Goal: Information Seeking & Learning: Learn about a topic

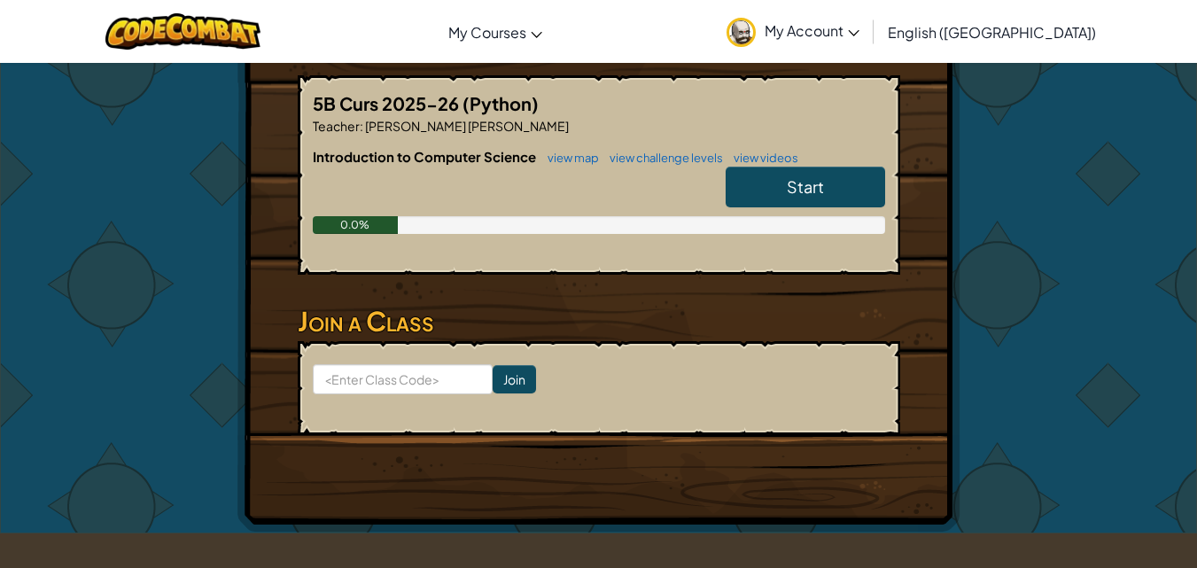
scroll to position [333, 0]
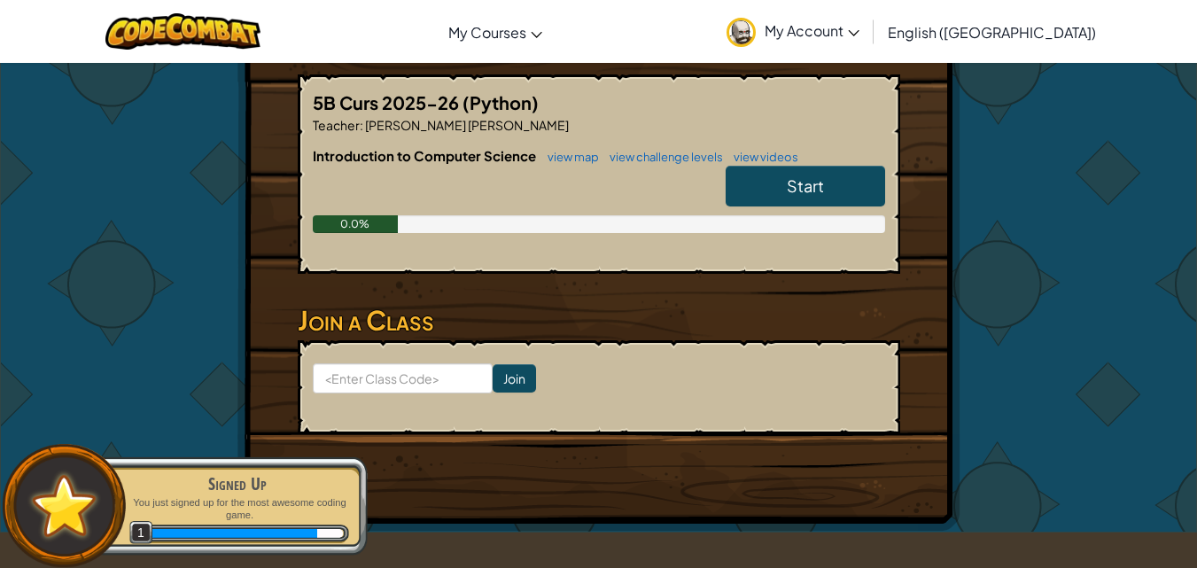
click at [400, 350] on form "Join" at bounding box center [599, 387] width 602 height 94
click at [424, 373] on input at bounding box center [403, 378] width 180 height 30
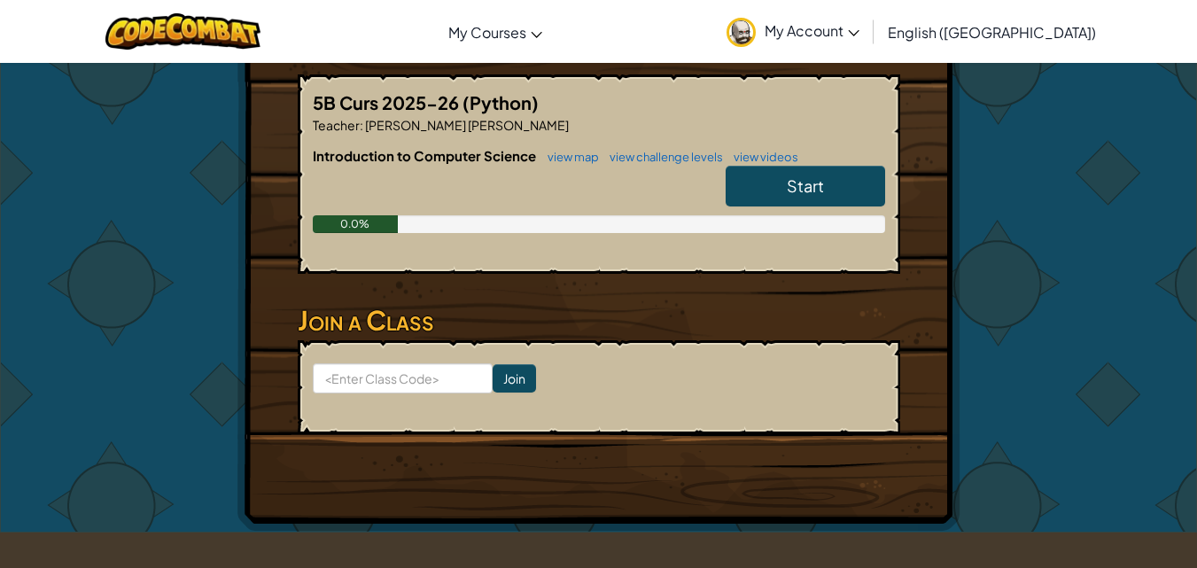
click at [783, 184] on link "Start" at bounding box center [805, 186] width 159 height 41
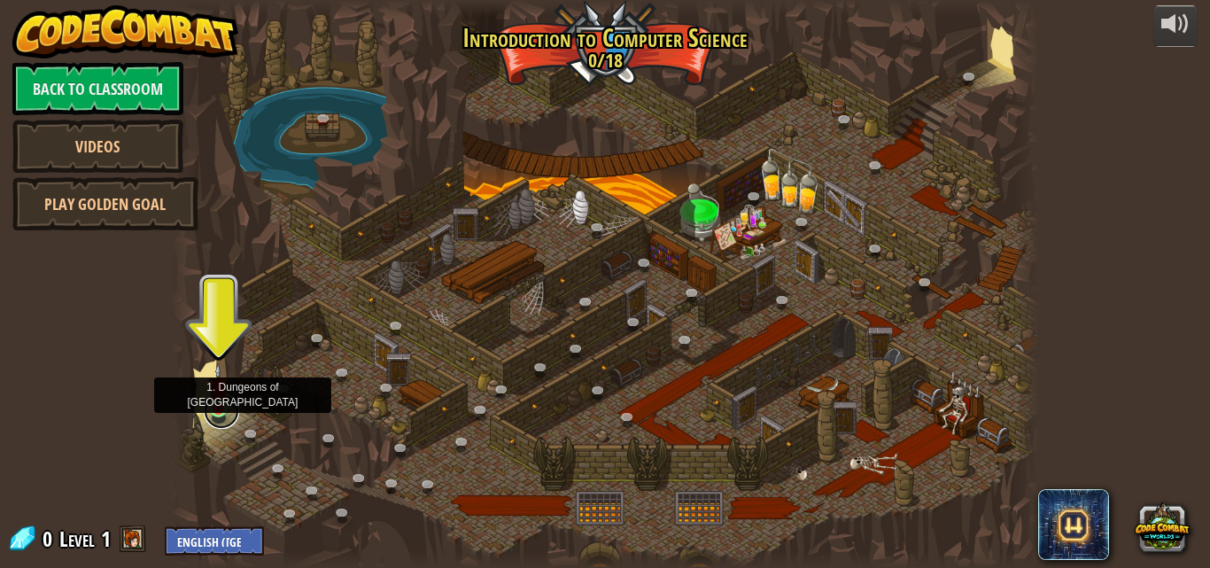
click at [206, 403] on link at bounding box center [221, 410] width 35 height 35
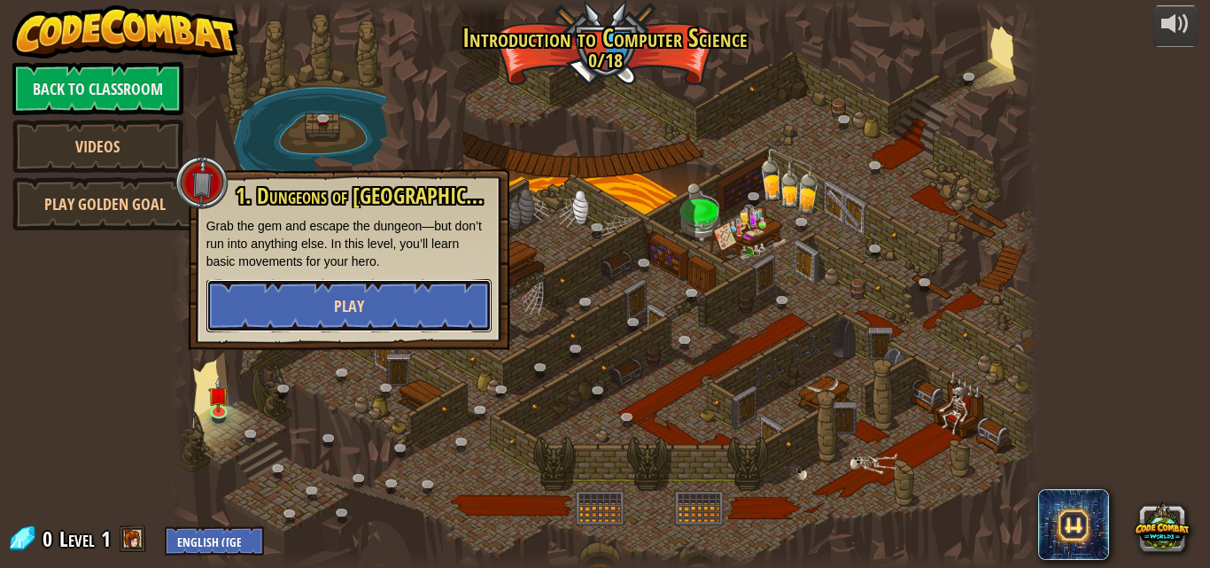
click at [222, 302] on button "Play" at bounding box center [348, 305] width 285 height 53
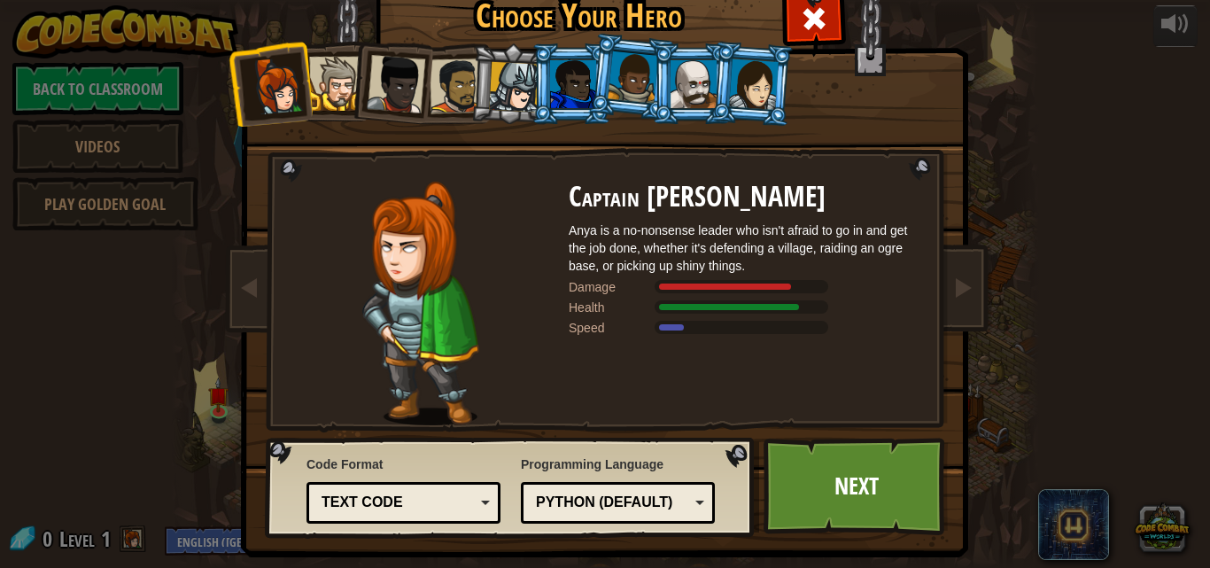
click at [699, 105] on div at bounding box center [694, 84] width 46 height 48
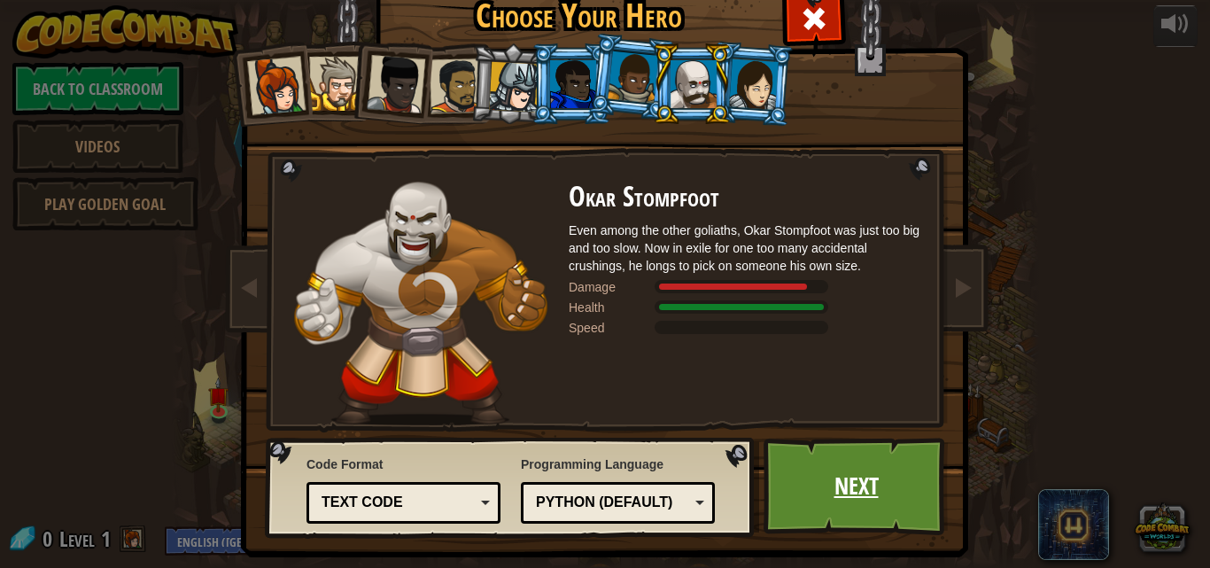
click at [856, 478] on link "Next" at bounding box center [856, 486] width 185 height 97
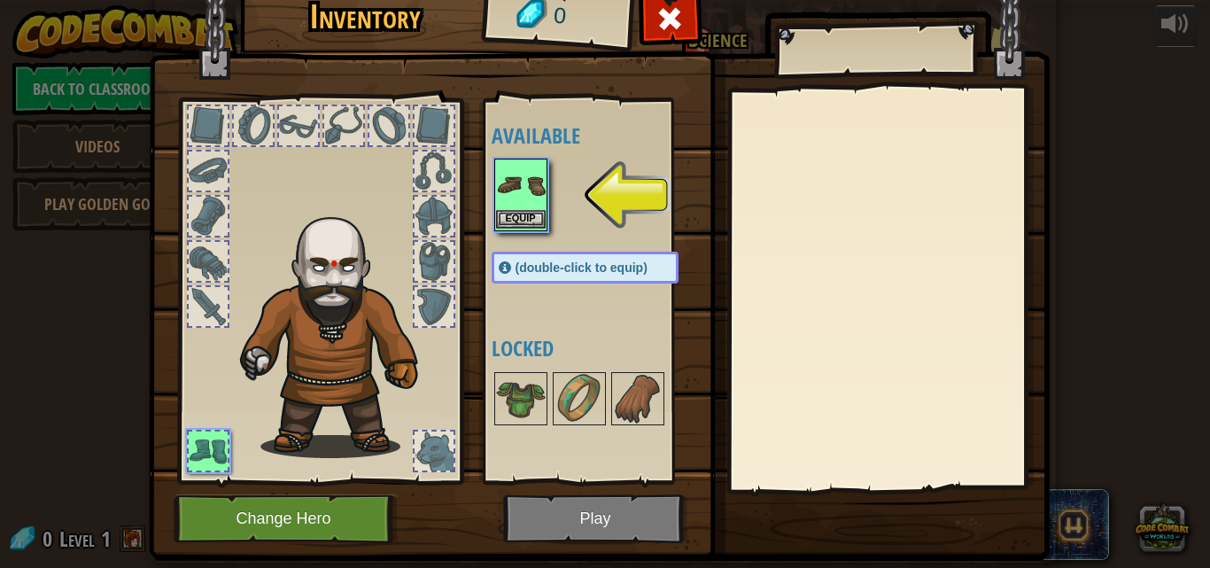
click at [502, 208] on img at bounding box center [521, 185] width 50 height 50
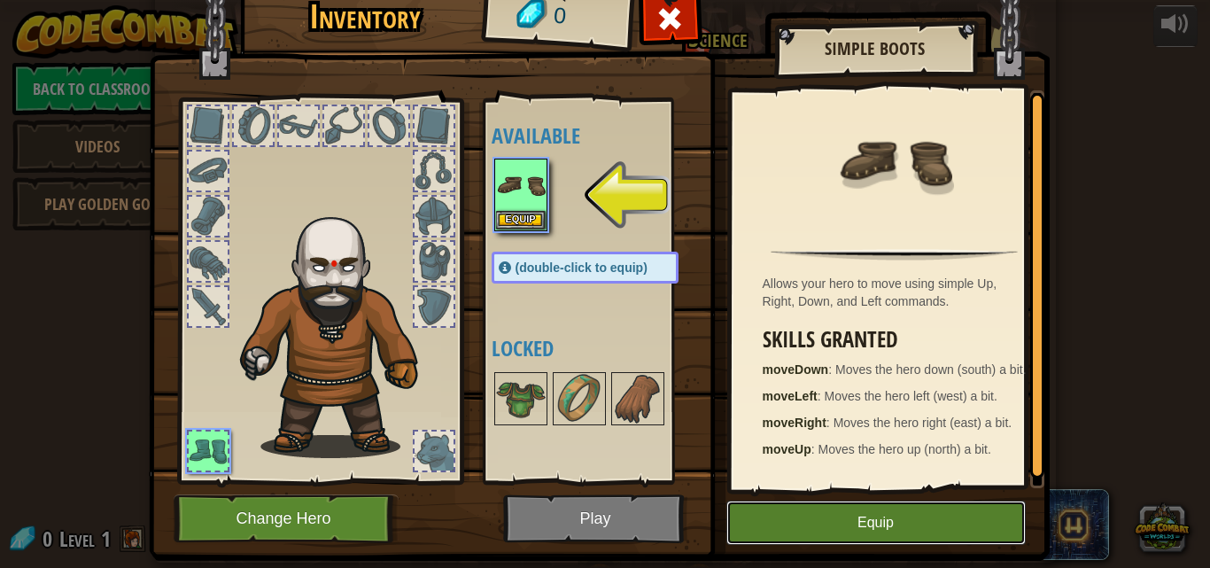
click at [982, 532] on button "Equip" at bounding box center [875, 523] width 299 height 44
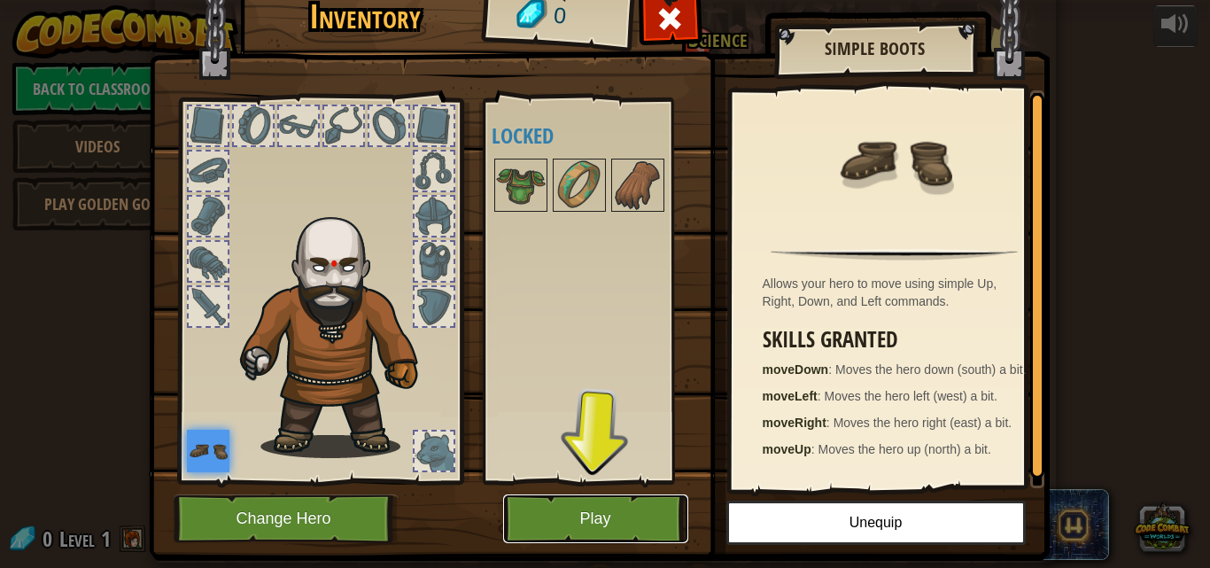
click at [521, 515] on button "Play" at bounding box center [595, 518] width 185 height 49
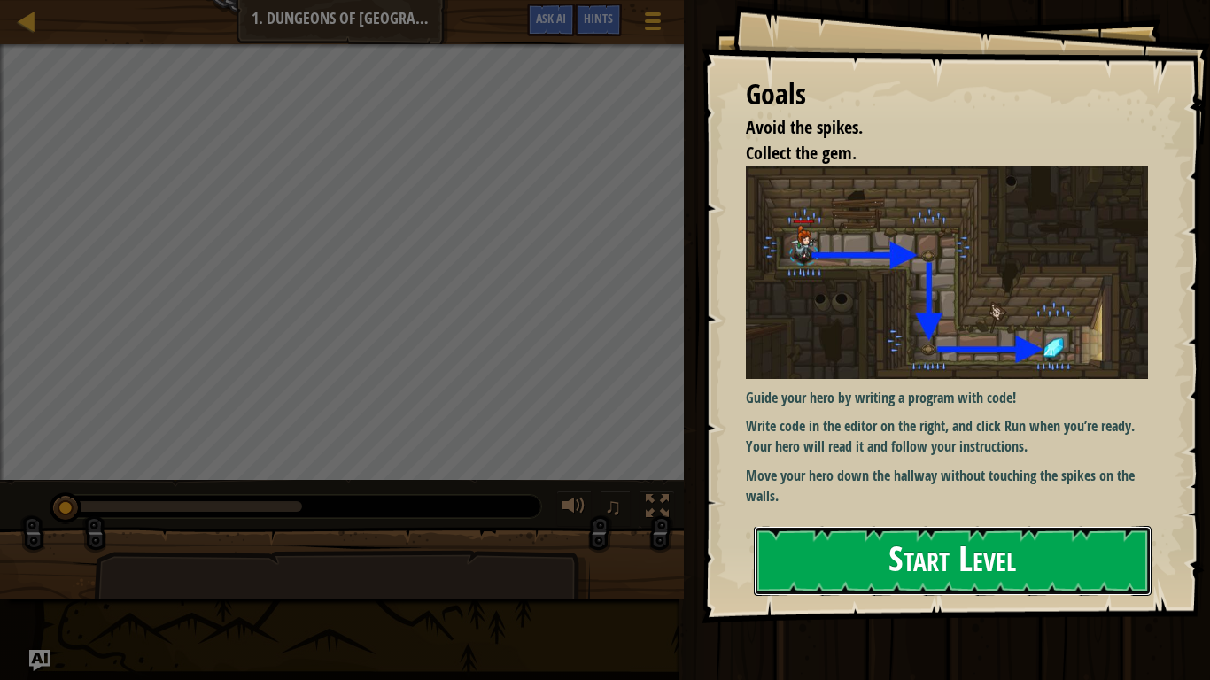
click at [1060, 531] on button "Start Level" at bounding box center [953, 561] width 398 height 70
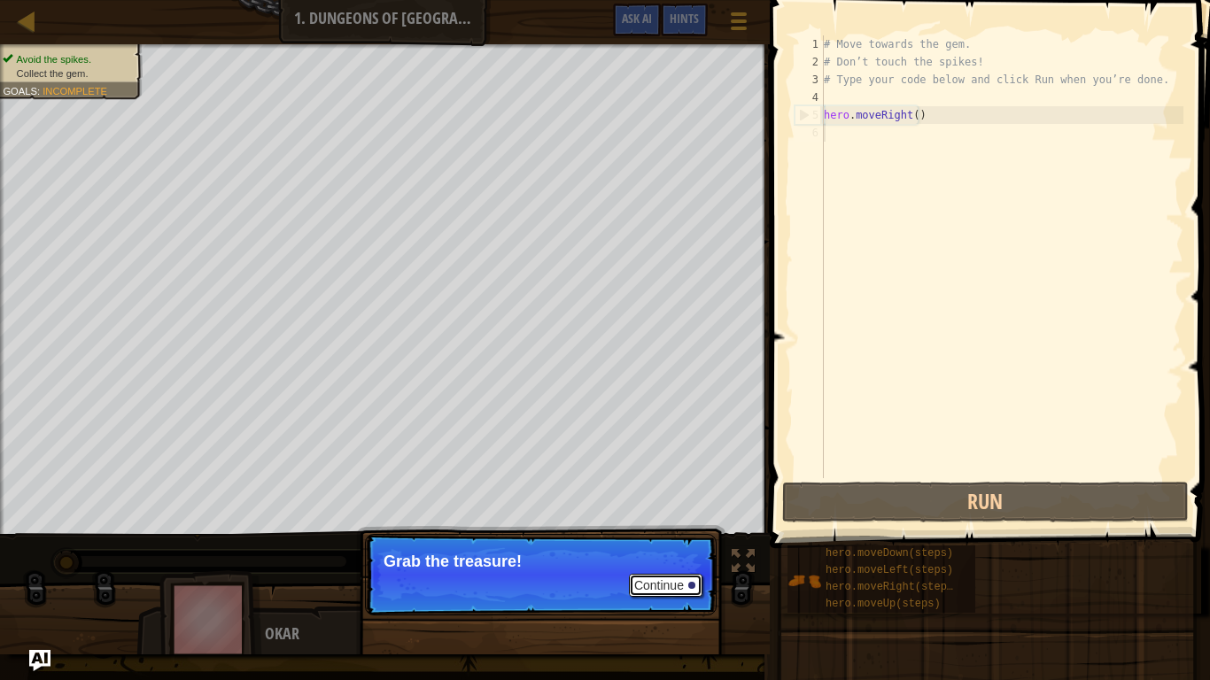
click at [657, 567] on button "Continue" at bounding box center [666, 585] width 74 height 23
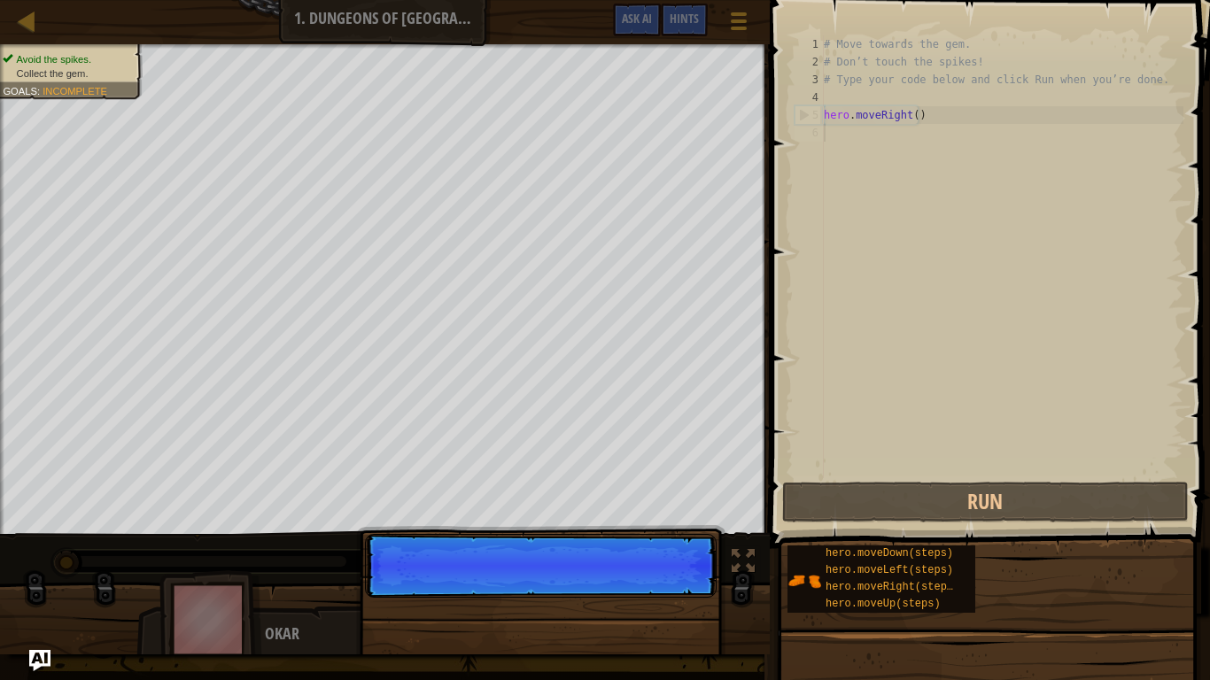
scroll to position [8, 0]
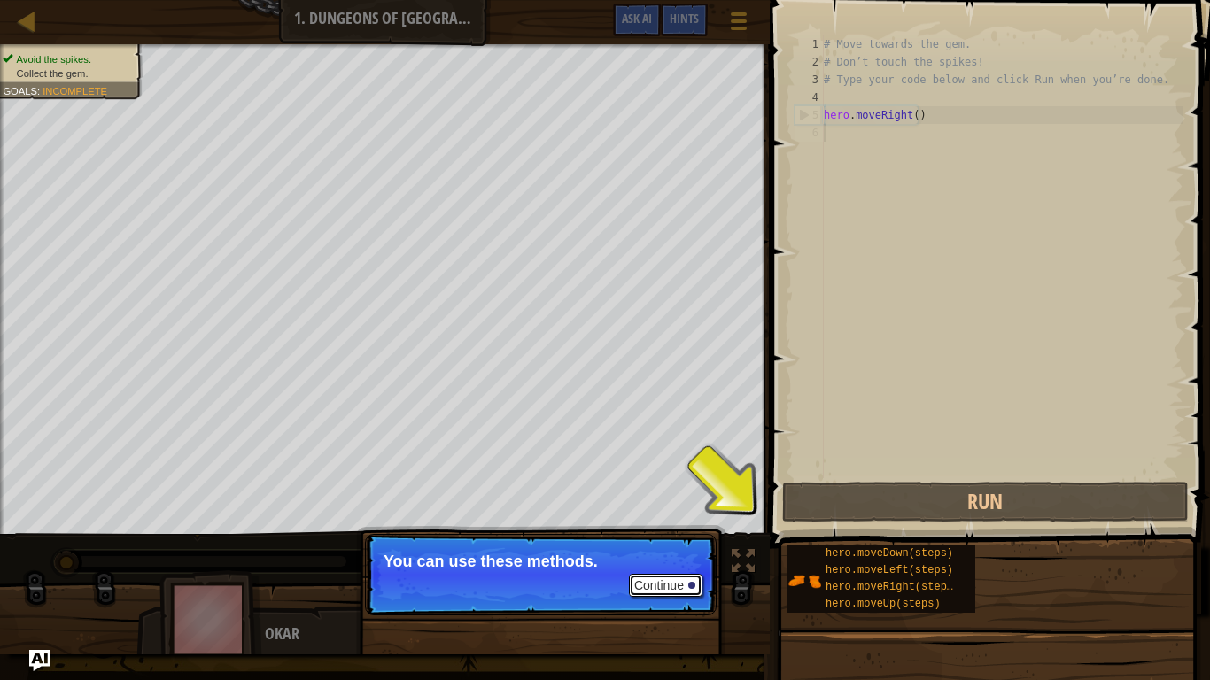
click at [654, 567] on button "Continue" at bounding box center [666, 585] width 74 height 23
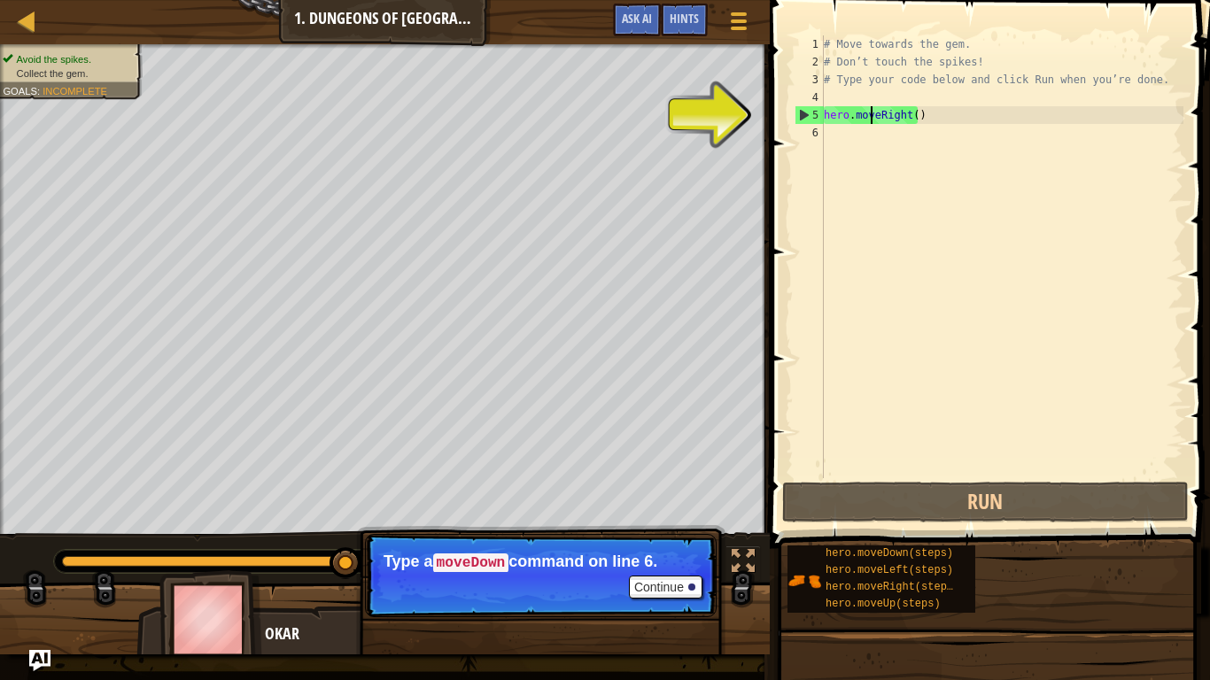
click at [870, 118] on div "# Move towards the gem. # Don’t touch the spikes! # Type your code below and cl…" at bounding box center [1001, 274] width 363 height 478
type textarea "hero.moveRight()"
click at [827, 117] on div "# Move towards the gem. # Don’t touch the spikes! # Type your code below and cl…" at bounding box center [1001, 274] width 363 height 478
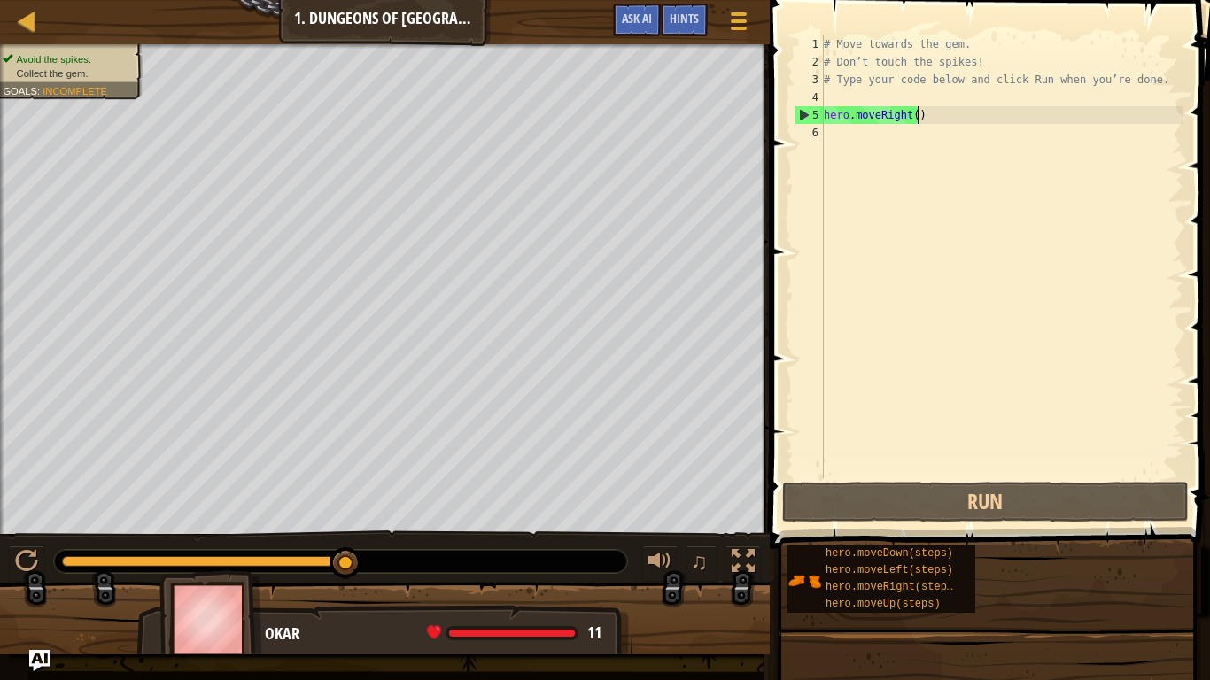
click at [921, 122] on div "# Move towards the gem. # Don’t touch the spikes! # Type your code below and cl…" at bounding box center [1001, 274] width 363 height 478
click at [902, 121] on div "# Move towards the gem. # Don’t touch the spikes! # Type your code below and cl…" at bounding box center [1001, 274] width 363 height 478
click at [904, 117] on div "# Move towards the gem. # Don’t touch the spikes! # Type your code below and cl…" at bounding box center [1001, 274] width 363 height 478
click at [915, 117] on div "# Move towards the gem. # Don’t touch the spikes! # Type your code below and cl…" at bounding box center [1001, 274] width 363 height 478
drag, startPoint x: 845, startPoint y: 135, endPoint x: 804, endPoint y: 183, distance: 63.5
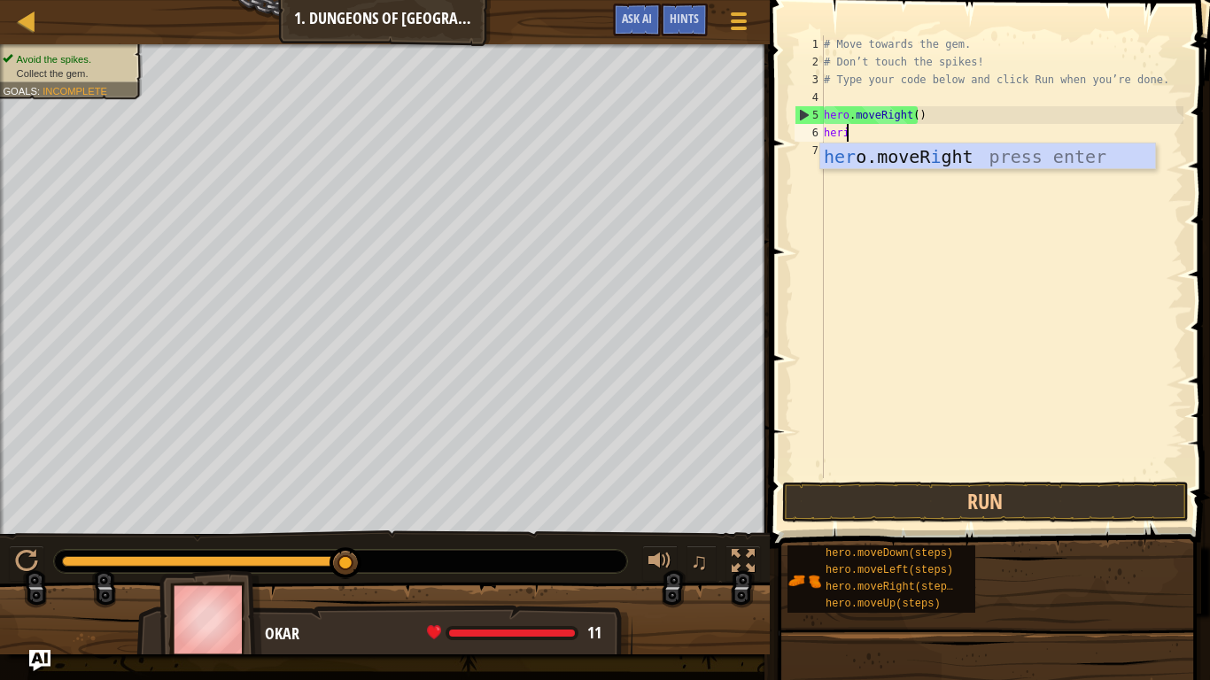
scroll to position [8, 1]
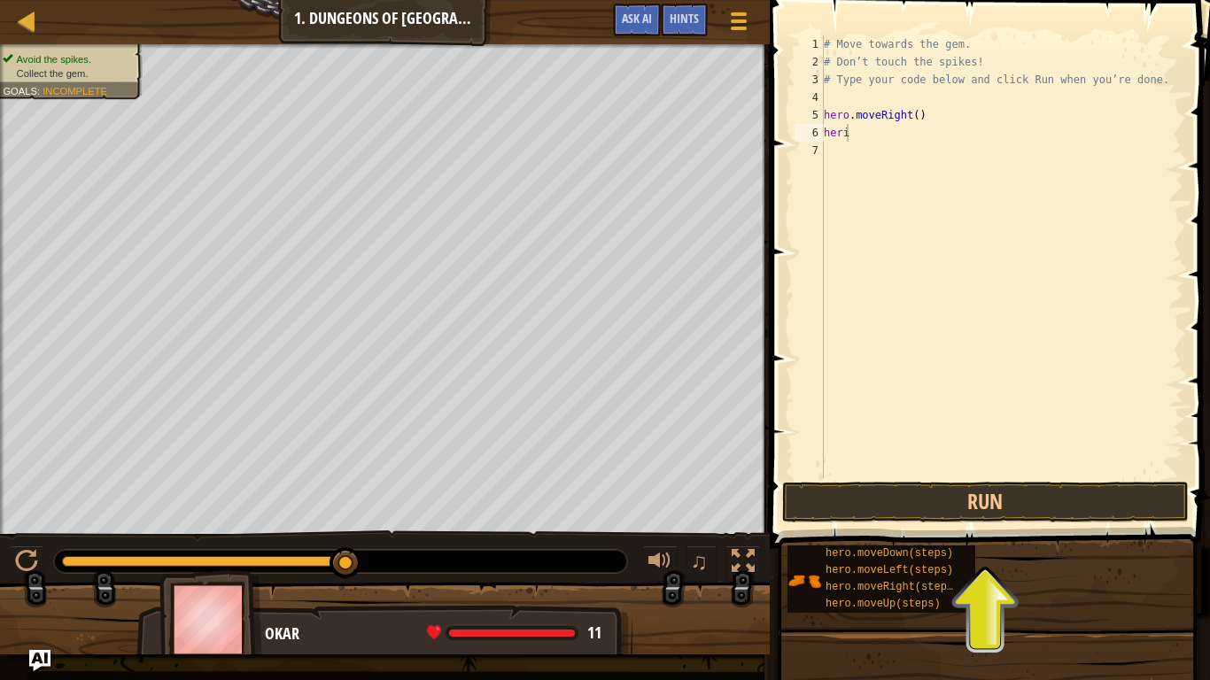
click at [909, 0] on body "Map Introduction to Computer Science 1. Dungeons of Kithgard Game Menu Done Hin…" at bounding box center [605, 0] width 1210 height 0
click at [852, 133] on div "# Move towards the gem. # Don’t touch the spikes! # Type your code below and cl…" at bounding box center [1001, 274] width 363 height 478
type textarea "hero"
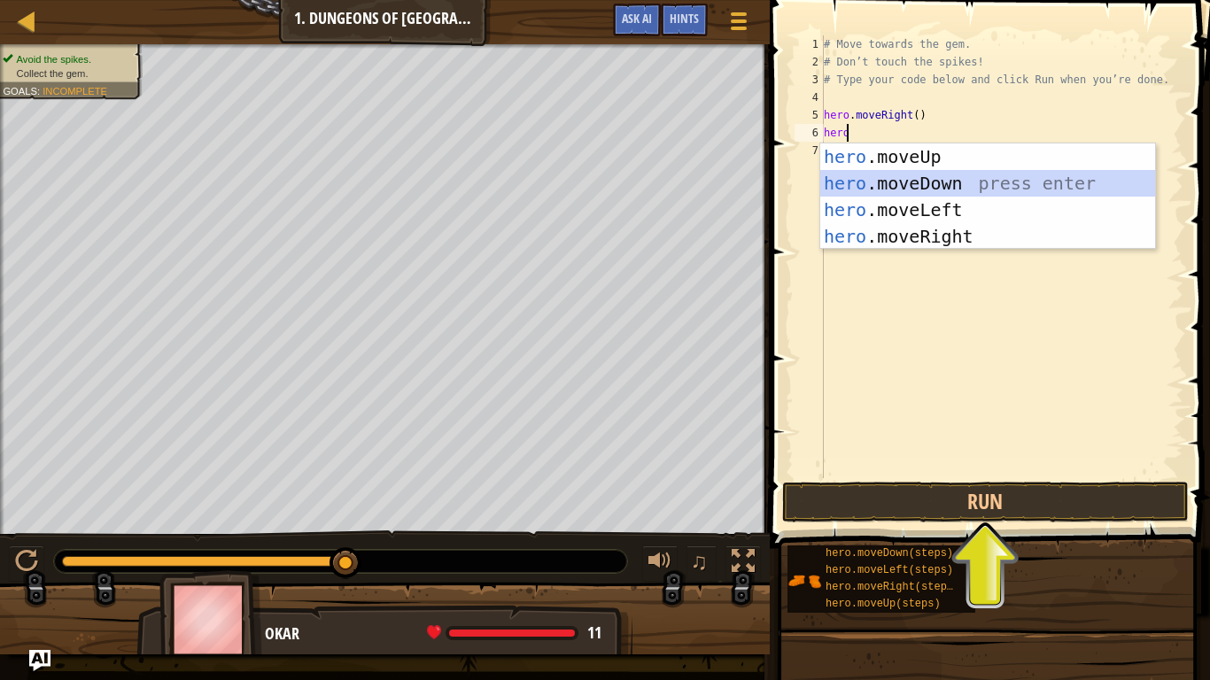
click at [920, 173] on div "hero .moveUp press enter hero .moveDown press enter hero .moveLeft press enter …" at bounding box center [987, 223] width 335 height 159
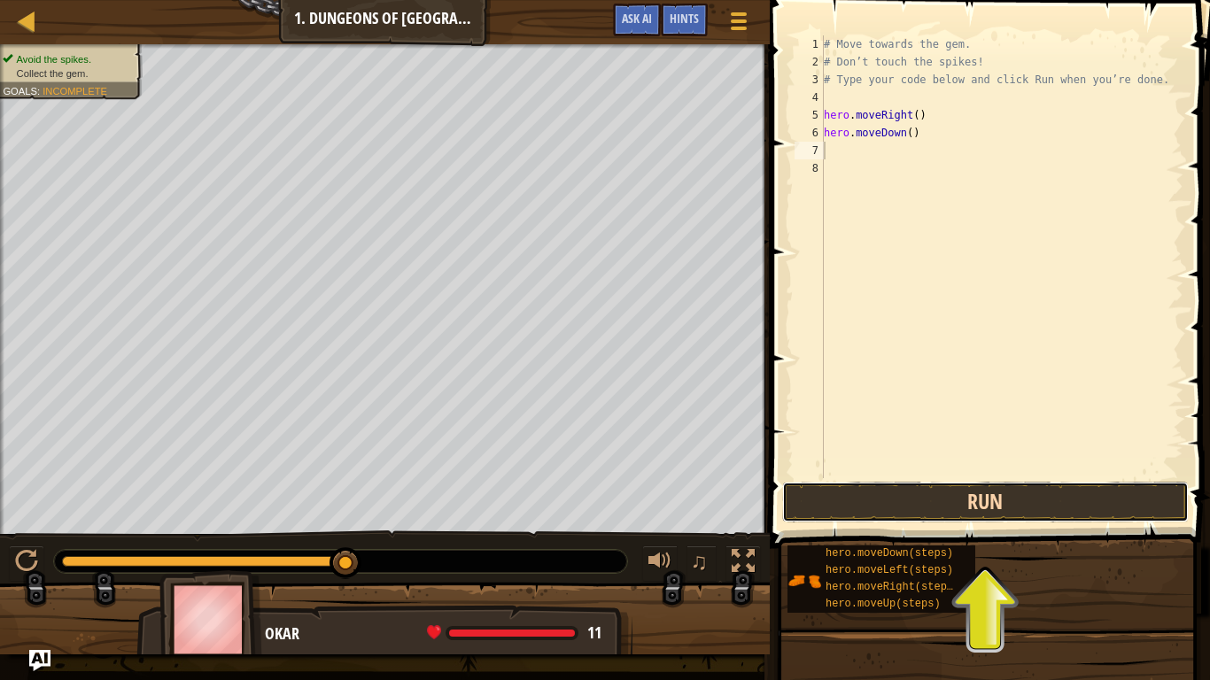
click at [928, 503] on button "Run" at bounding box center [985, 502] width 407 height 41
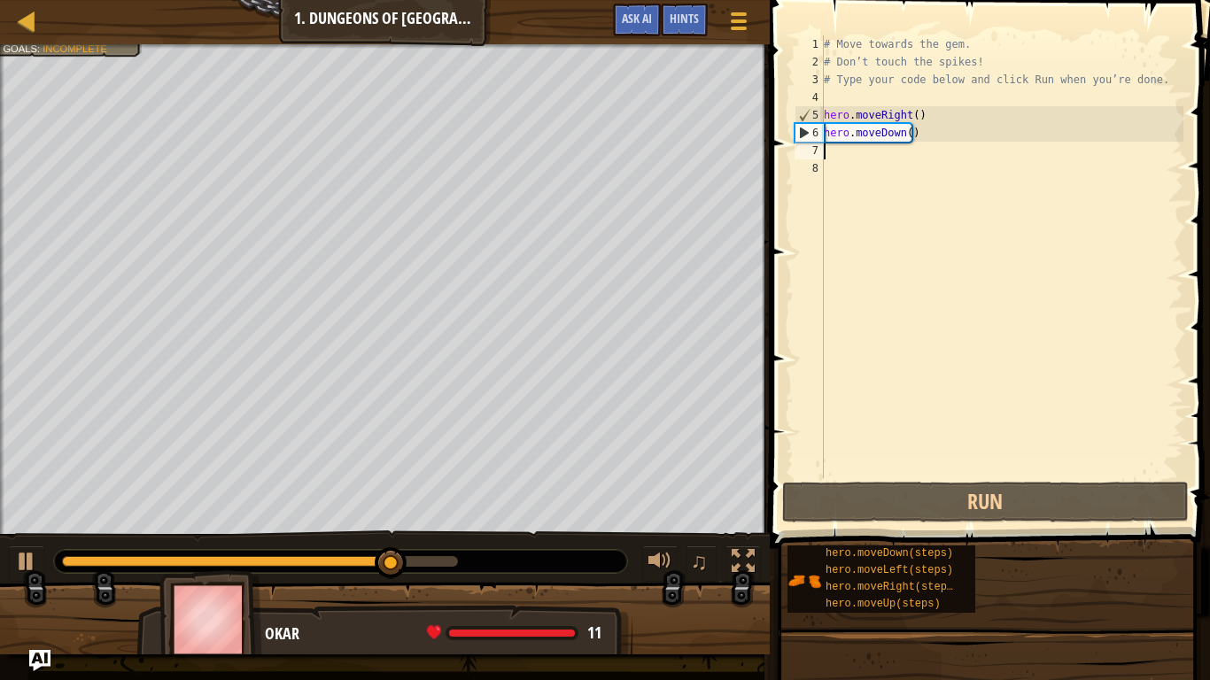
click at [831, 156] on div "# Move towards the gem. # Don’t touch the spikes! # Type your code below and cl…" at bounding box center [1001, 274] width 363 height 478
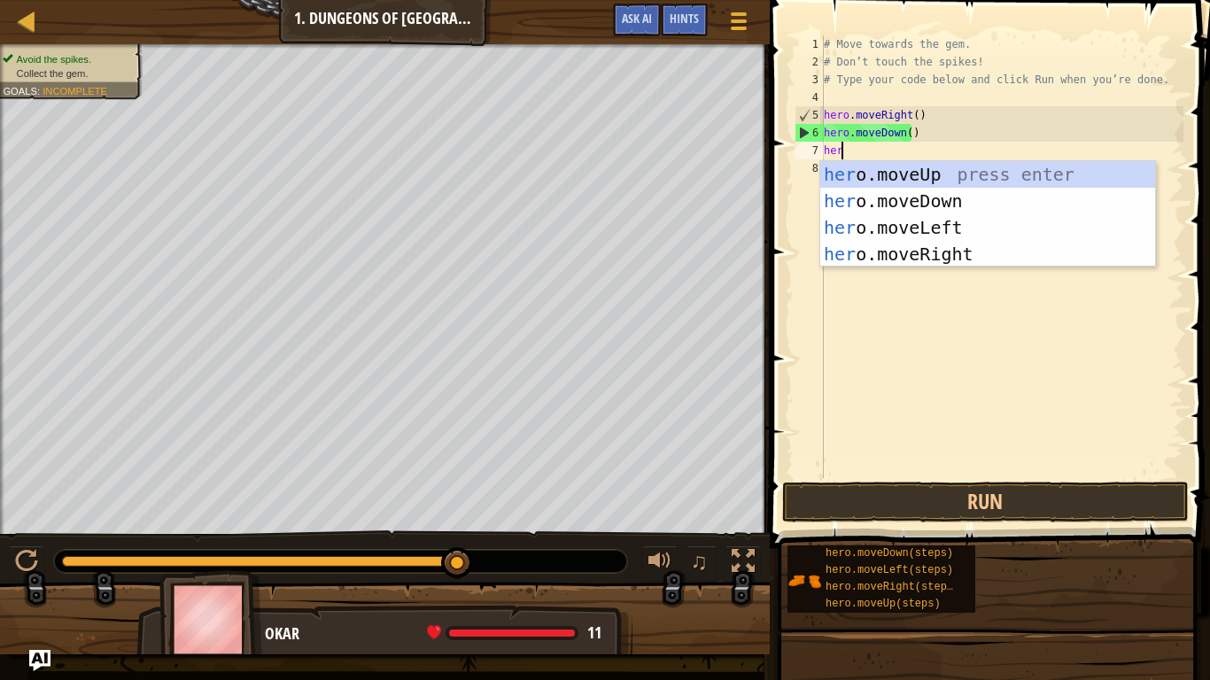
type textarea "hero"
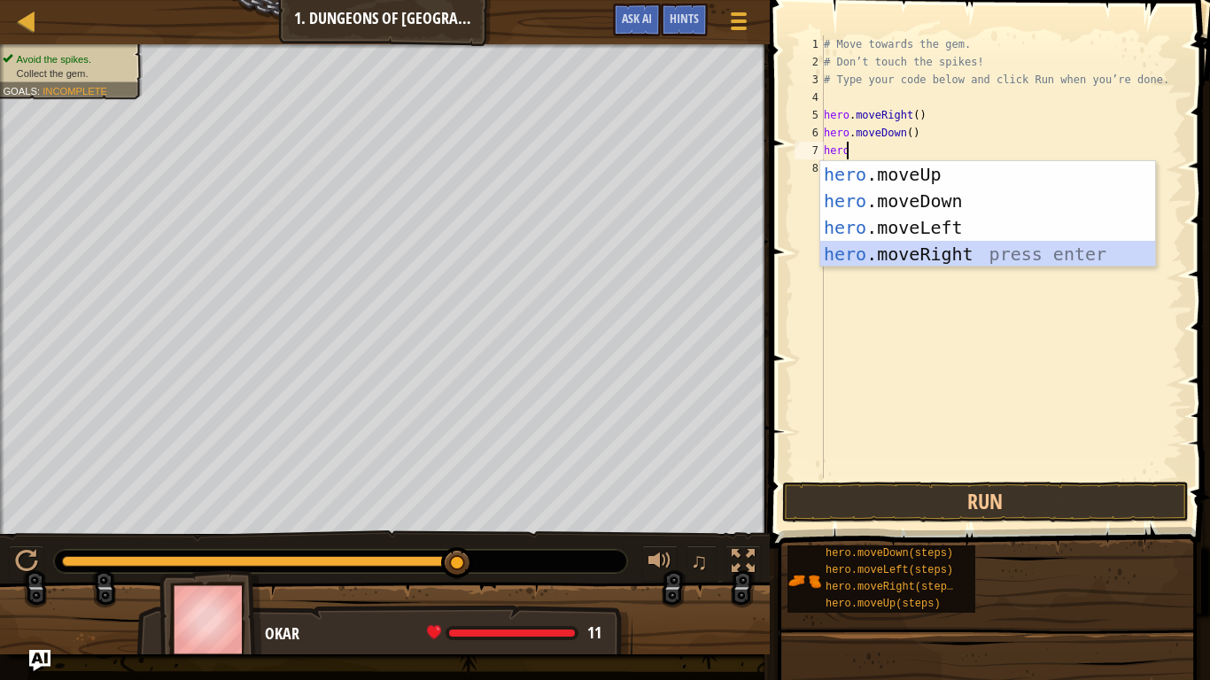
click at [944, 253] on div "hero .moveUp press enter hero .moveDown press enter hero .moveLeft press enter …" at bounding box center [987, 240] width 335 height 159
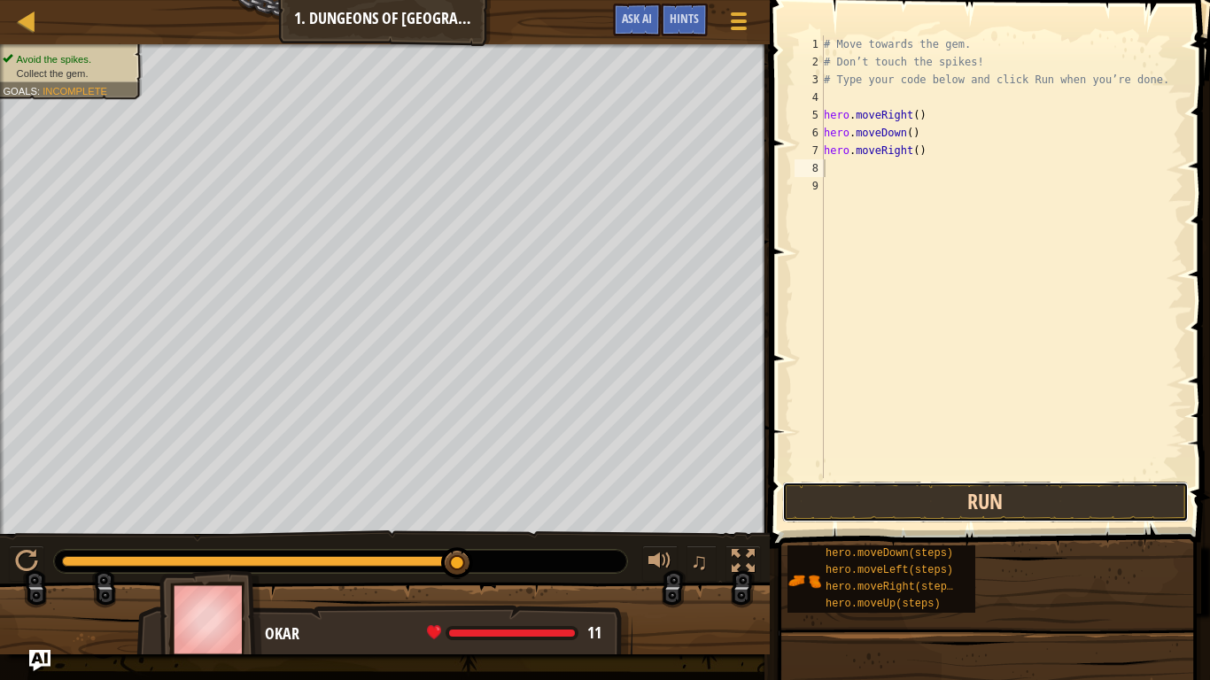
click at [938, 503] on button "Run" at bounding box center [985, 502] width 407 height 41
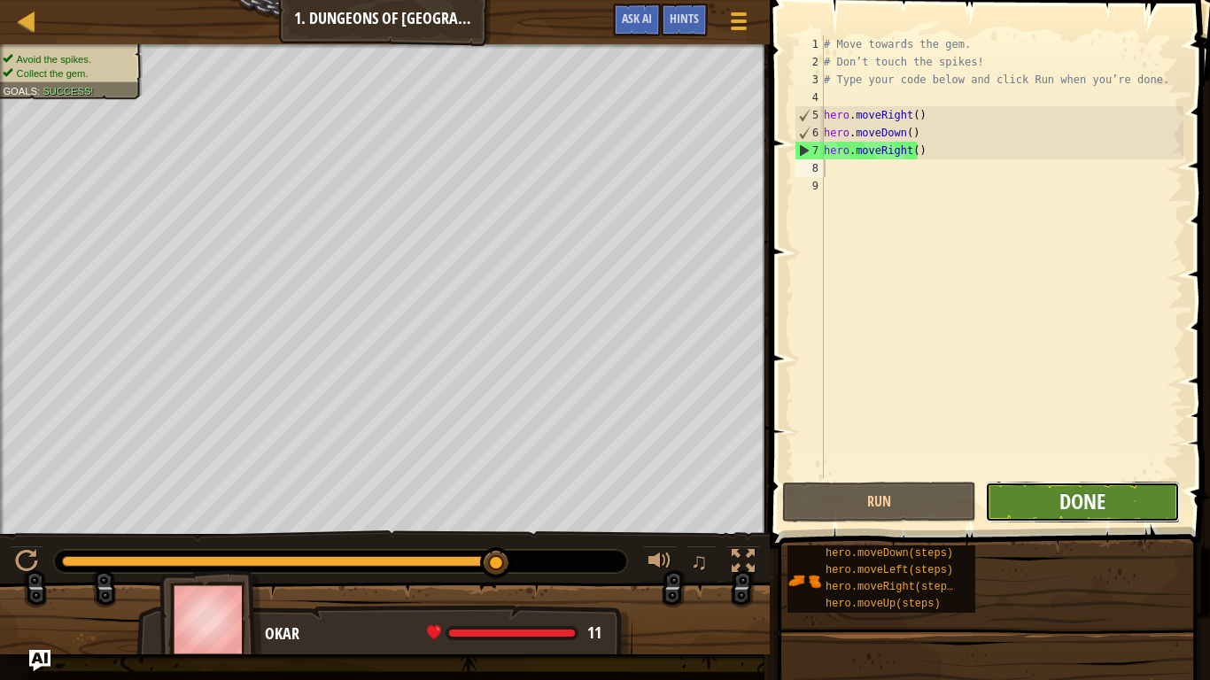
click at [1082, 500] on span "Done" at bounding box center [1083, 501] width 46 height 28
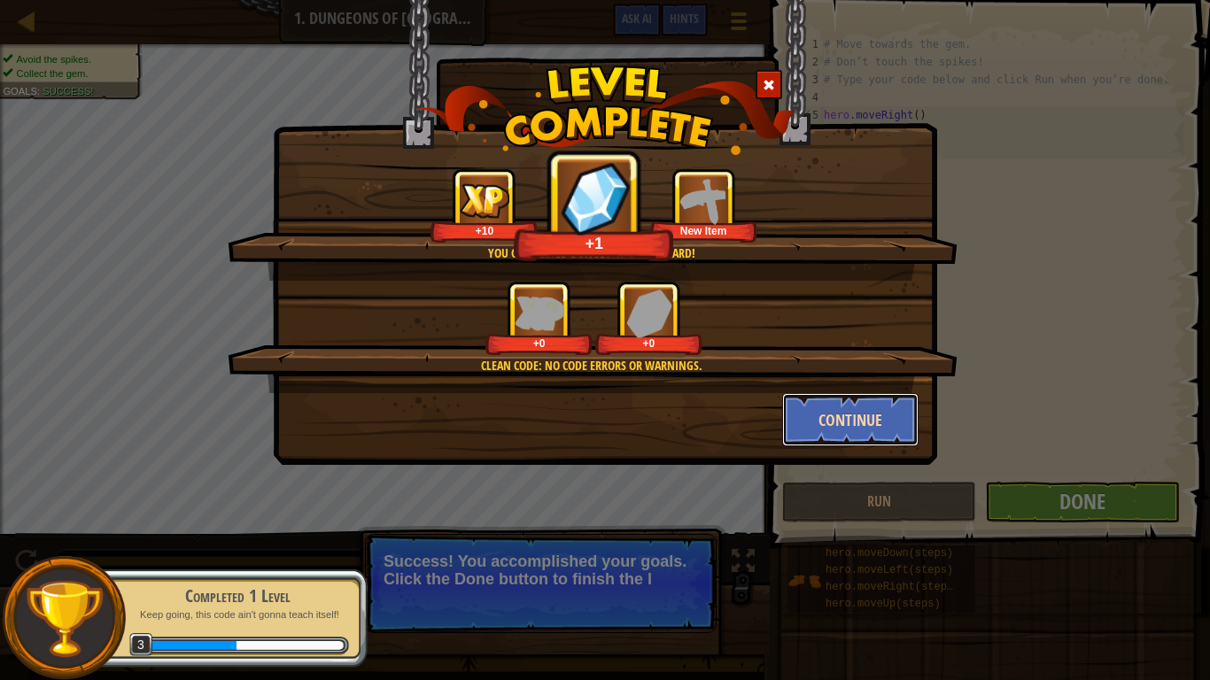
click at [847, 419] on button "Continue" at bounding box center [850, 419] width 137 height 53
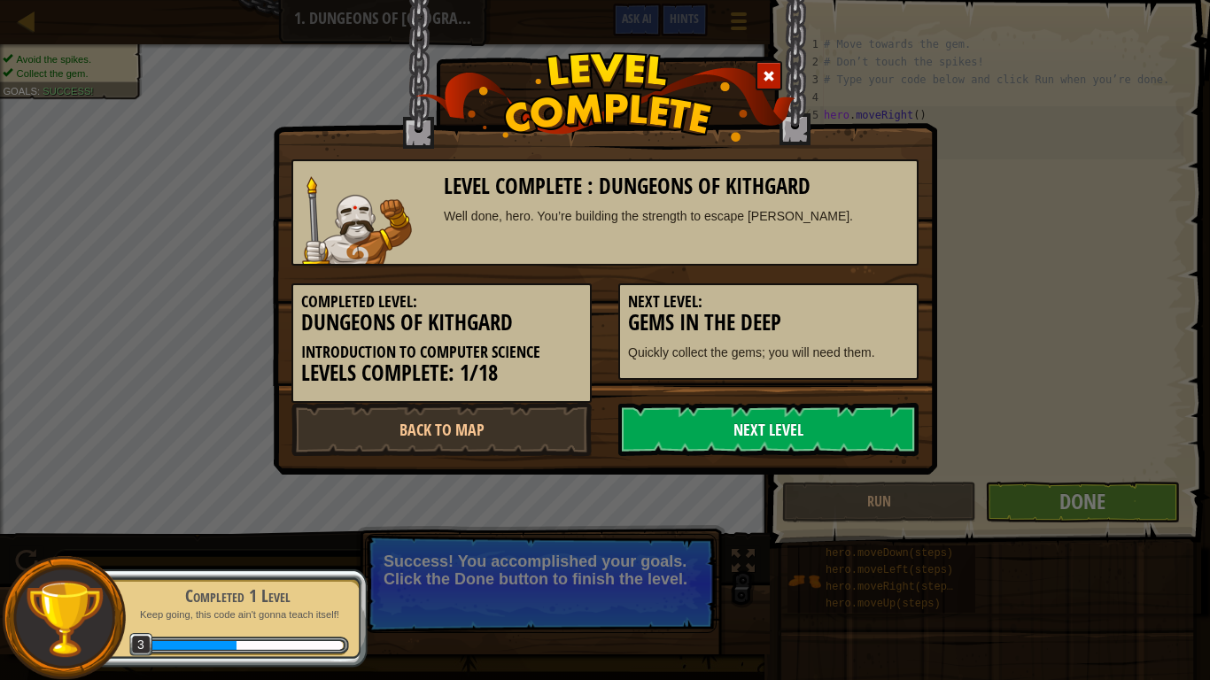
click at [841, 420] on link "Next Level" at bounding box center [768, 429] width 300 height 53
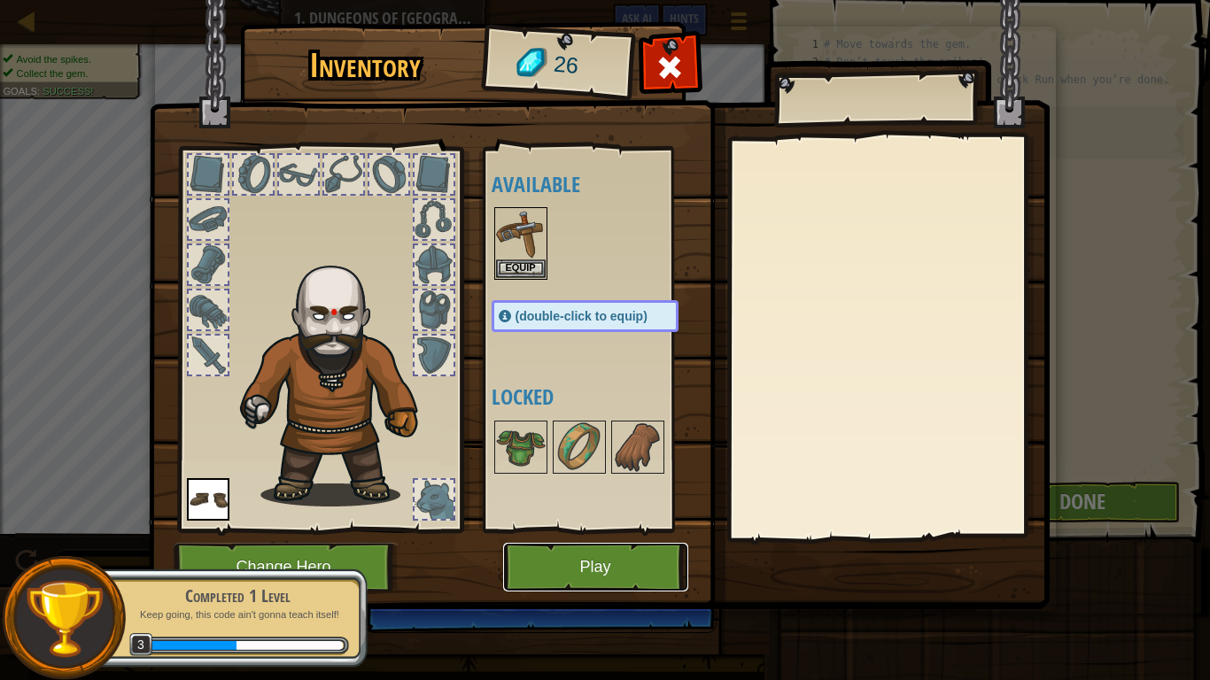
click at [598, 556] on button "Play" at bounding box center [595, 567] width 185 height 49
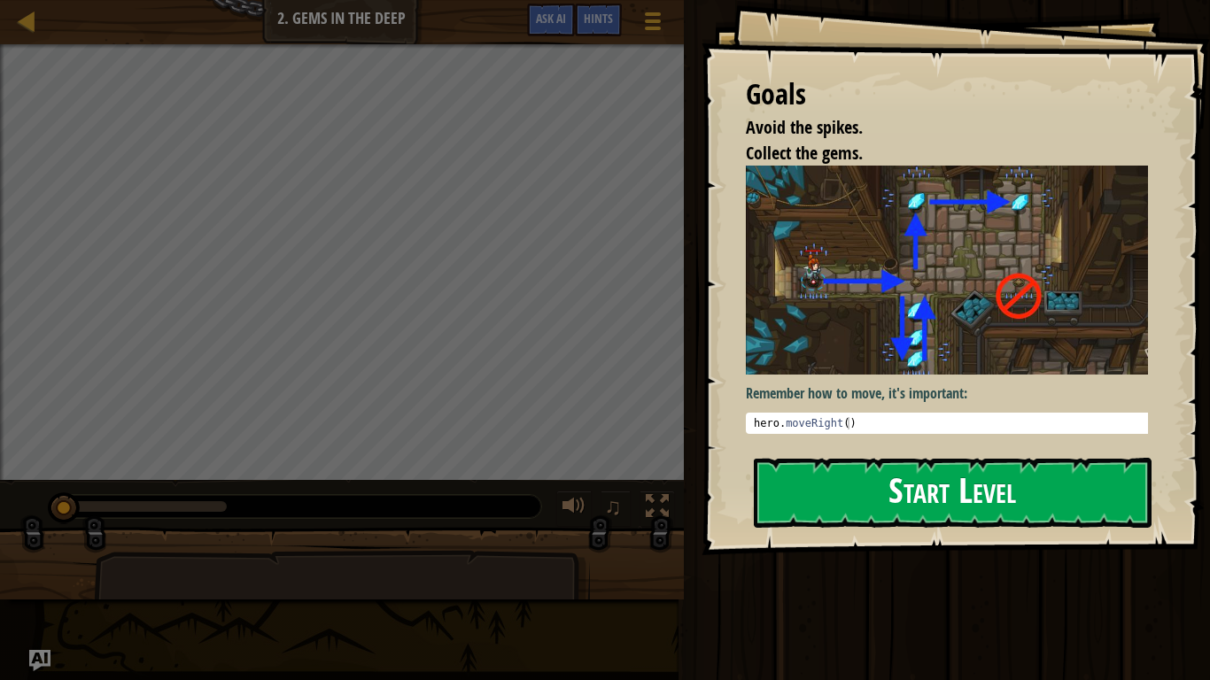
click at [860, 500] on button "Start Level" at bounding box center [953, 493] width 398 height 70
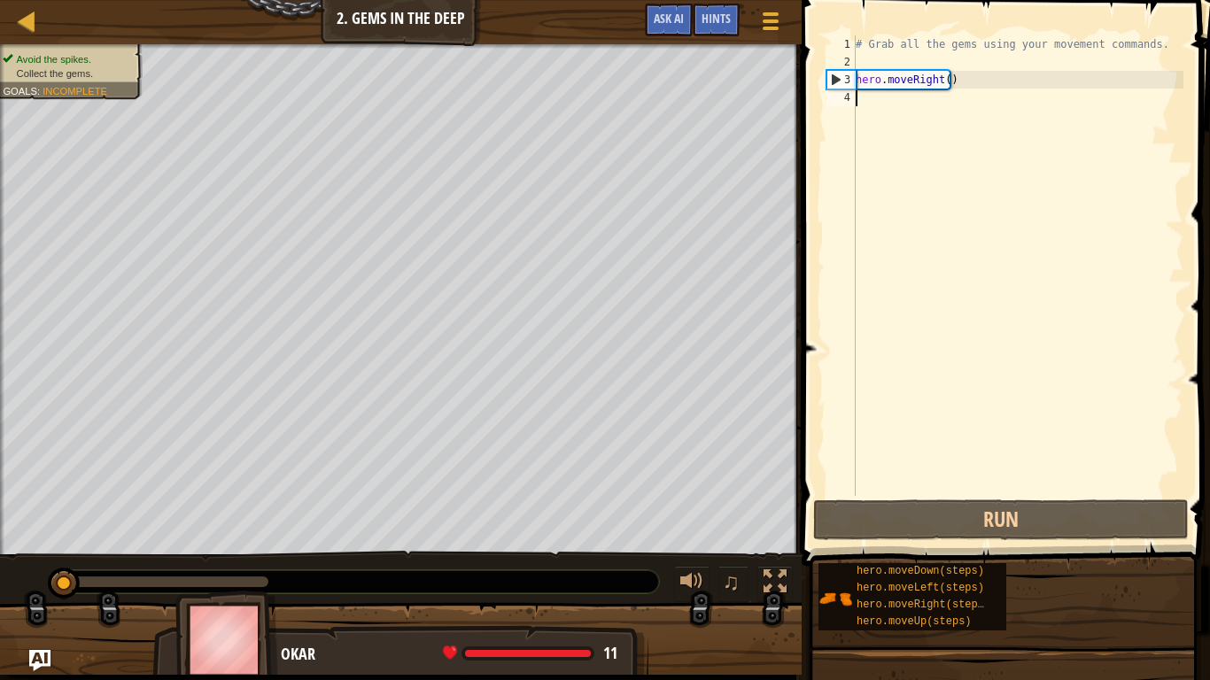
click at [866, 108] on div "# Grab all the gems using your movement commands. hero . moveRight ( )" at bounding box center [1017, 283] width 331 height 496
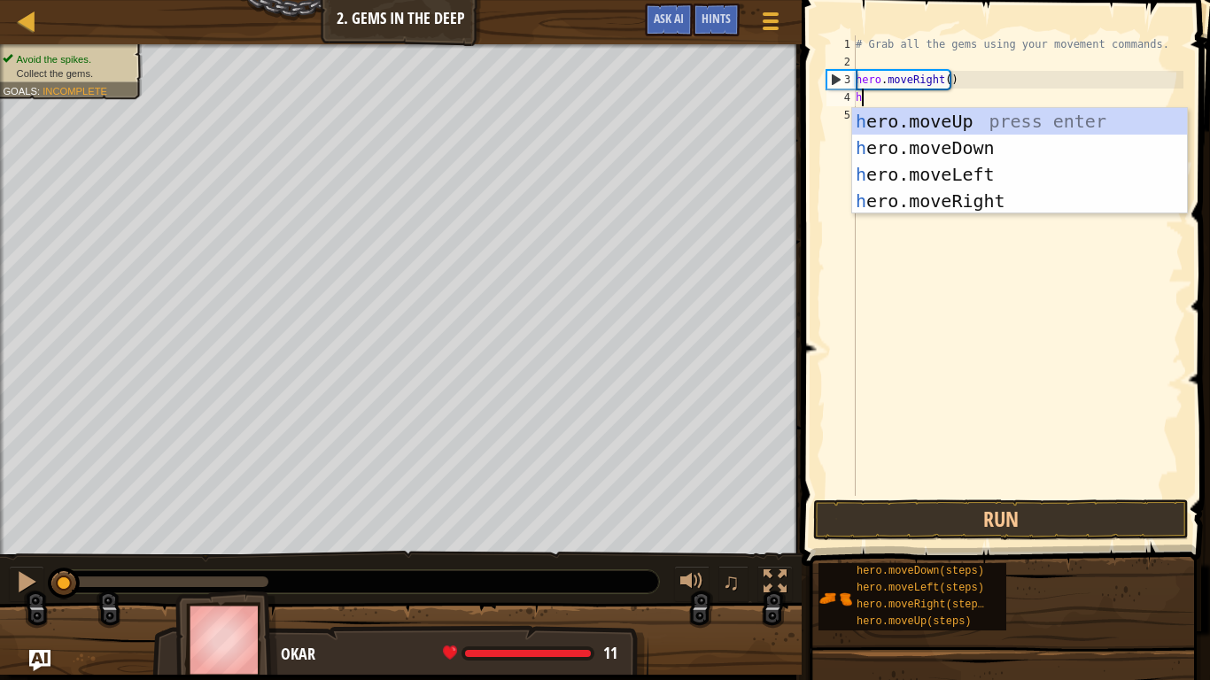
scroll to position [8, 0]
type textarea "hero"
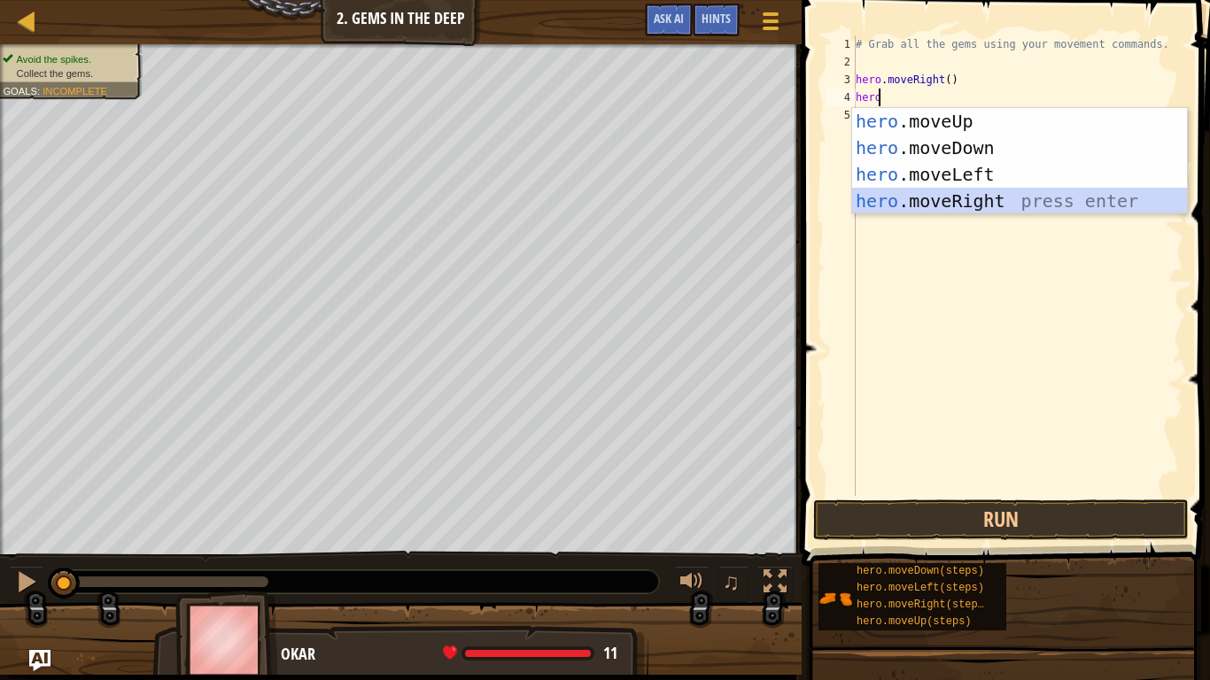
click at [967, 198] on div "hero .moveUp press enter hero .moveDown press enter hero .moveLeft press enter …" at bounding box center [1019, 187] width 335 height 159
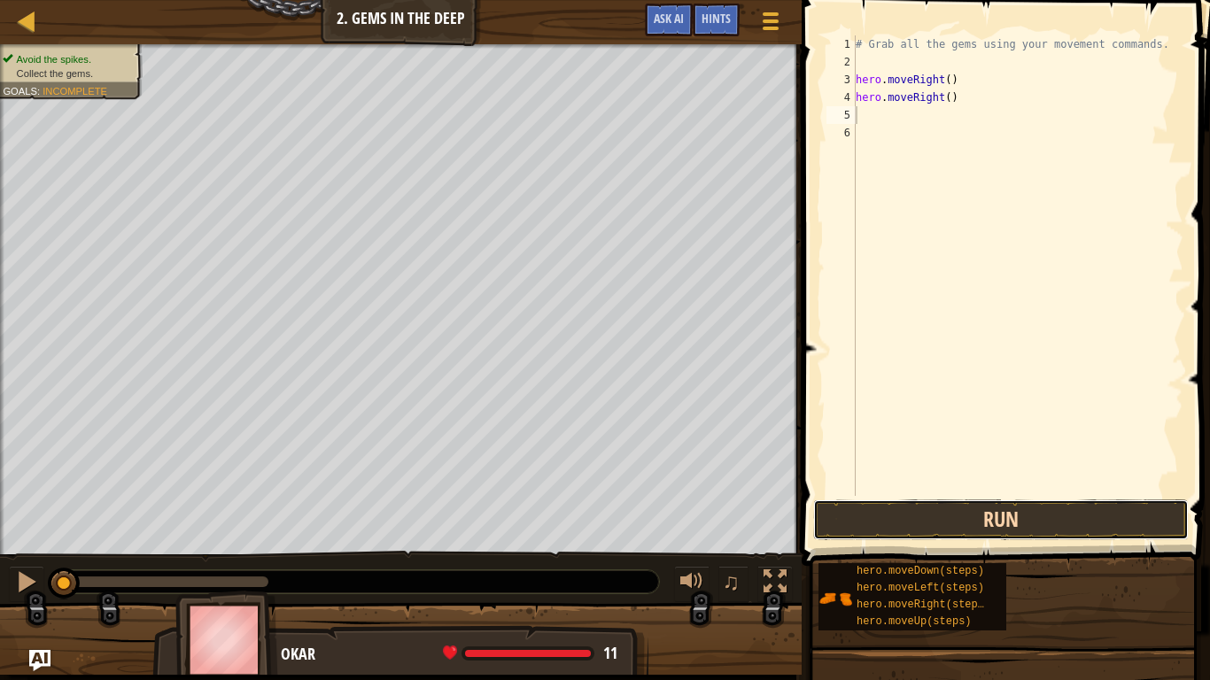
click at [1018, 528] on button "Run" at bounding box center [1001, 520] width 376 height 41
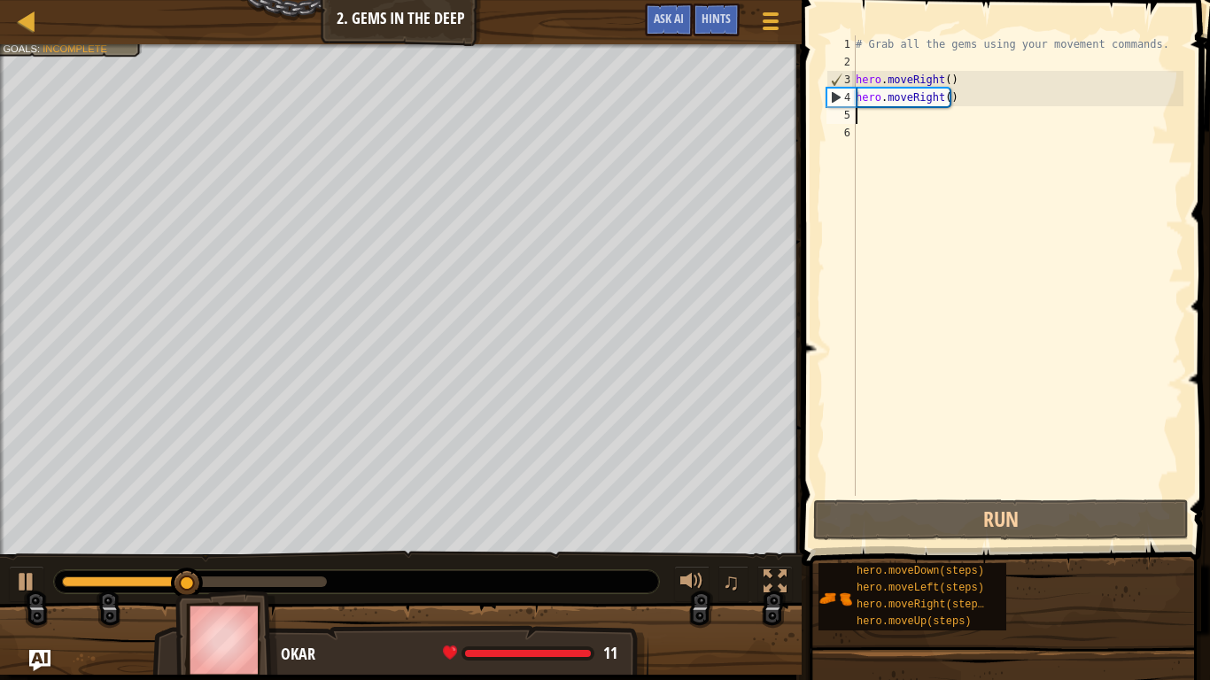
click at [886, 127] on div "# Grab all the gems using your movement commands. hero . moveRight ( ) hero . m…" at bounding box center [1017, 283] width 331 height 496
click at [872, 114] on div "# Grab all the gems using your movement commands. hero . moveRight ( ) hero . m…" at bounding box center [1017, 283] width 331 height 496
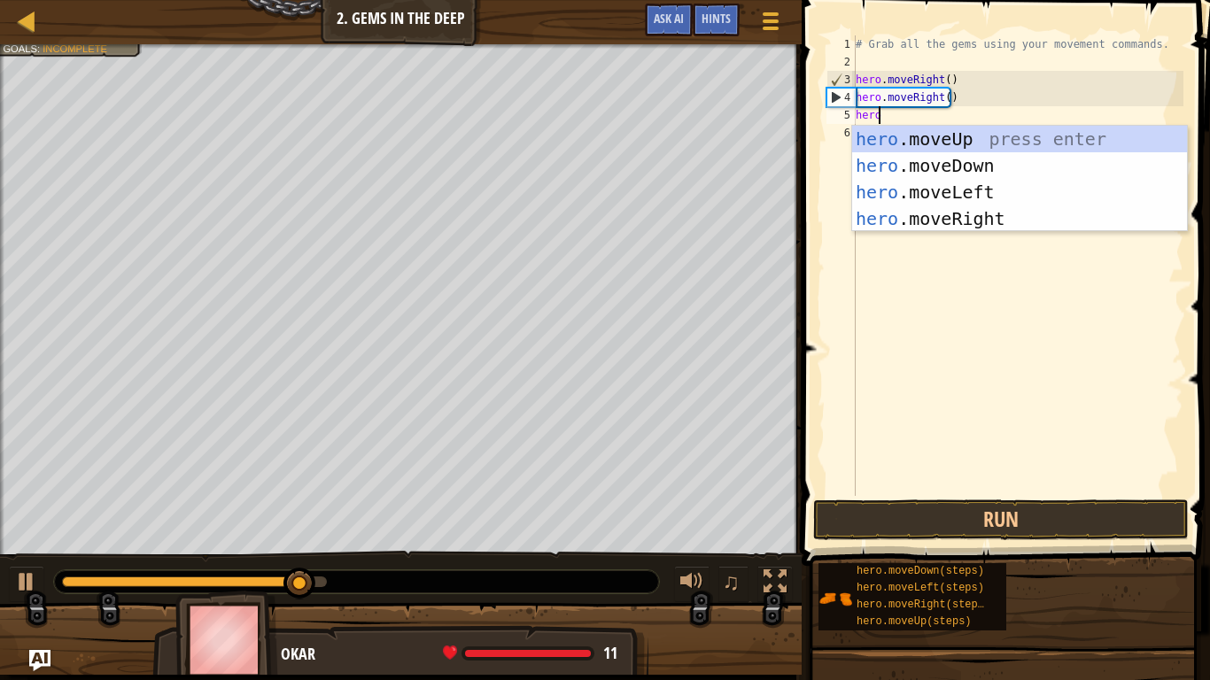
type textarea "hero"
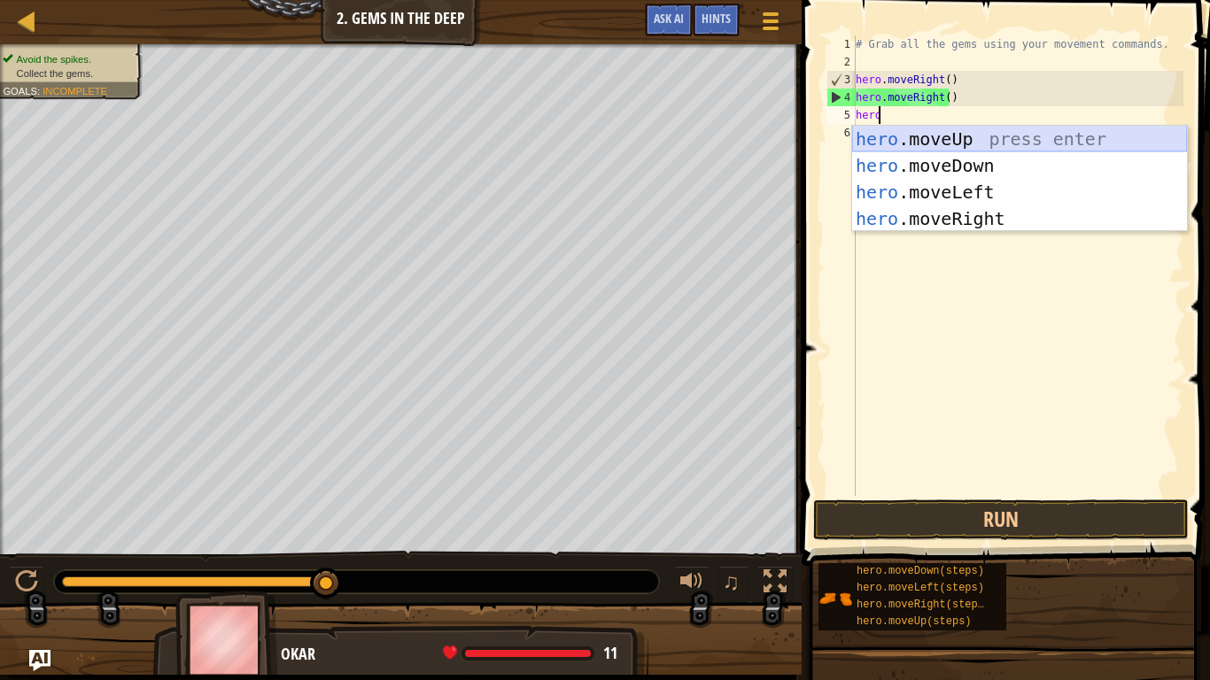
click at [933, 130] on div "hero .moveUp press enter hero .moveDown press enter hero .moveLeft press enter …" at bounding box center [1019, 205] width 335 height 159
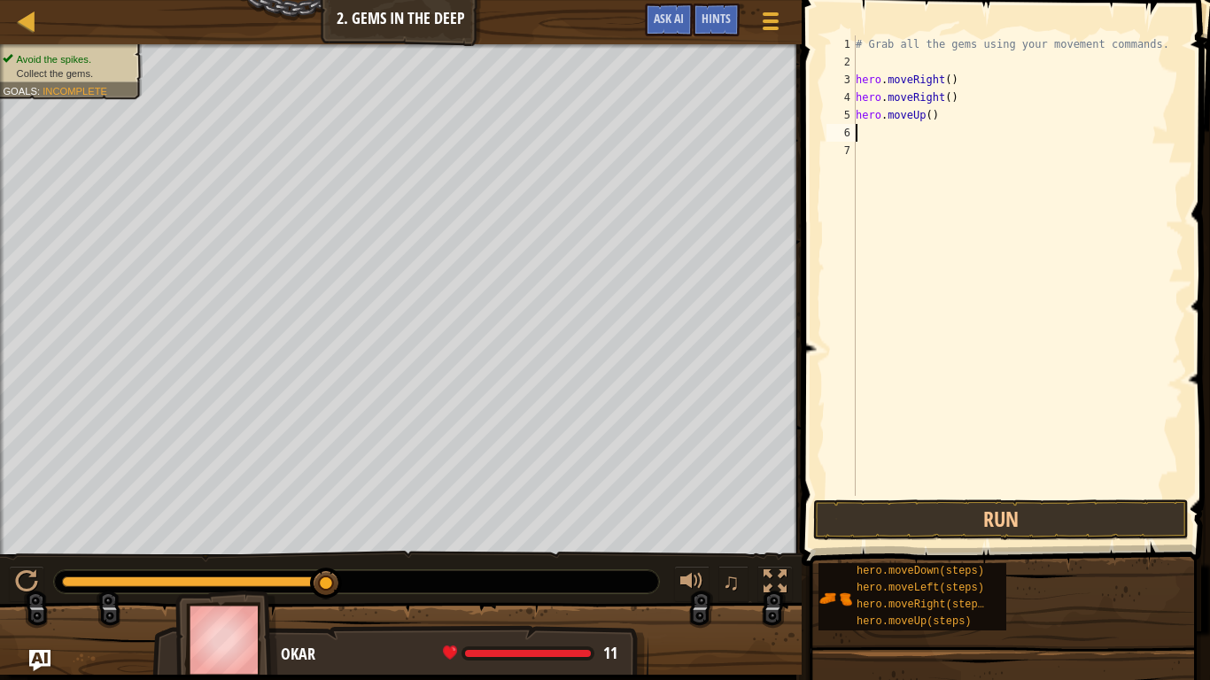
drag, startPoint x: 990, startPoint y: 518, endPoint x: 1095, endPoint y: 478, distance: 111.9
click at [1095, 478] on div "# Grab all the gems using your movement commands. hero . moveRight ( ) hero . m…" at bounding box center [1017, 283] width 331 height 496
click at [1063, 513] on button "Run" at bounding box center [1001, 520] width 376 height 41
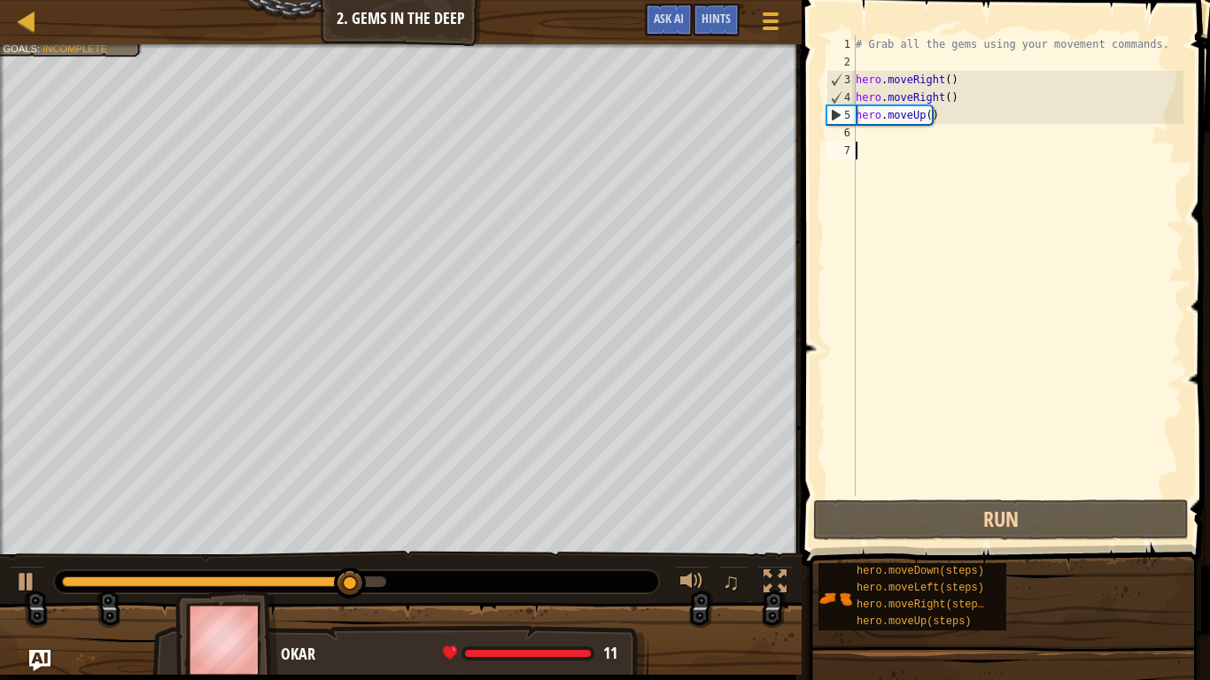
click at [862, 136] on div "# Grab all the gems using your movement commands. hero . moveRight ( ) hero . m…" at bounding box center [1017, 283] width 331 height 496
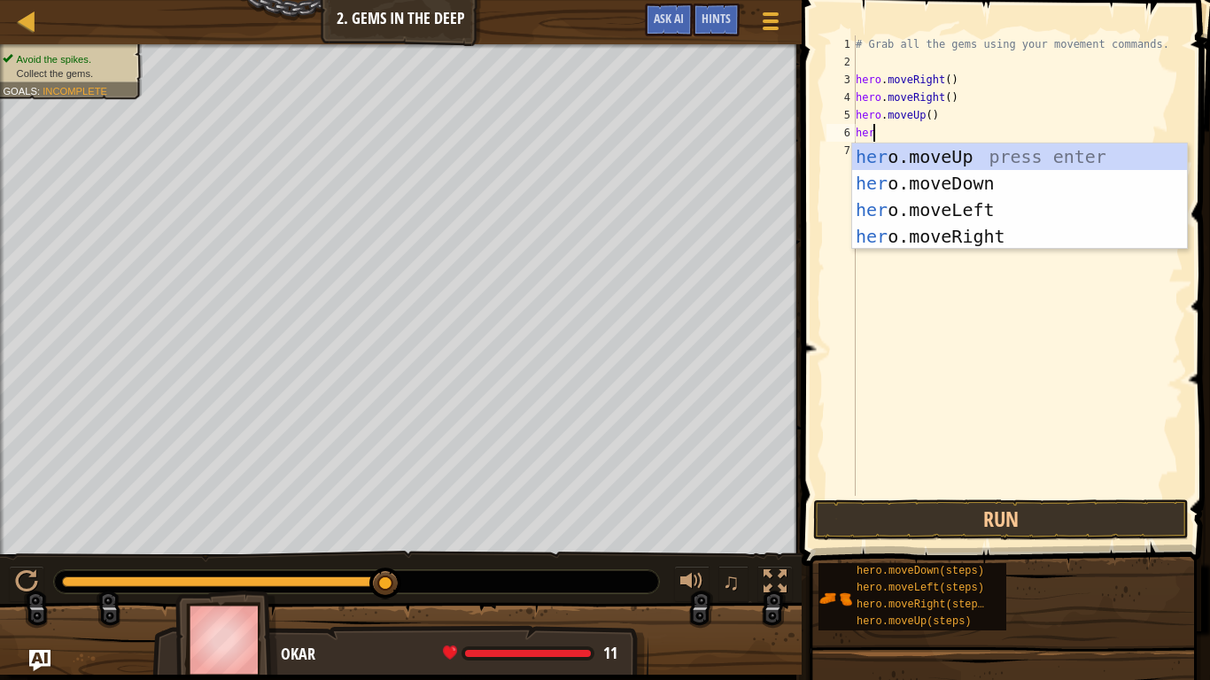
type textarea "hero"
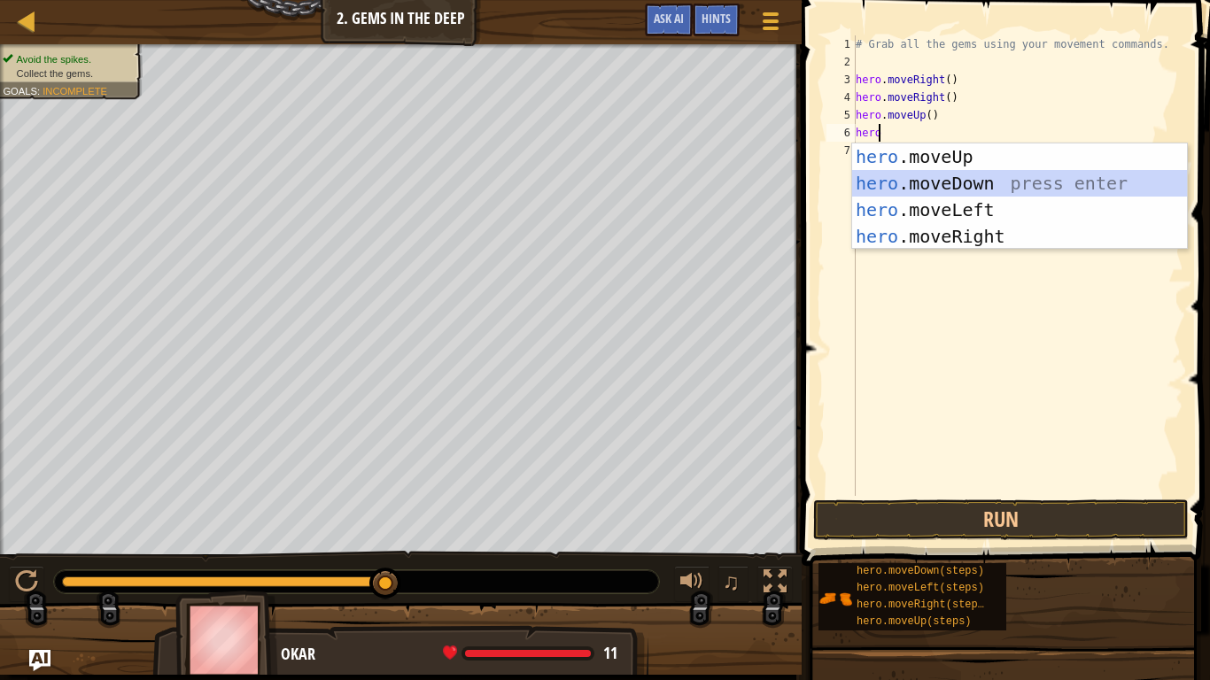
click at [933, 177] on div "hero .moveUp press enter hero .moveDown press enter hero .moveLeft press enter …" at bounding box center [1019, 223] width 335 height 159
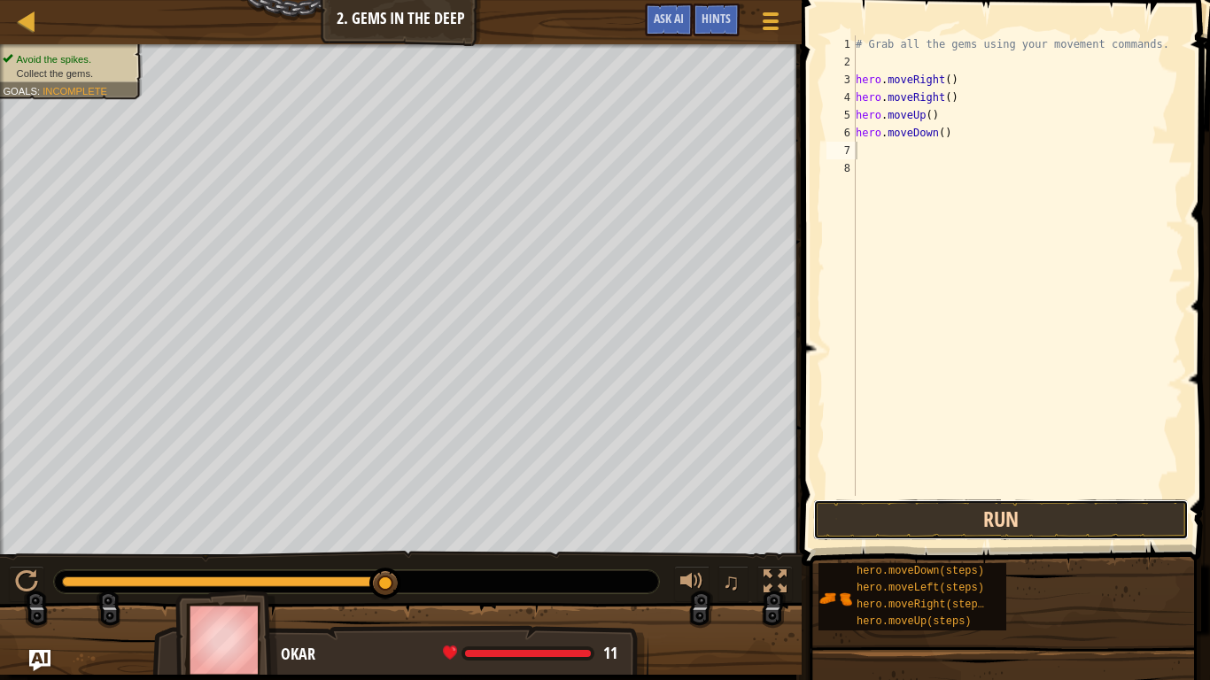
click at [1007, 515] on button "Run" at bounding box center [1001, 520] width 376 height 41
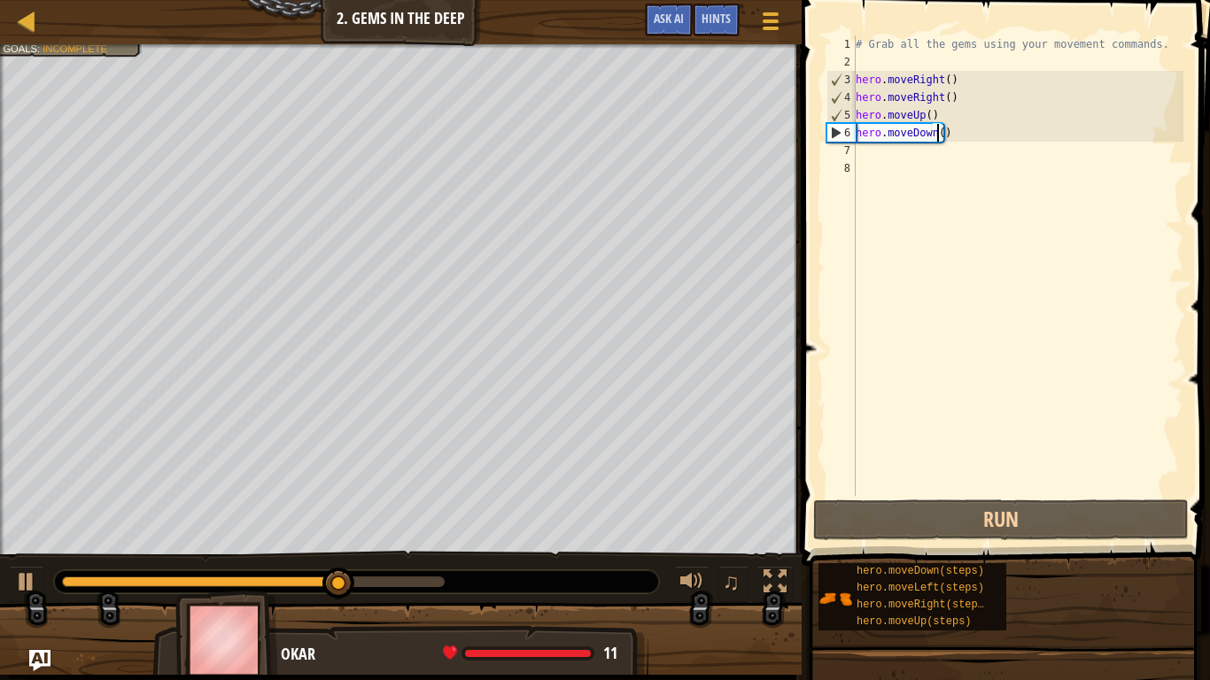
click at [940, 132] on div "# Grab all the gems using your movement commands. hero . moveRight ( ) hero . m…" at bounding box center [1017, 283] width 331 height 496
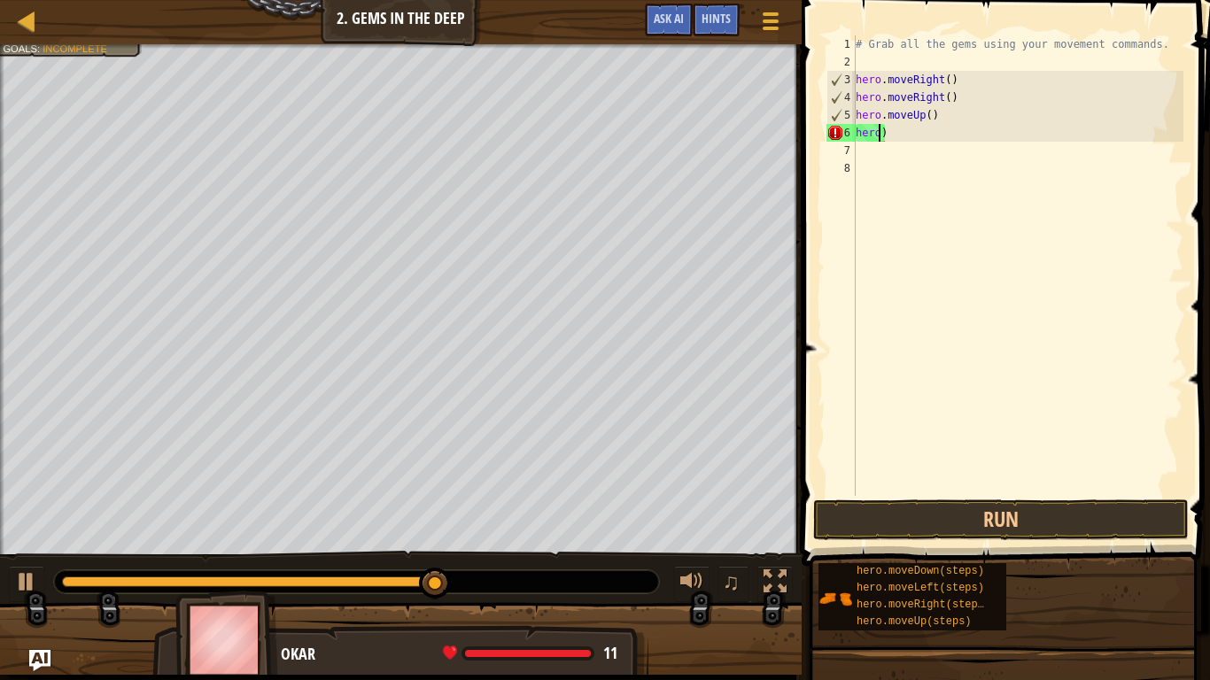
type textarea "her)"
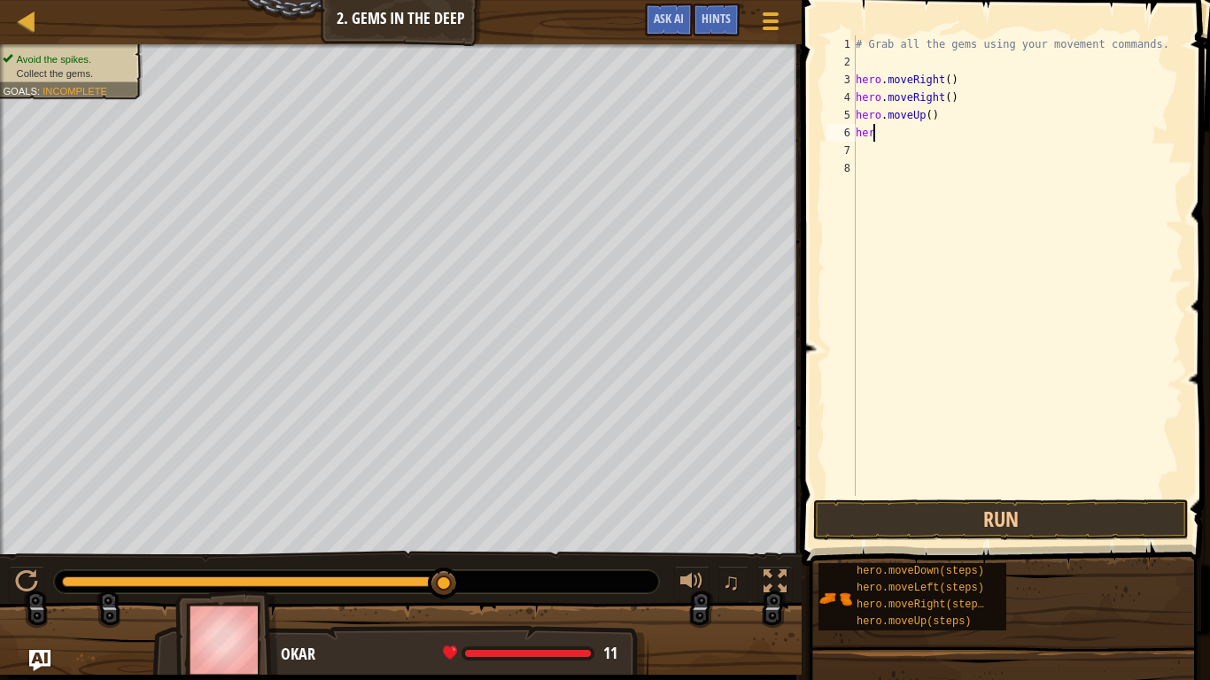
type textarea "h"
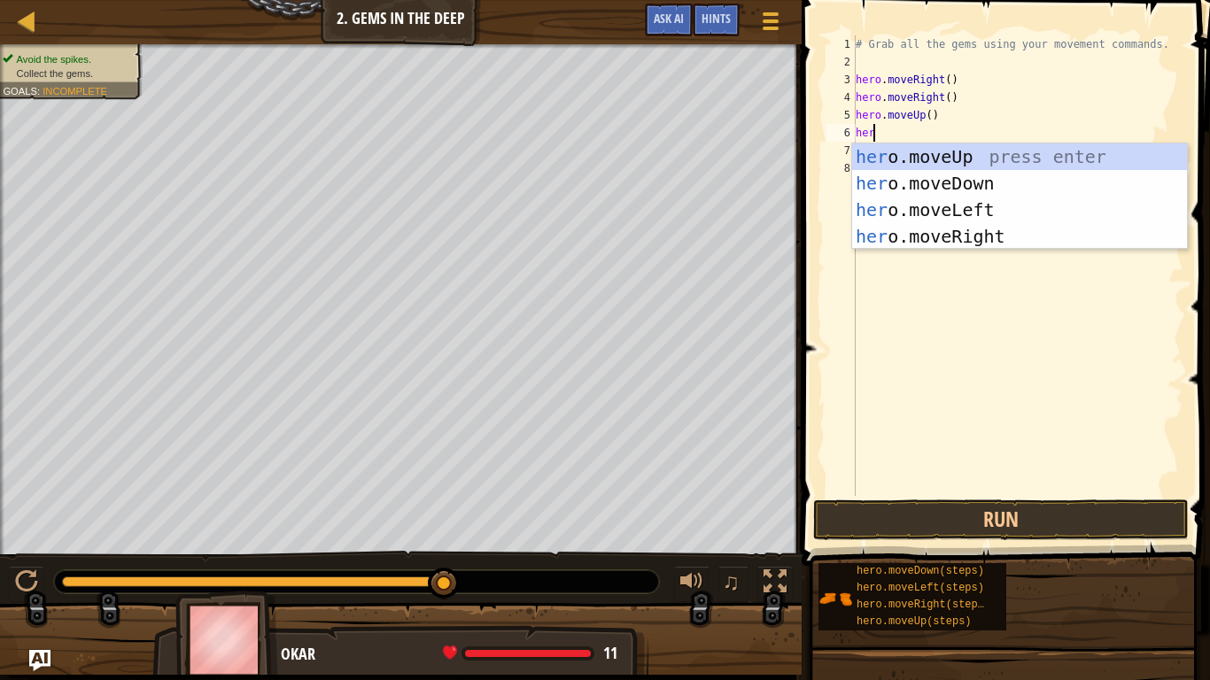
type textarea "hero"
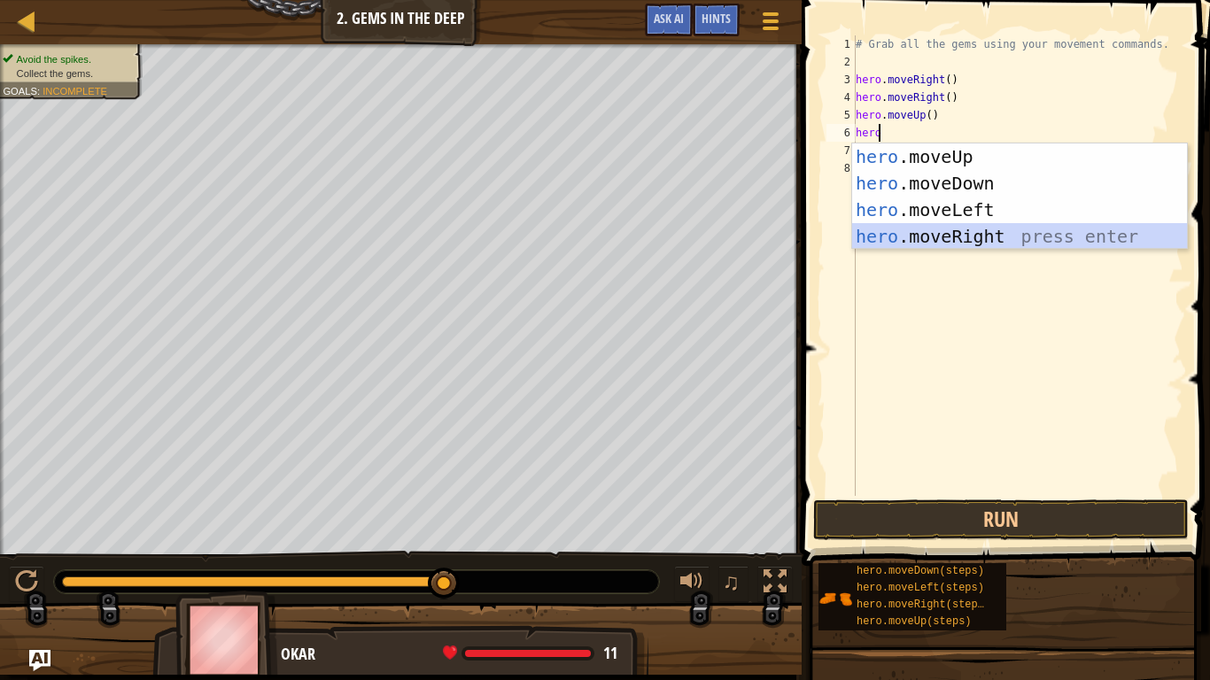
click at [956, 229] on div "hero .moveUp press enter hero .moveDown press enter hero .moveLeft press enter …" at bounding box center [1019, 223] width 335 height 159
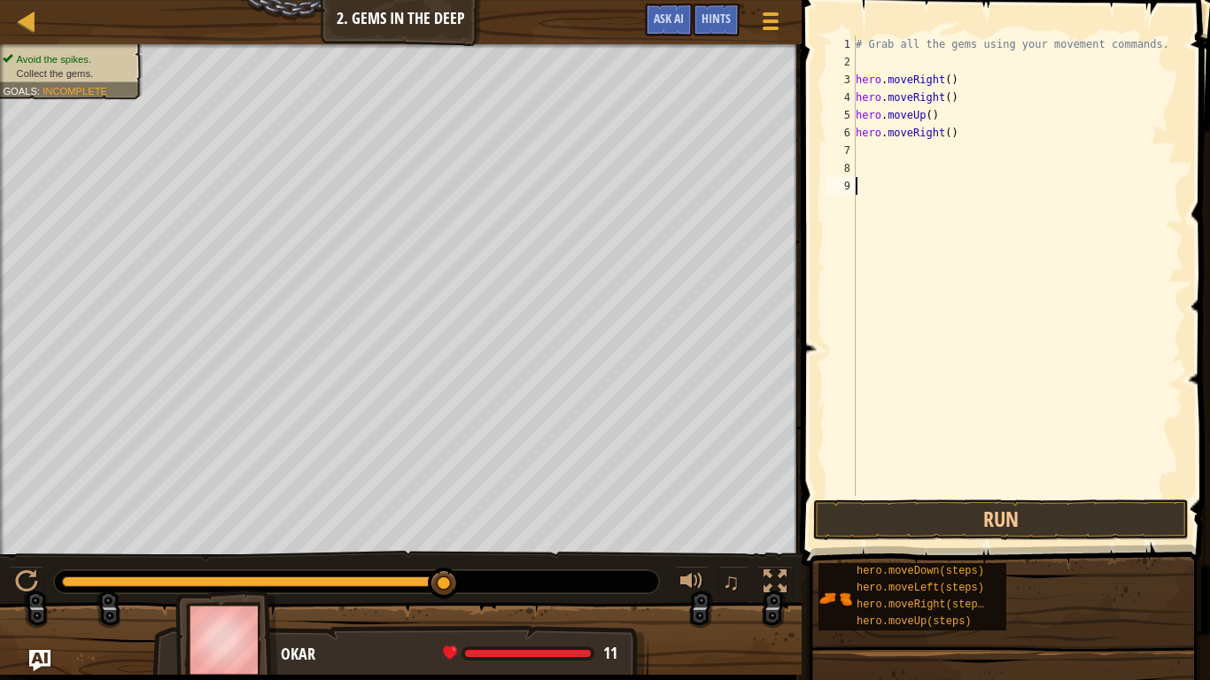
click at [1028, 488] on div "# Grab all the gems using your movement commands. hero . moveRight ( ) hero . m…" at bounding box center [1017, 283] width 331 height 496
click at [1028, 515] on button "Run" at bounding box center [1001, 520] width 376 height 41
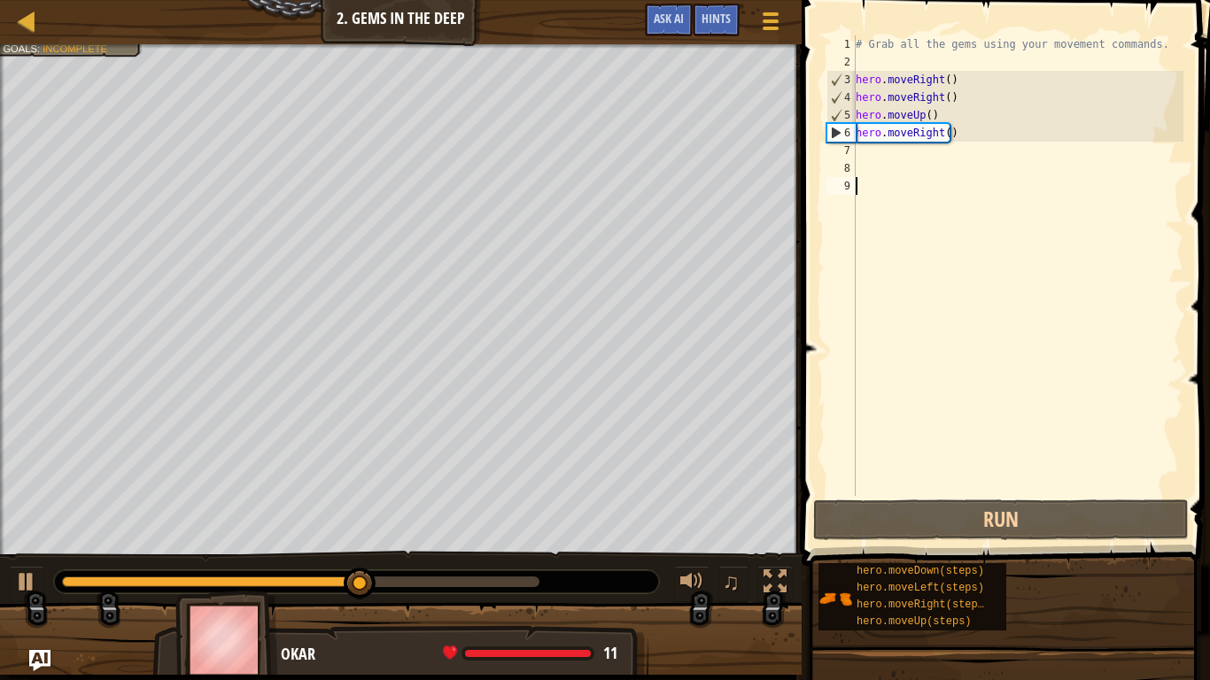
click at [935, 133] on div "# Grab all the gems using your movement commands. hero . moveRight ( ) hero . m…" at bounding box center [1017, 283] width 331 height 496
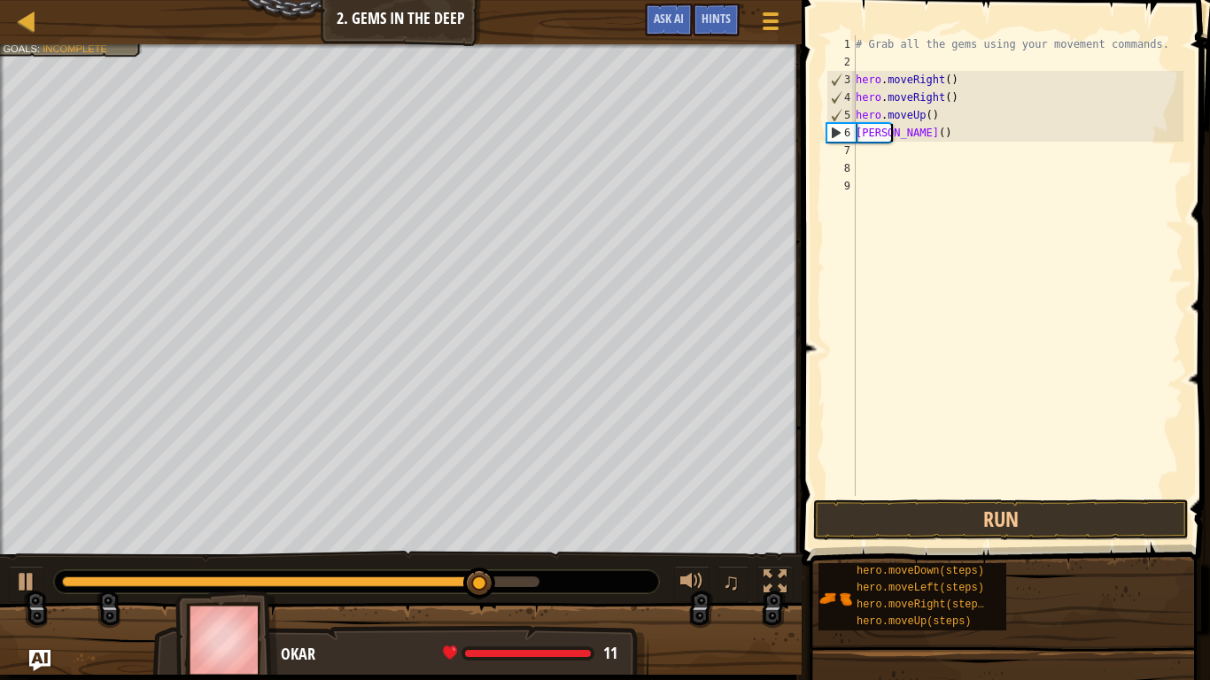
click at [893, 136] on div "# Grab all the gems using your movement commands. hero . moveRight ( ) hero . m…" at bounding box center [1017, 283] width 331 height 496
type textarea "h"
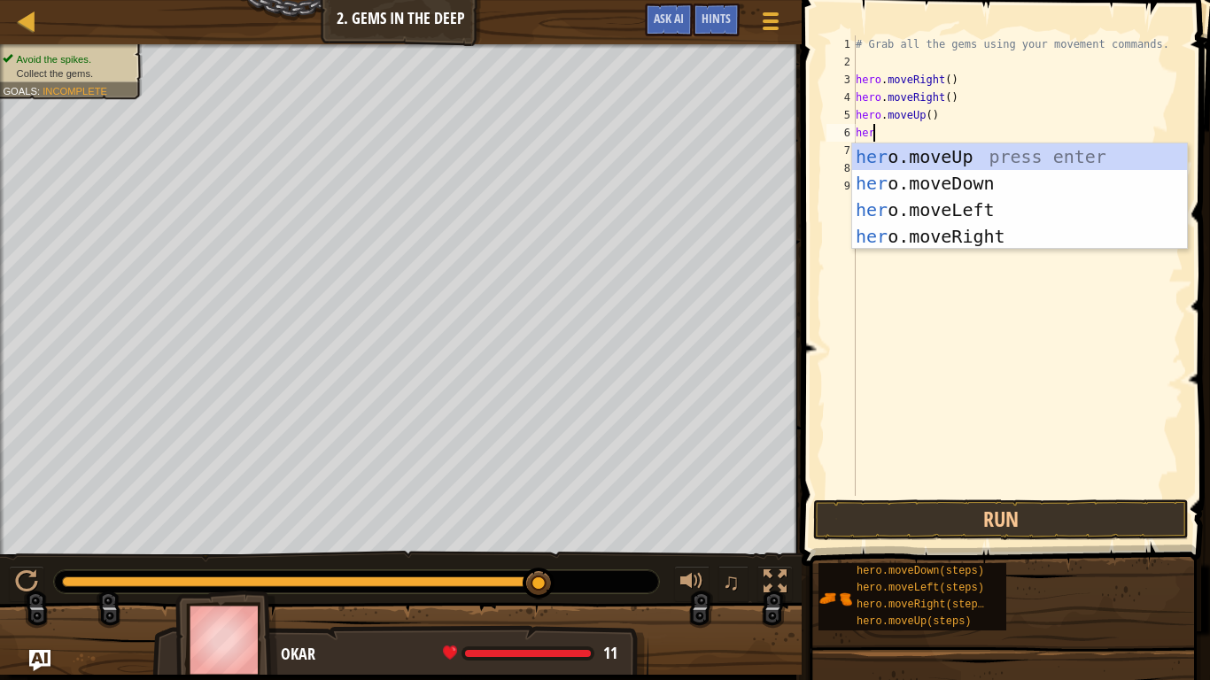
type textarea "hero"
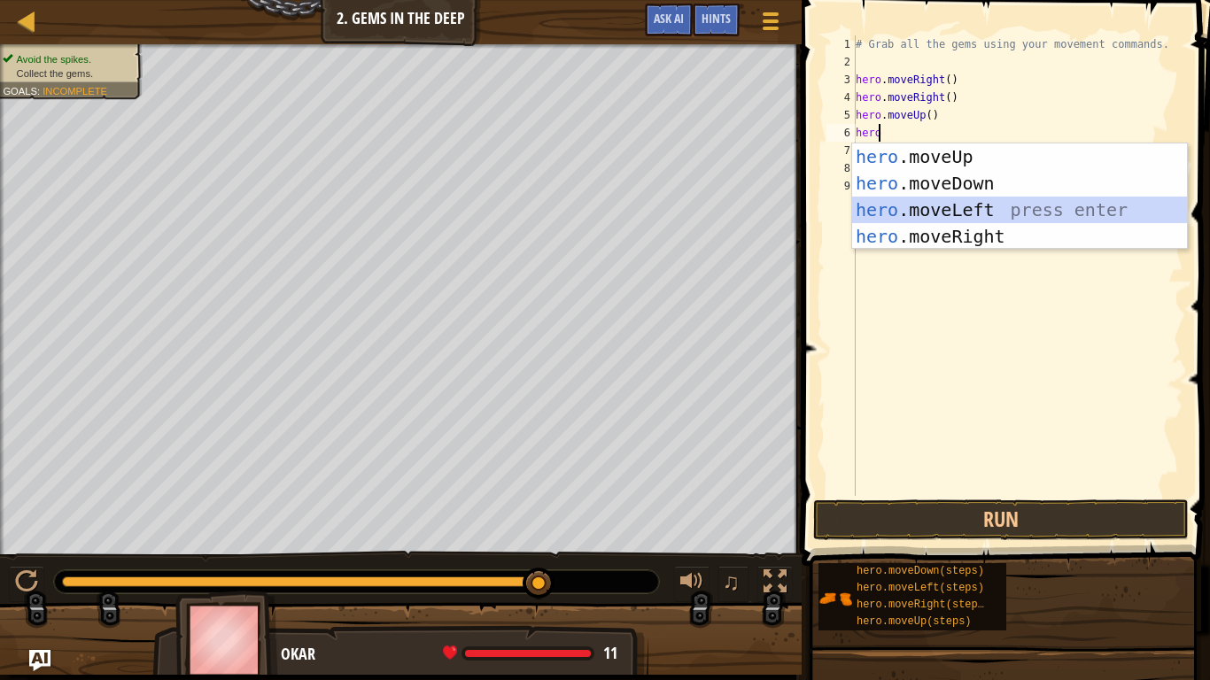
click at [957, 202] on div "hero .moveUp press enter hero .moveDown press enter hero .moveLeft press enter …" at bounding box center [1019, 223] width 335 height 159
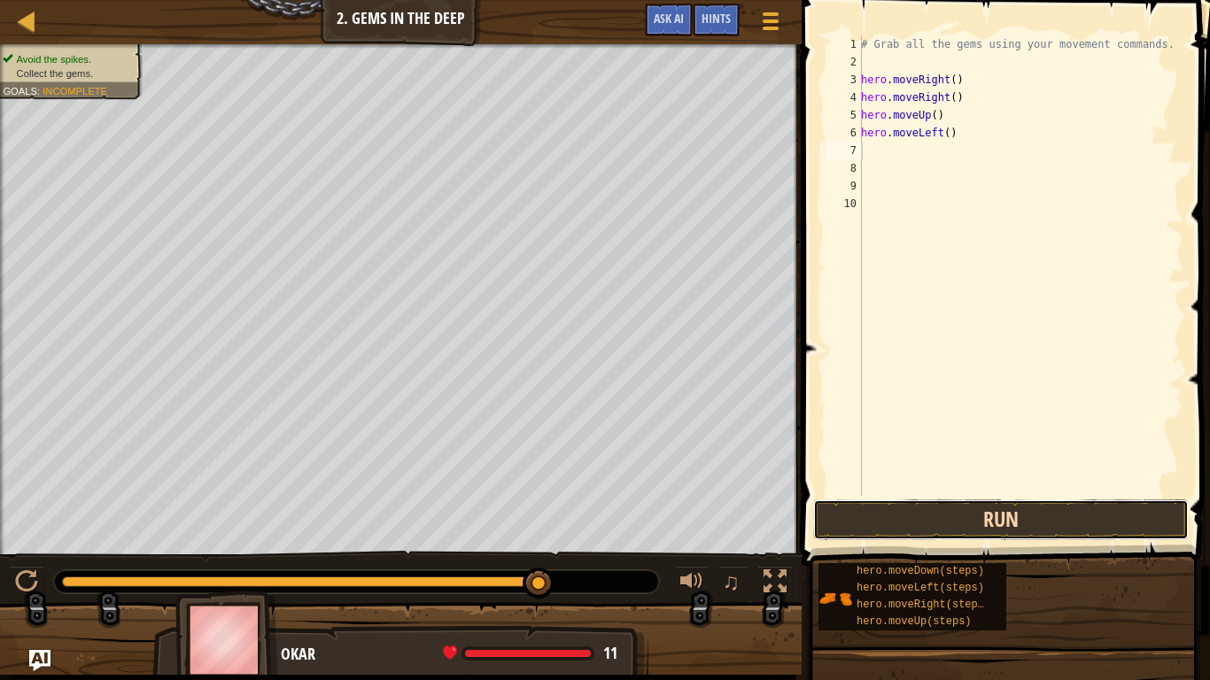
click at [962, 516] on button "Run" at bounding box center [1001, 520] width 376 height 41
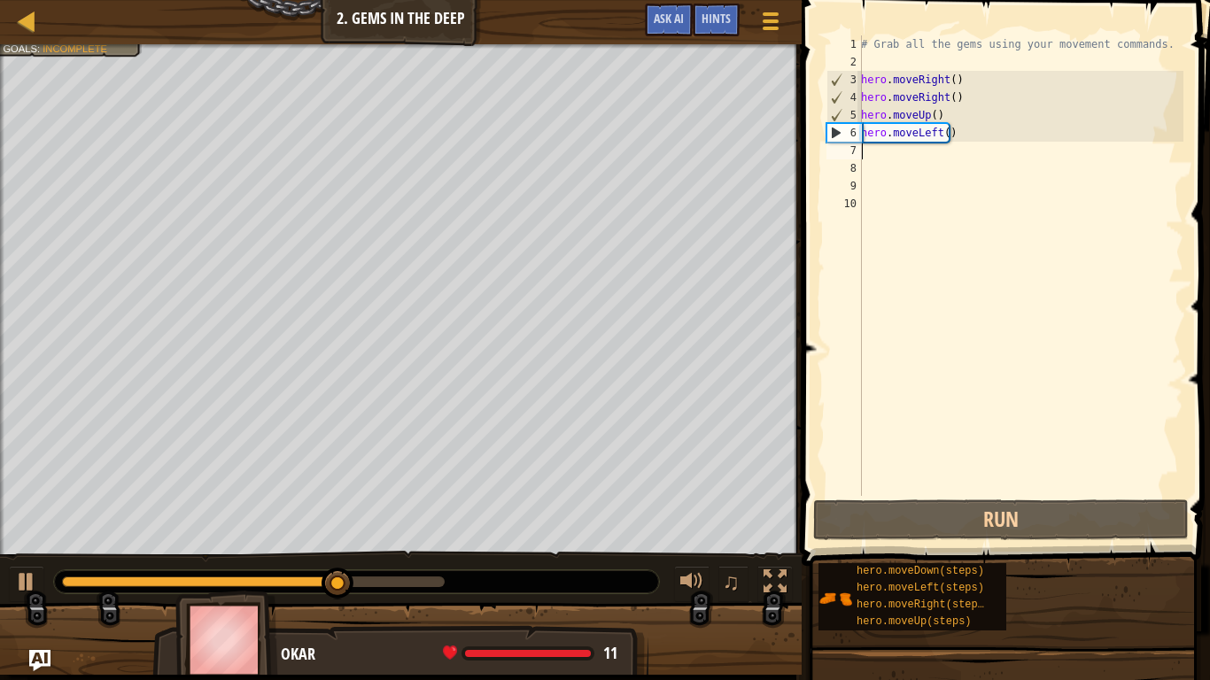
click at [870, 157] on div "# Grab all the gems using your movement commands. hero . moveRight ( ) hero . m…" at bounding box center [1021, 283] width 326 height 496
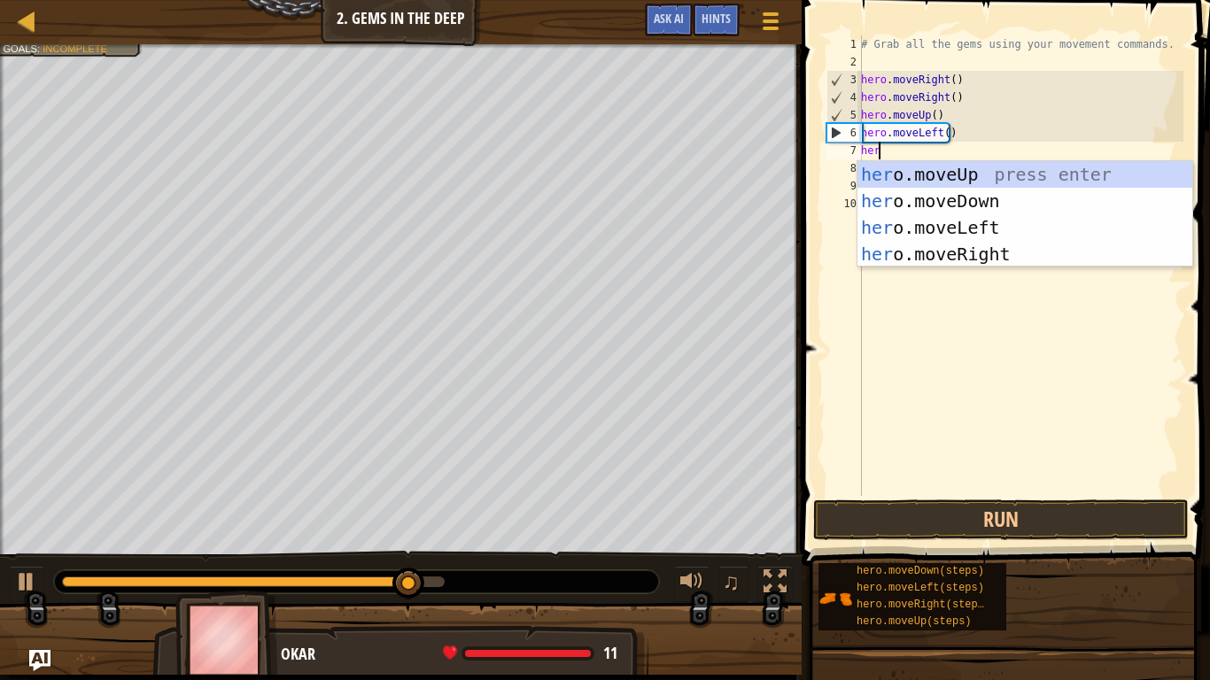
type textarea "hero"
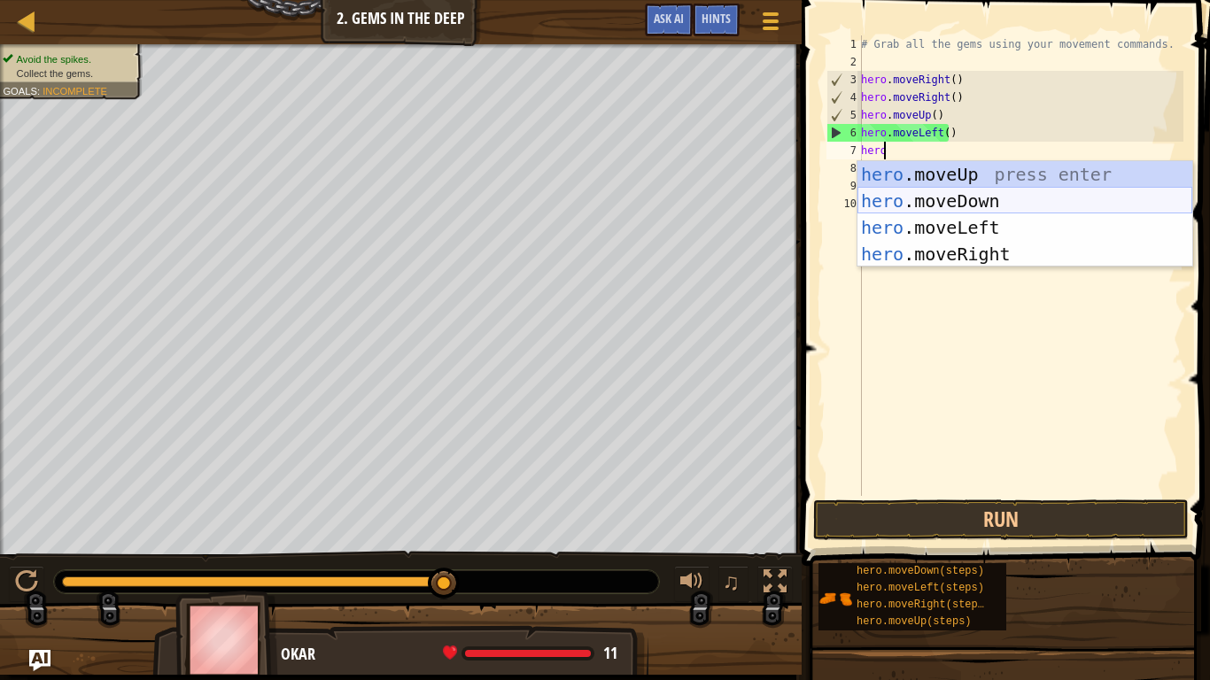
click at [978, 206] on div "hero .moveUp press enter hero .moveDown press enter hero .moveLeft press enter …" at bounding box center [1025, 240] width 335 height 159
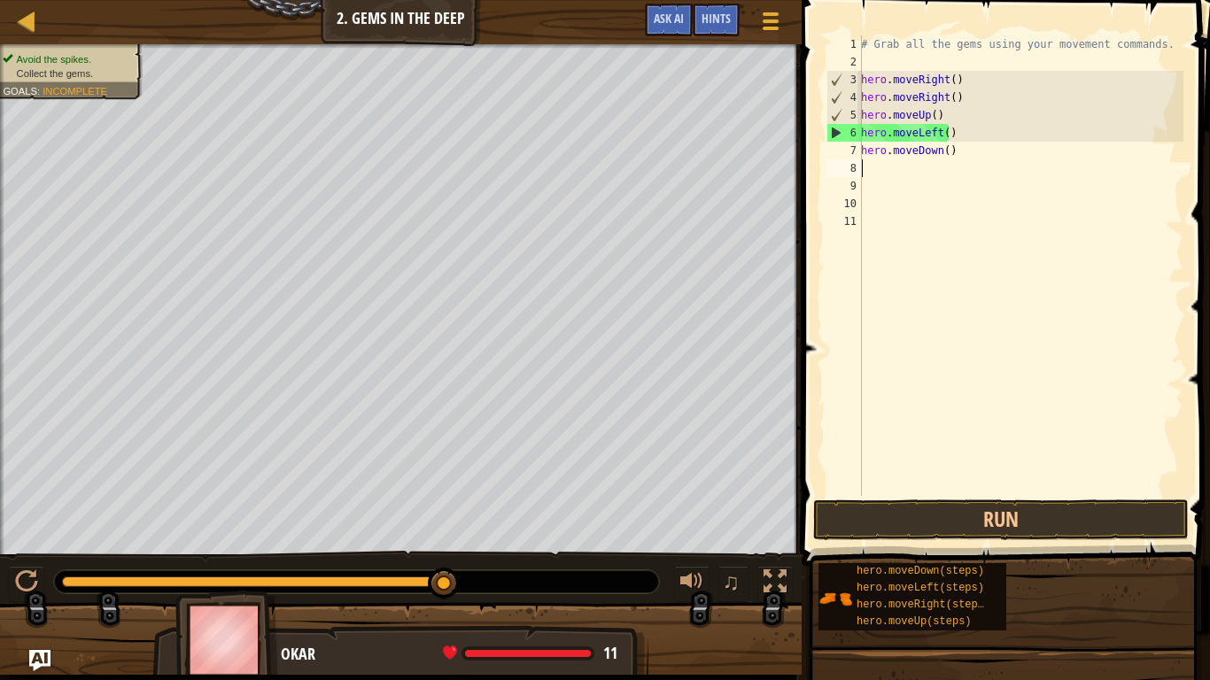
scroll to position [8, 0]
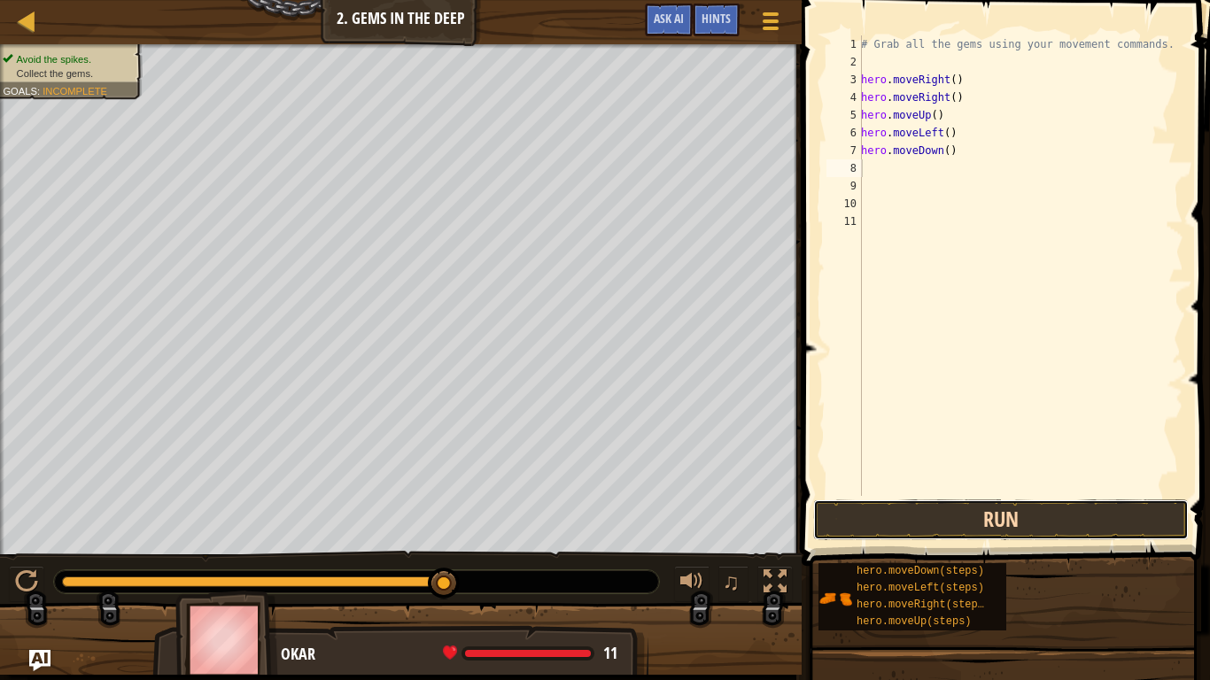
click at [982, 518] on button "Run" at bounding box center [1001, 520] width 376 height 41
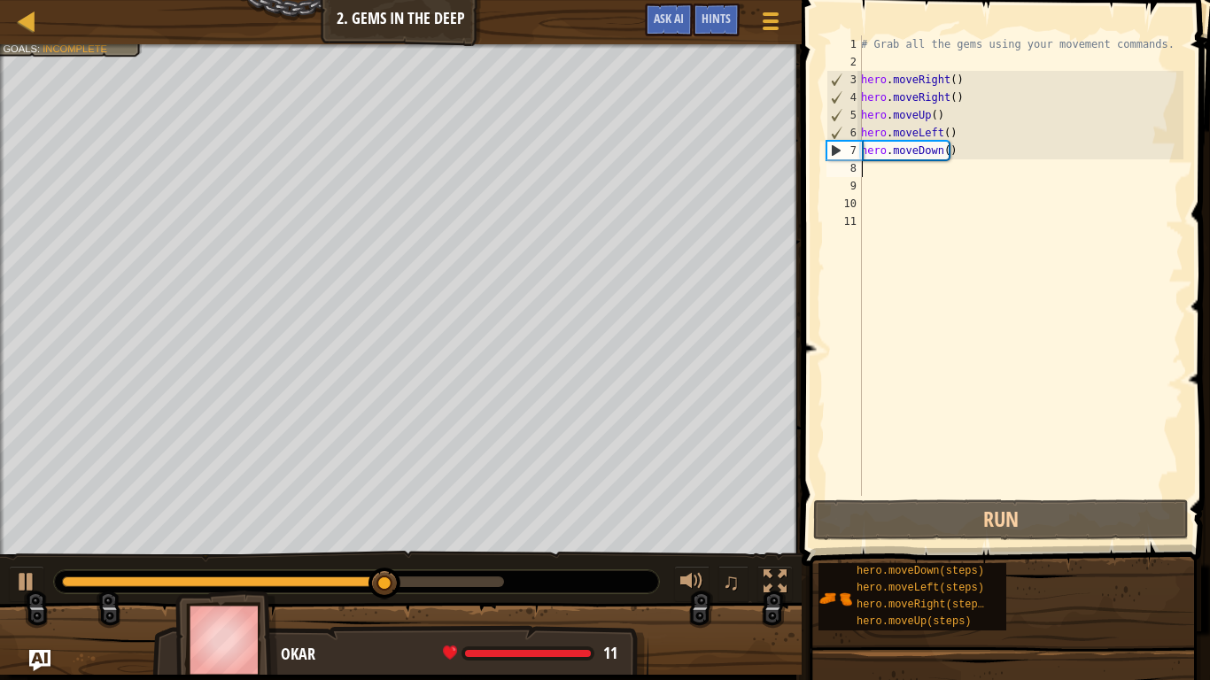
click at [863, 165] on div "# Grab all the gems using your movement commands. hero . moveRight ( ) hero . m…" at bounding box center [1021, 283] width 326 height 496
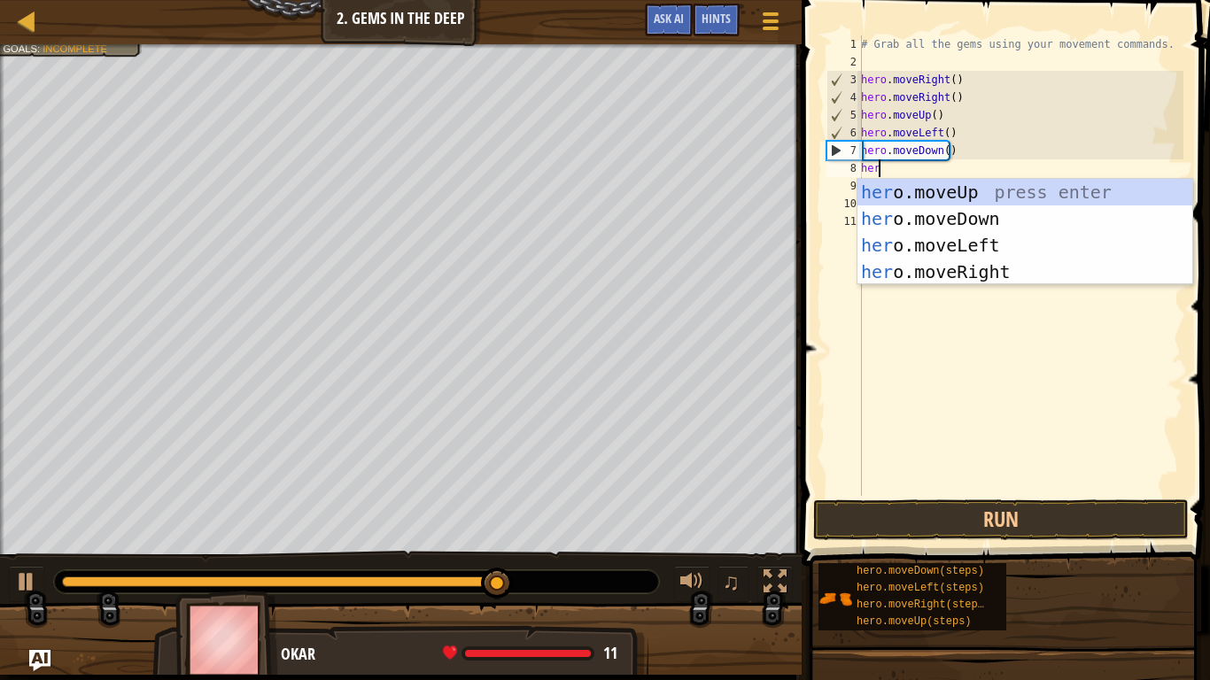
type textarea "hero"
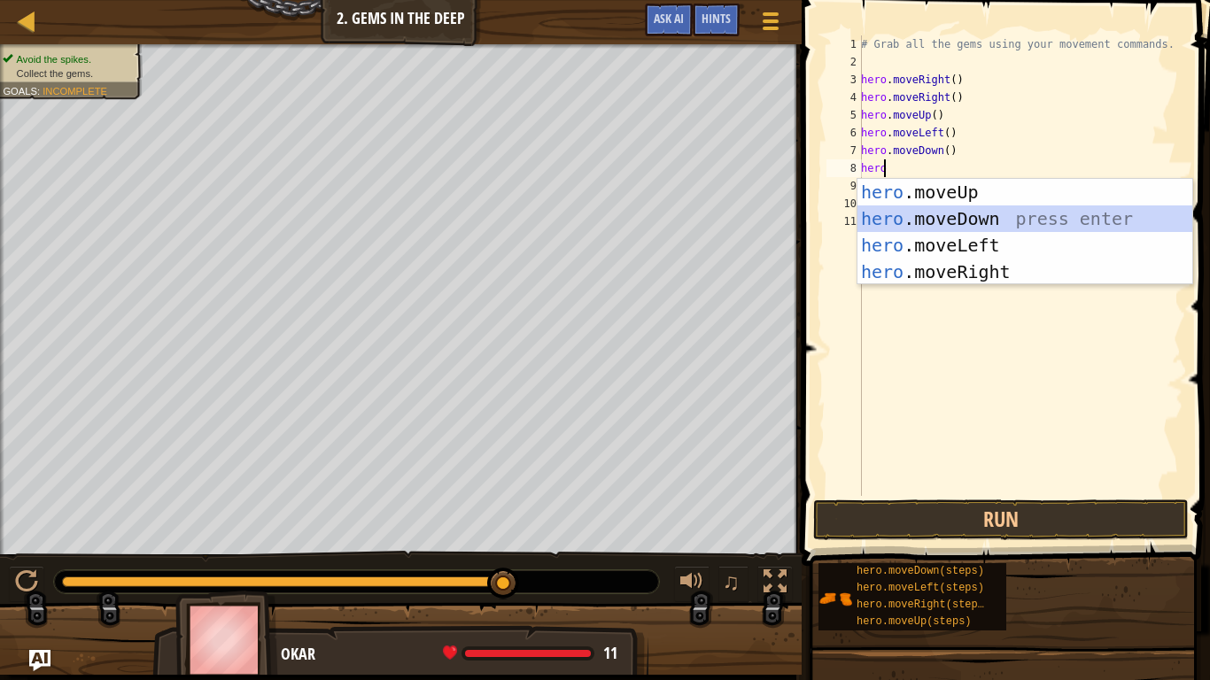
click at [951, 211] on div "hero .moveUp press enter hero .moveDown press enter hero .moveLeft press enter …" at bounding box center [1025, 258] width 335 height 159
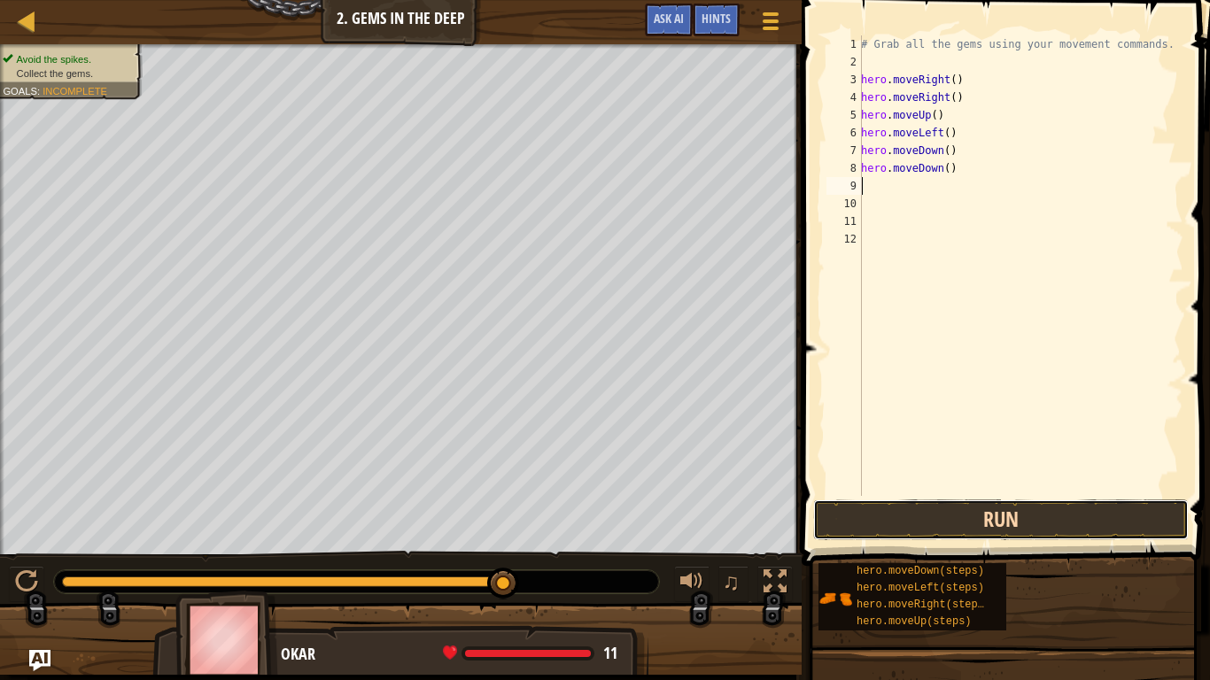
click at [989, 509] on button "Run" at bounding box center [1001, 520] width 376 height 41
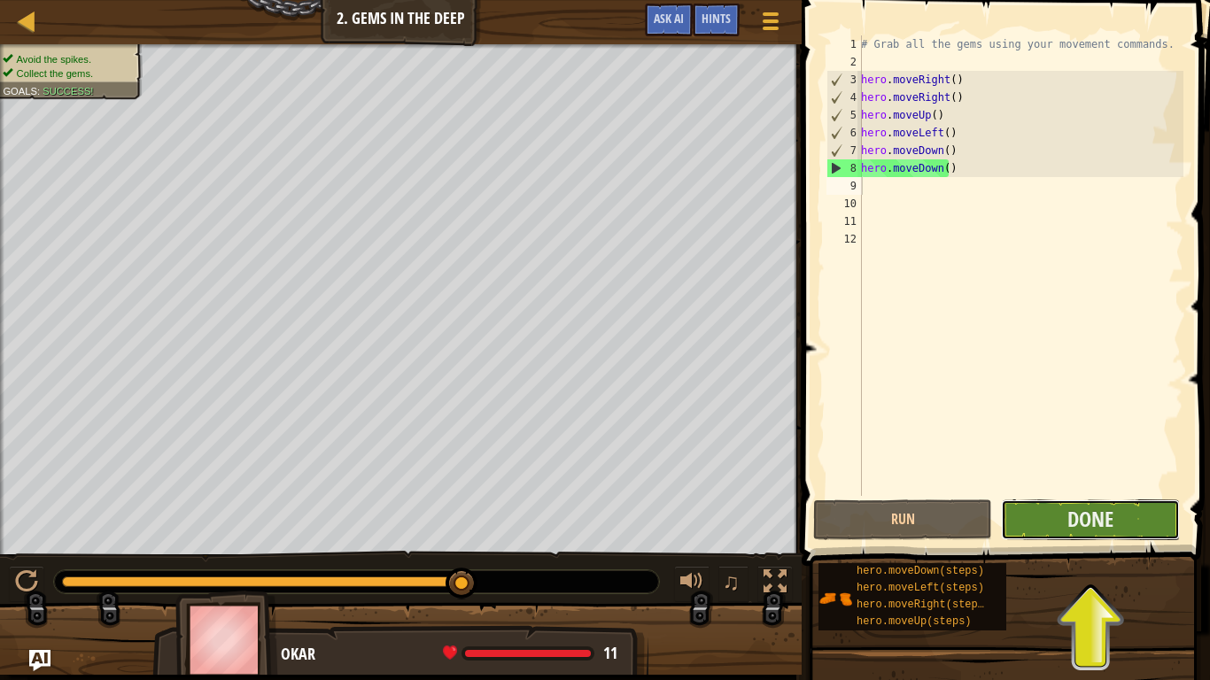
click at [1029, 520] on button "Done" at bounding box center [1090, 520] width 179 height 41
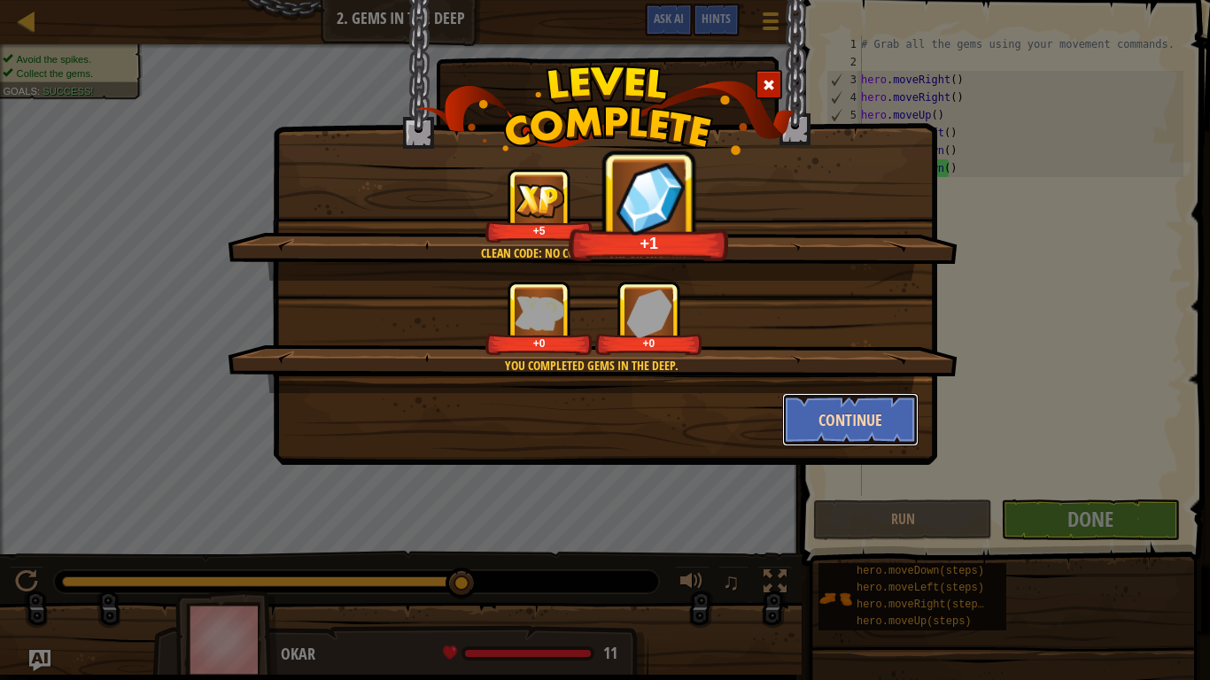
click at [822, 409] on button "Continue" at bounding box center [850, 419] width 137 height 53
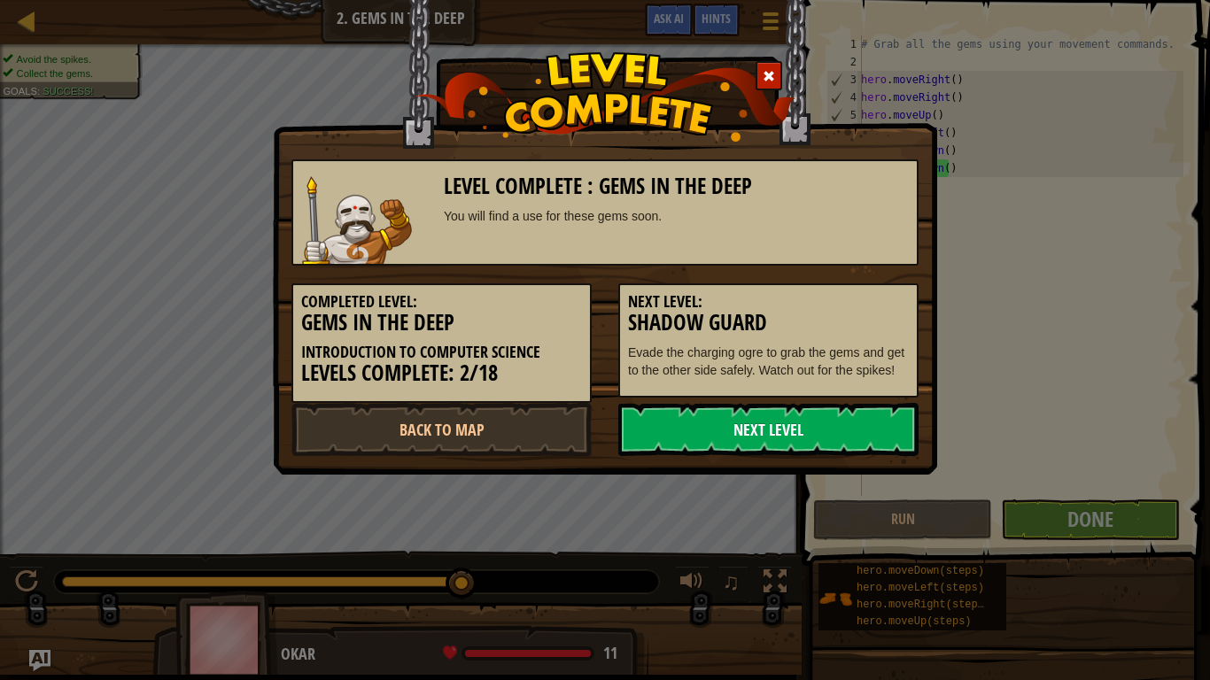
click at [814, 424] on link "Next Level" at bounding box center [768, 429] width 300 height 53
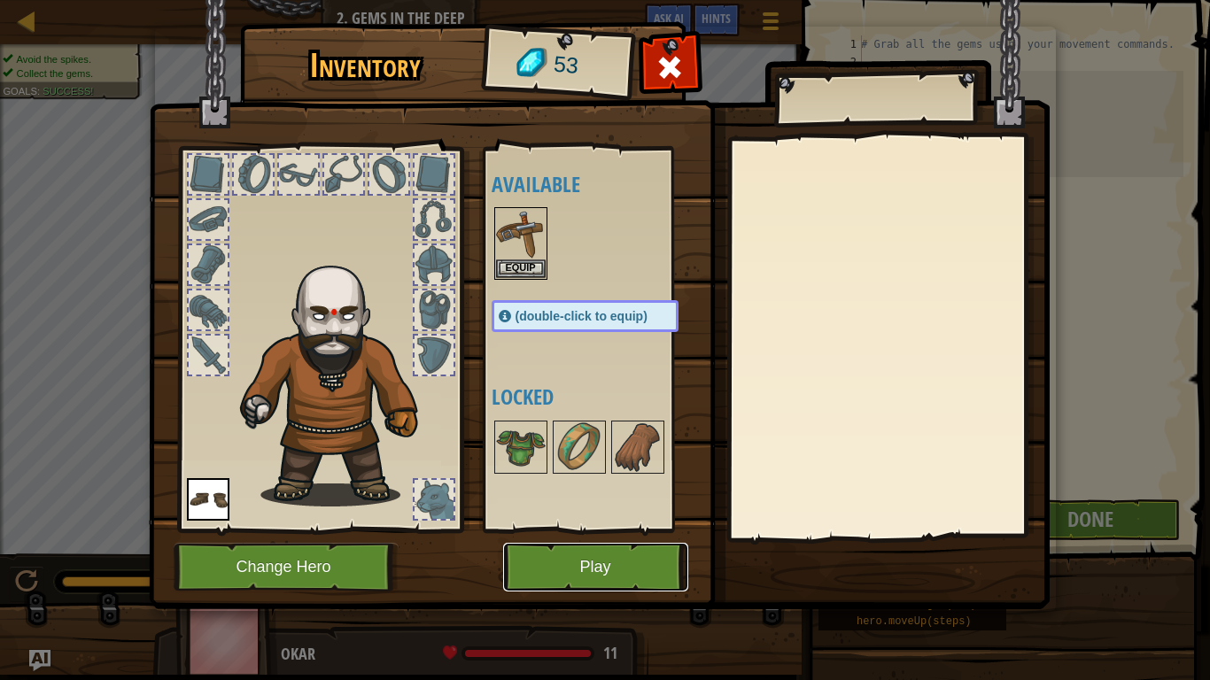
click at [614, 547] on button "Play" at bounding box center [595, 567] width 185 height 49
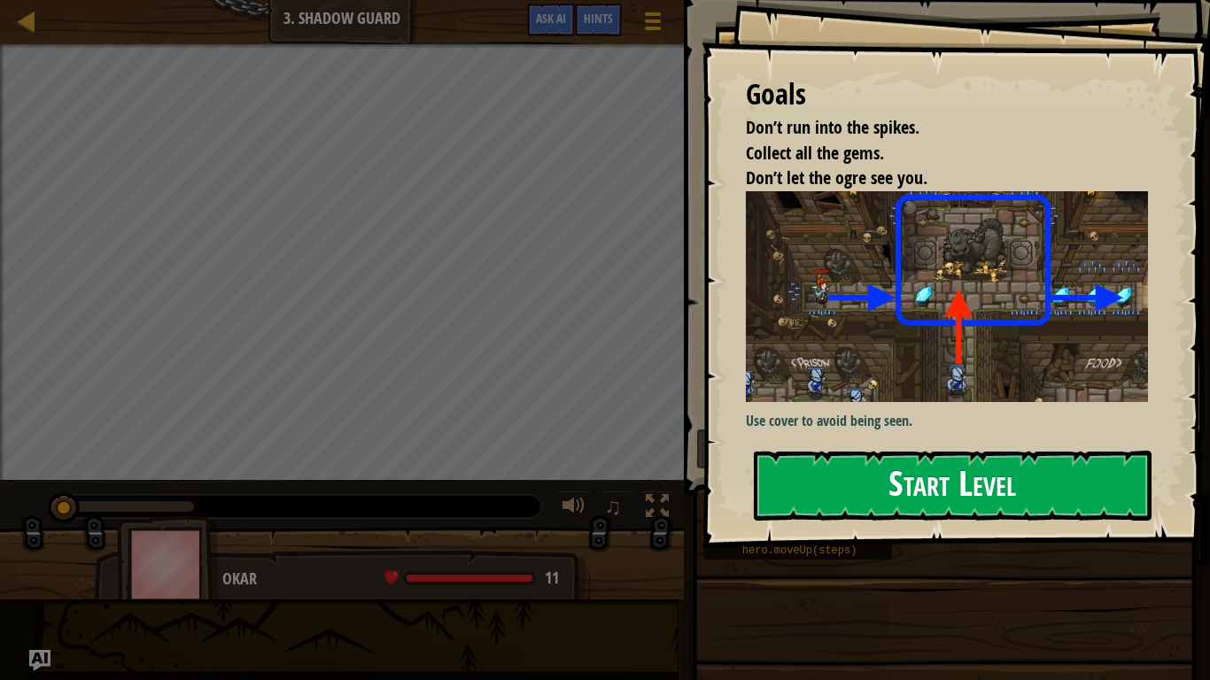
click at [833, 466] on button "Start Level" at bounding box center [953, 486] width 398 height 70
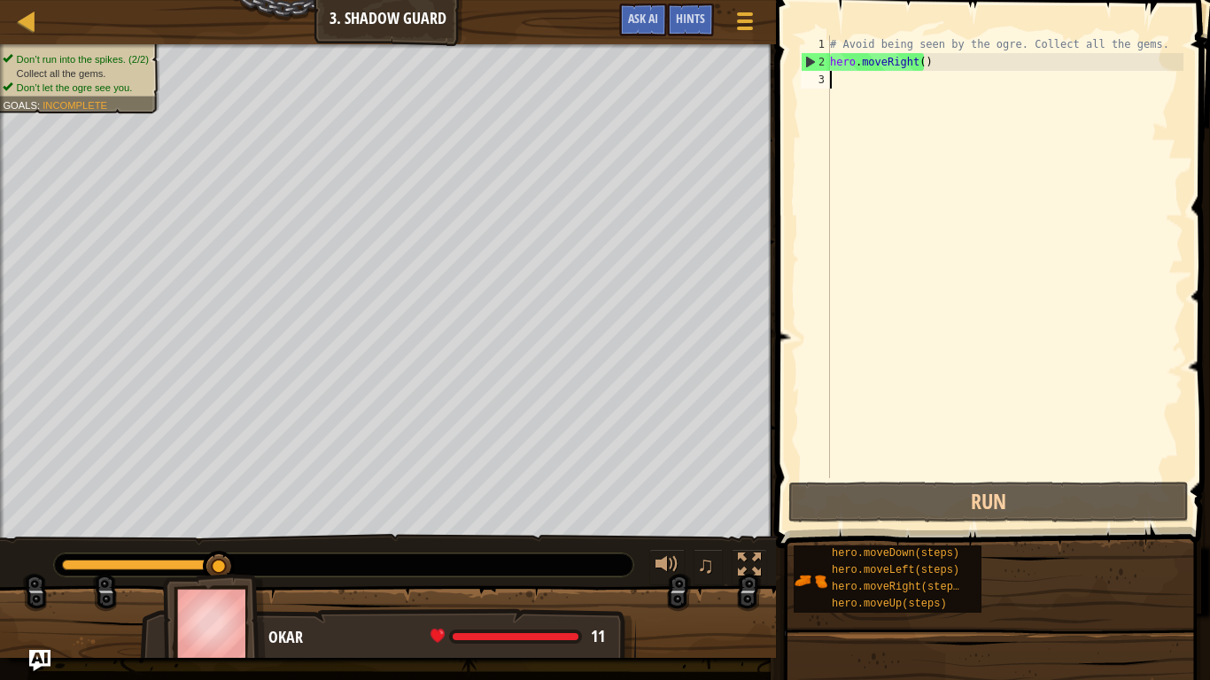
click at [883, 97] on div "# Avoid being seen by the ogre. Collect all the gems. hero . moveRight ( )" at bounding box center [1005, 274] width 357 height 478
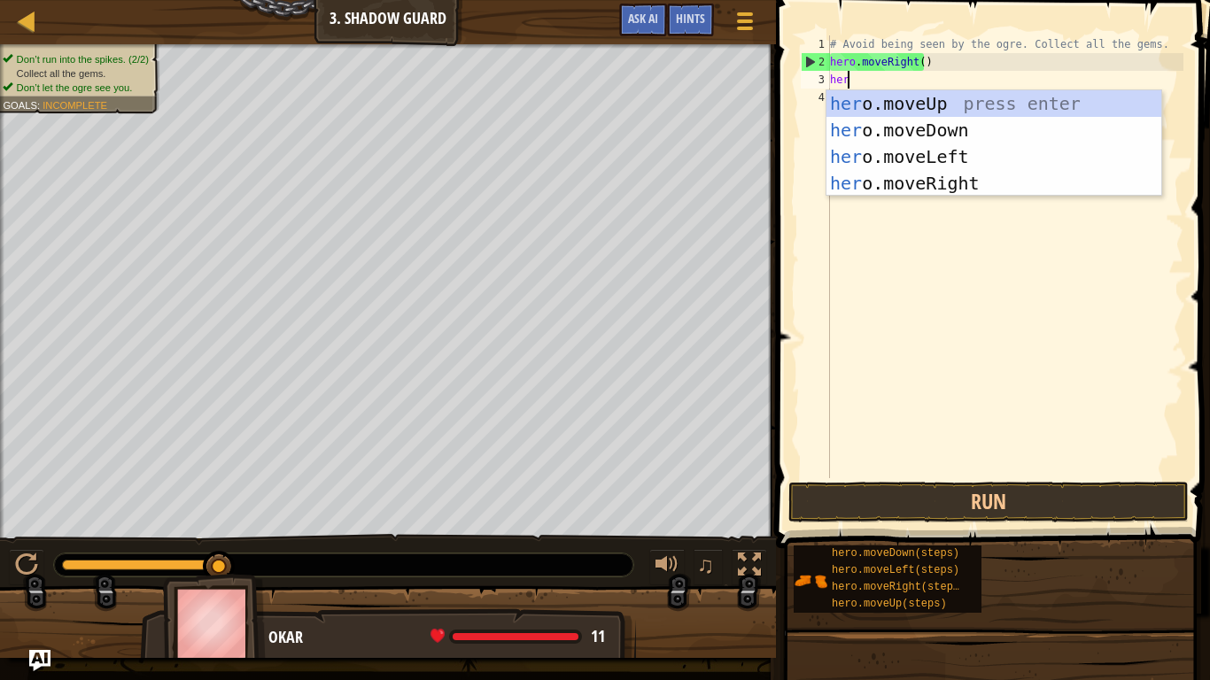
scroll to position [8, 1]
type textarea "hero"
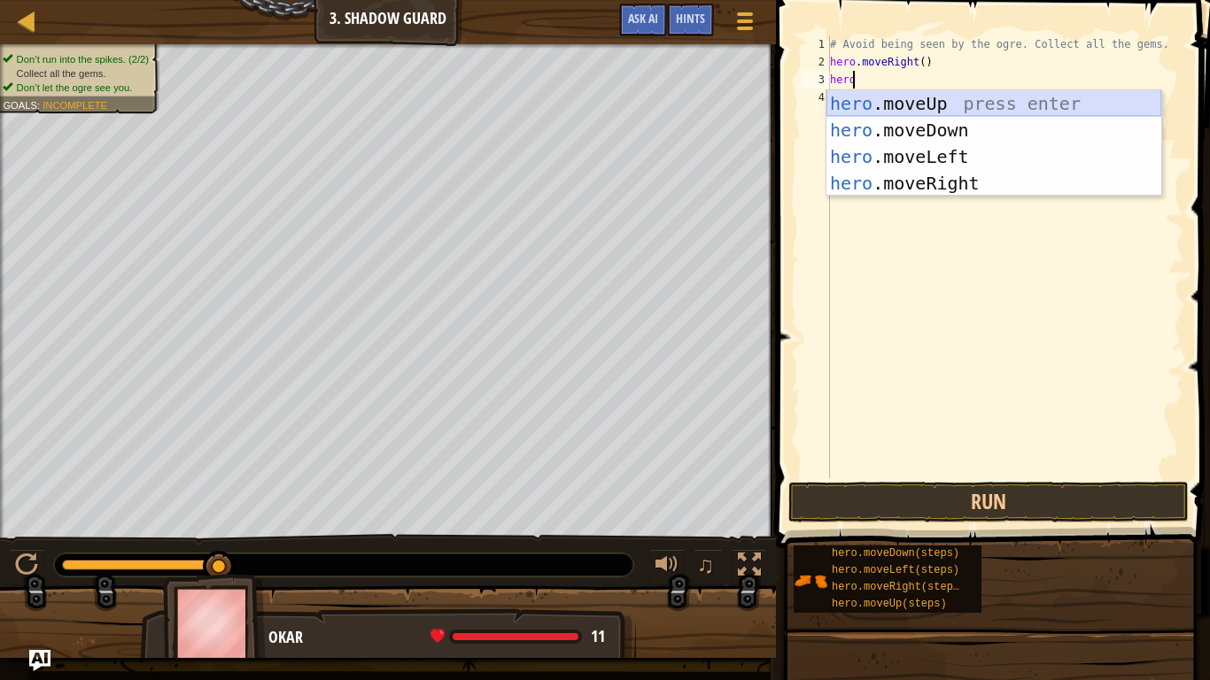
click at [912, 101] on div "hero .moveUp press enter hero .moveDown press enter hero .moveLeft press enter …" at bounding box center [994, 169] width 335 height 159
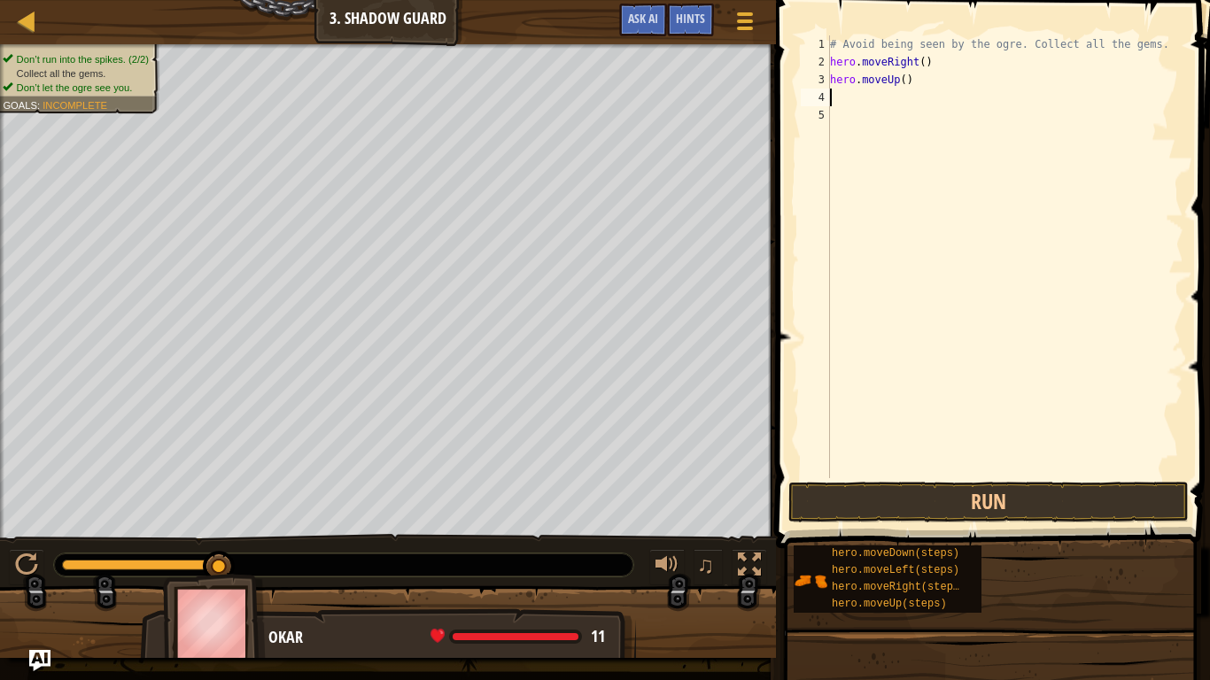
scroll to position [8, 0]
click at [973, 501] on button "Run" at bounding box center [988, 502] width 400 height 41
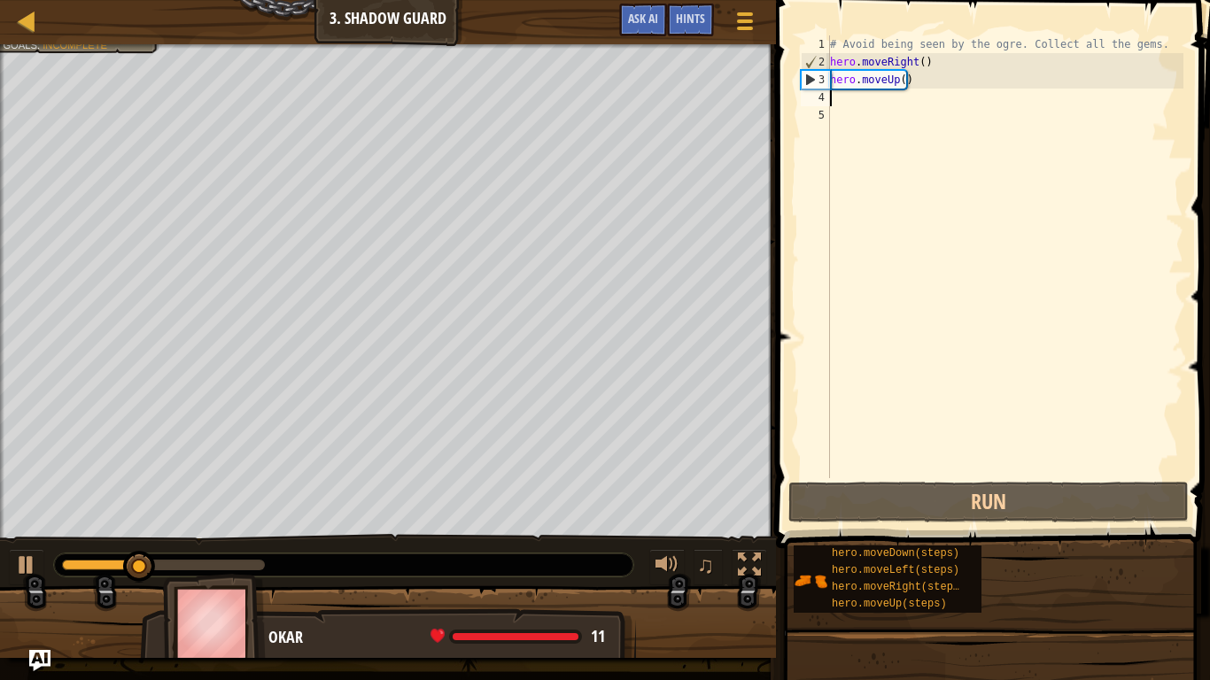
click at [833, 109] on div "# Avoid being seen by the ogre. Collect all the gems. hero . moveRight ( ) hero…" at bounding box center [1005, 274] width 357 height 478
click at [838, 96] on div "# Avoid being seen by the ogre. Collect all the gems. hero . moveRight ( ) hero…" at bounding box center [1005, 274] width 357 height 478
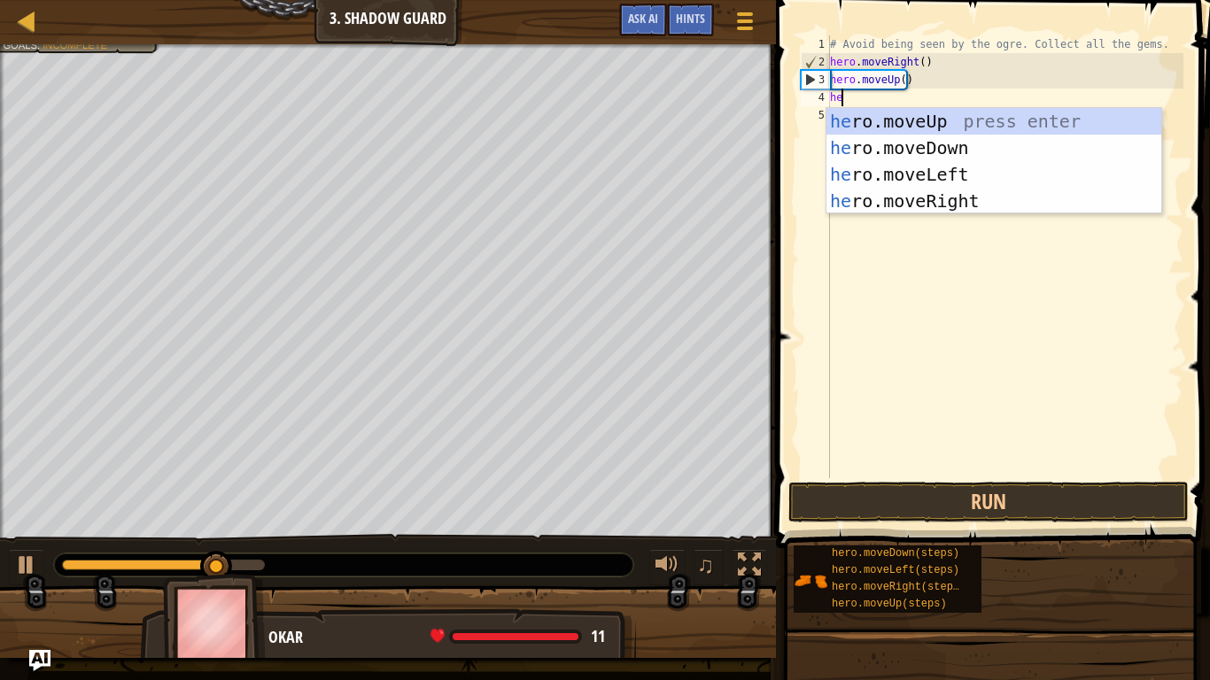
scroll to position [8, 1]
type textarea "hero"
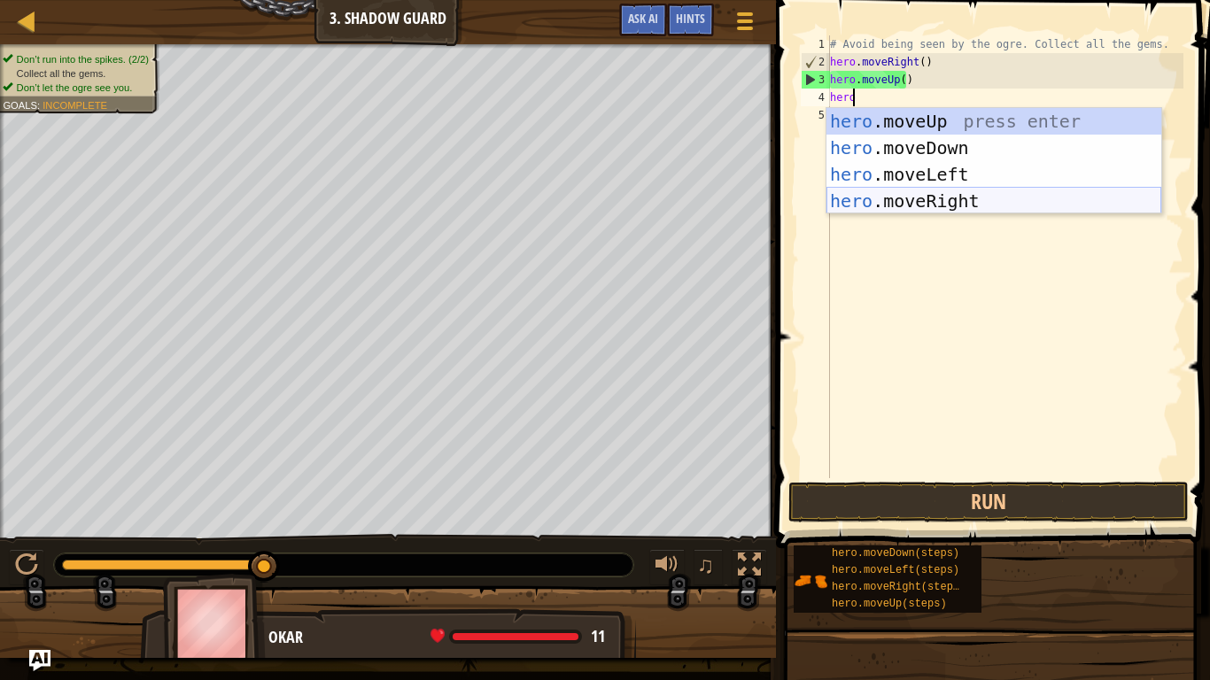
click at [933, 198] on div "hero .moveUp press enter hero .moveDown press enter hero .moveLeft press enter …" at bounding box center [994, 187] width 335 height 159
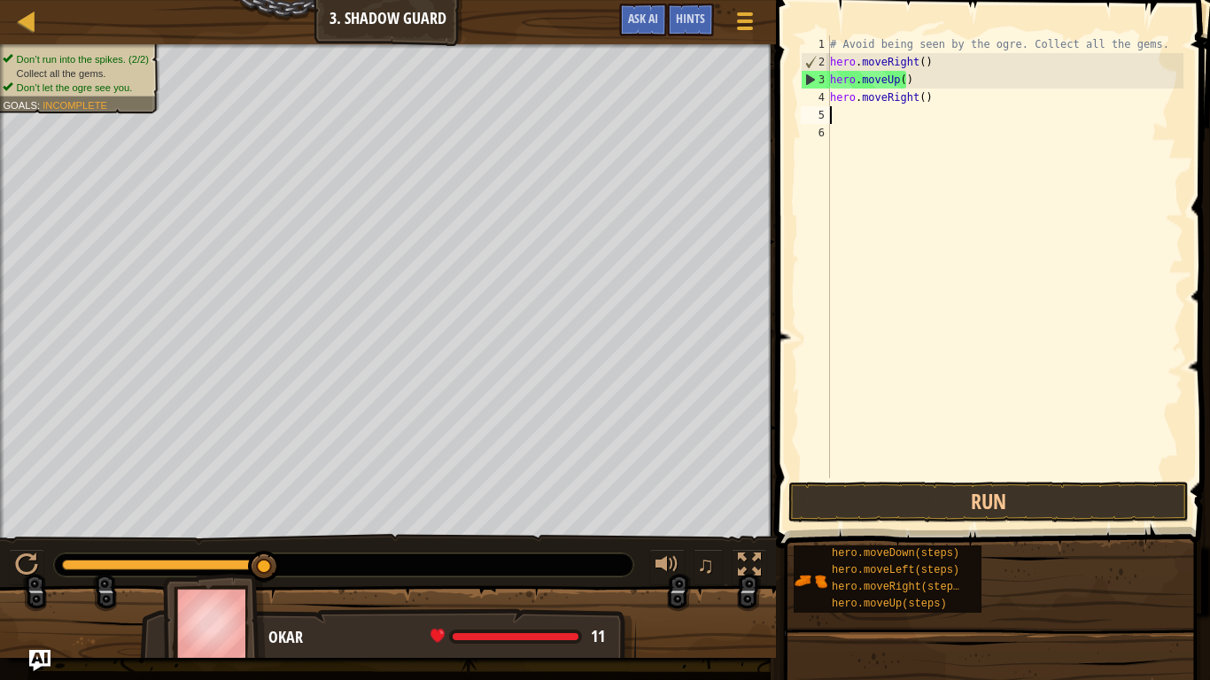
scroll to position [8, 0]
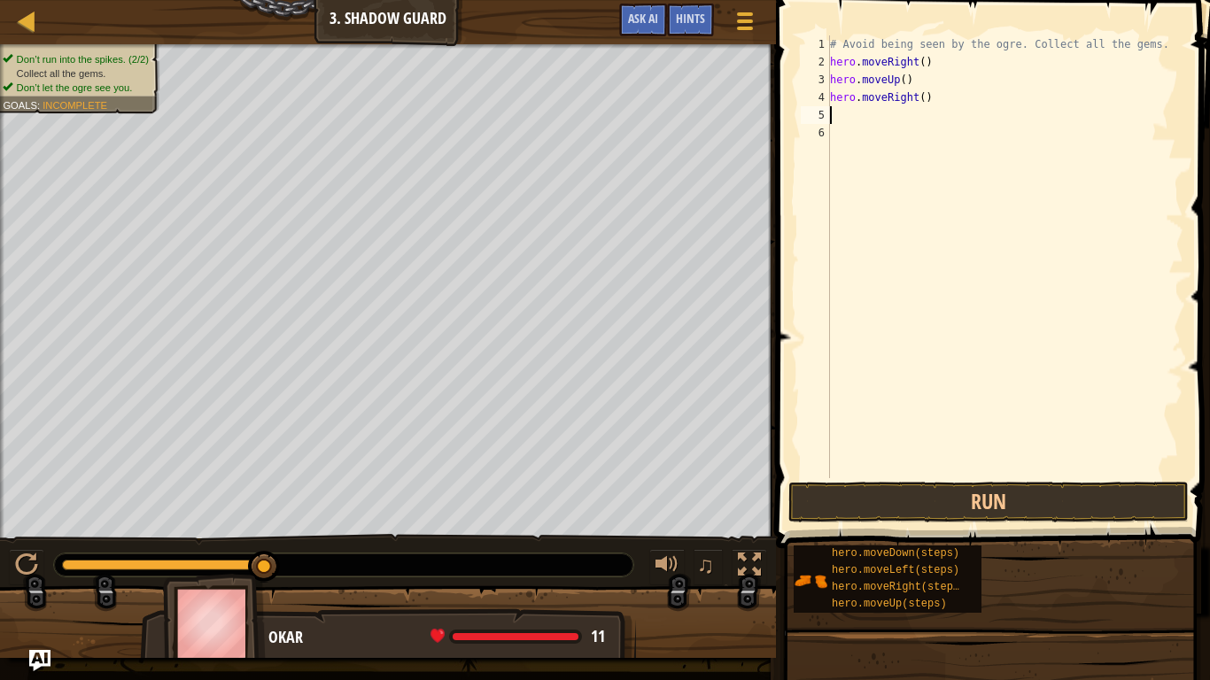
click at [839, 123] on div "# Avoid being seen by the ogre. Collect all the gems. hero . moveRight ( ) hero…" at bounding box center [1005, 274] width 357 height 478
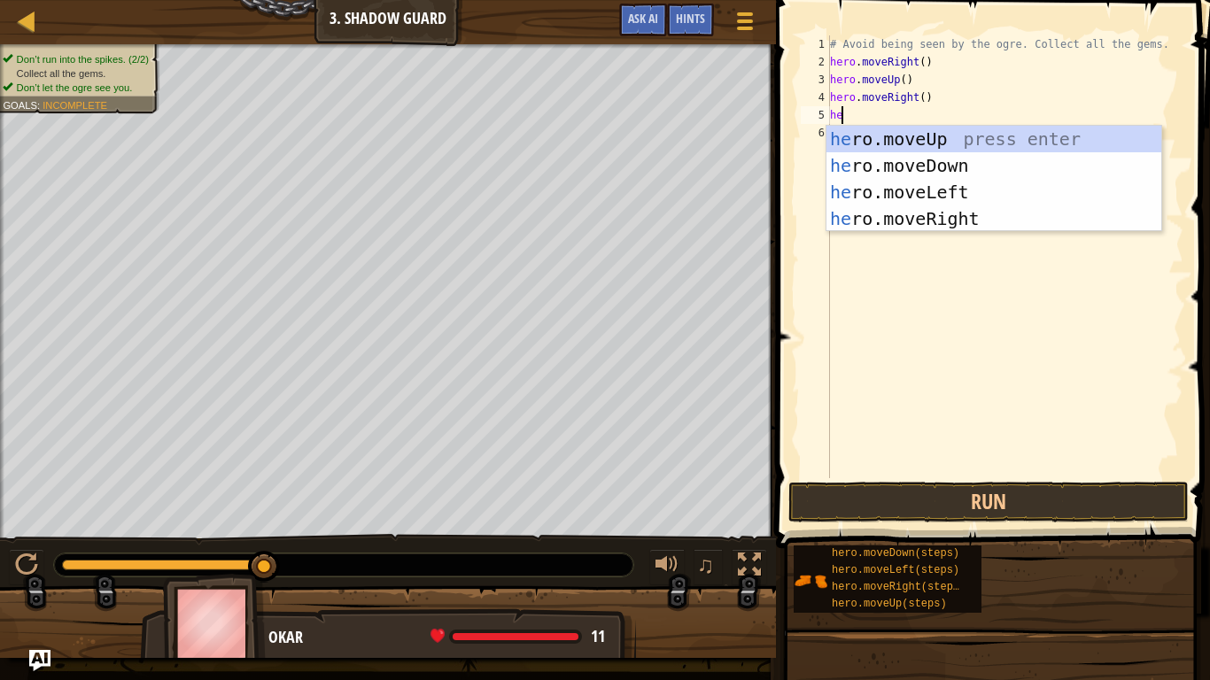
scroll to position [8, 1]
type textarea "hero"
click at [902, 162] on div "hero .moveUp press enter hero .moveDown press enter hero .moveLeft press enter …" at bounding box center [994, 205] width 335 height 159
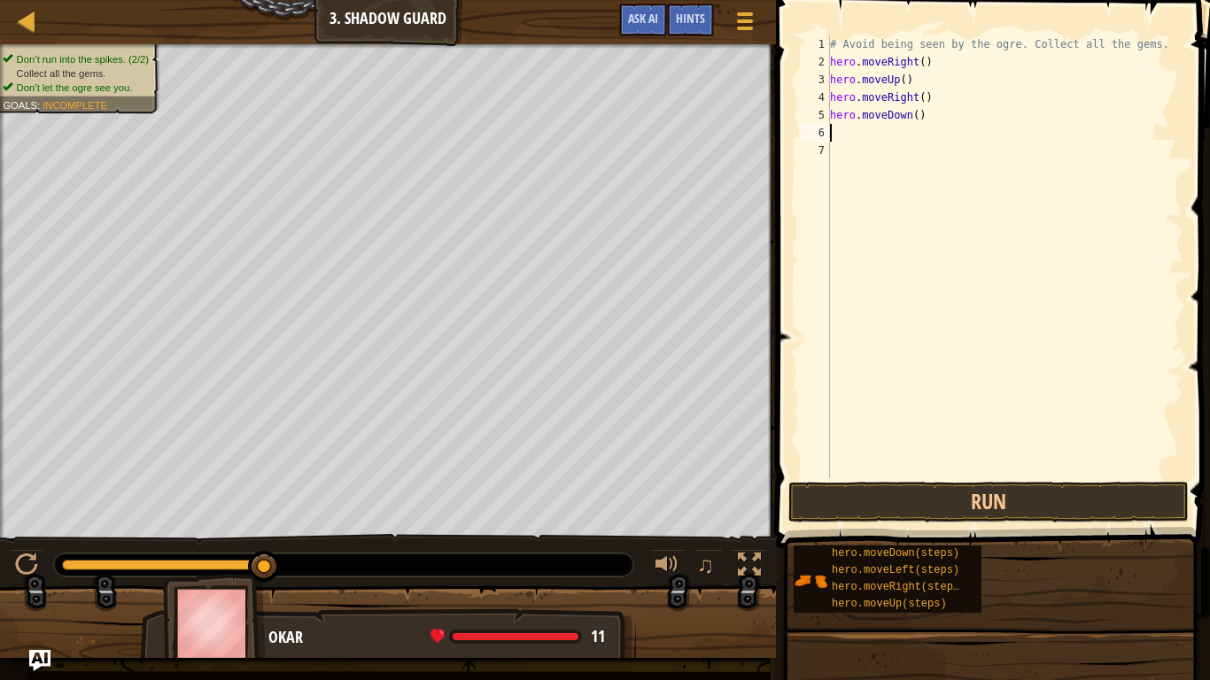
scroll to position [8, 0]
click at [829, 133] on div "6" at bounding box center [815, 133] width 29 height 18
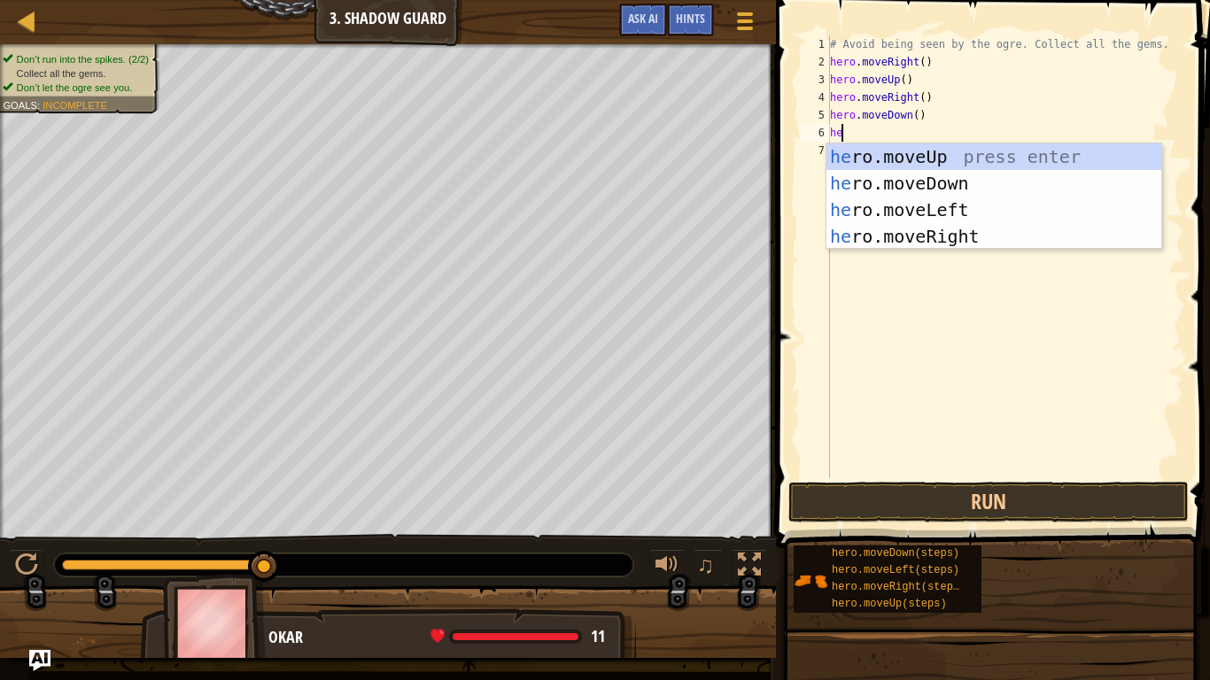
scroll to position [8, 1]
type textarea "hero"
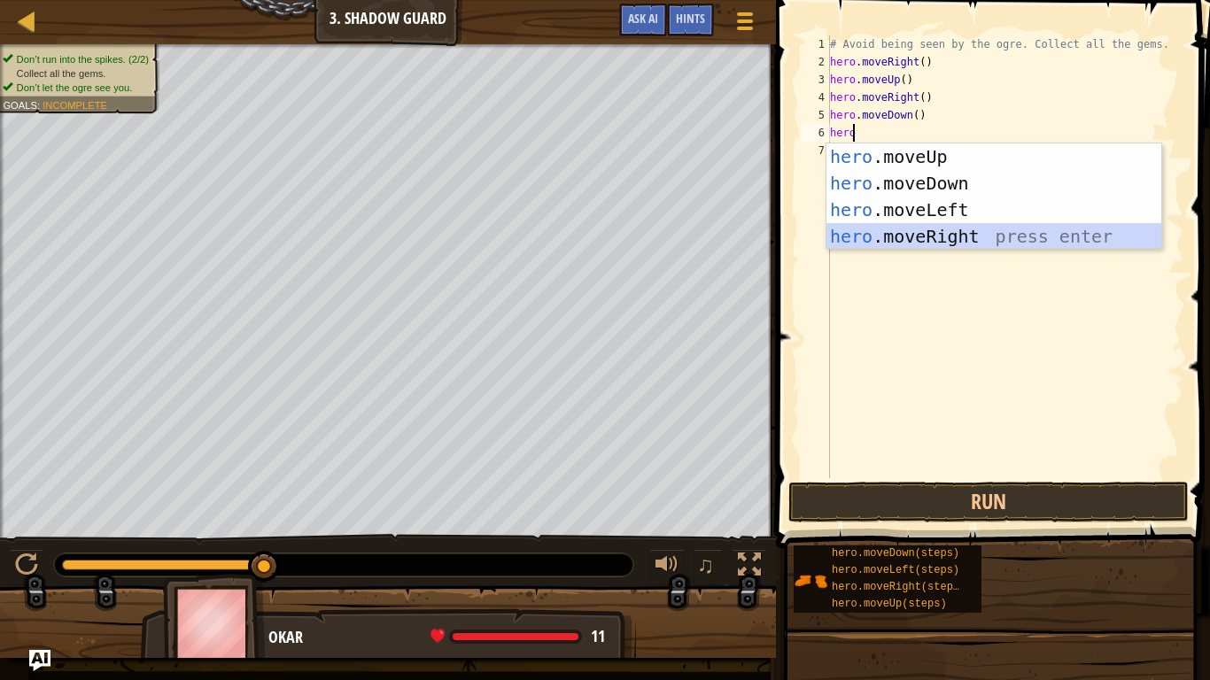
click at [937, 233] on div "hero .moveUp press enter hero .moveDown press enter hero .moveLeft press enter …" at bounding box center [994, 223] width 335 height 159
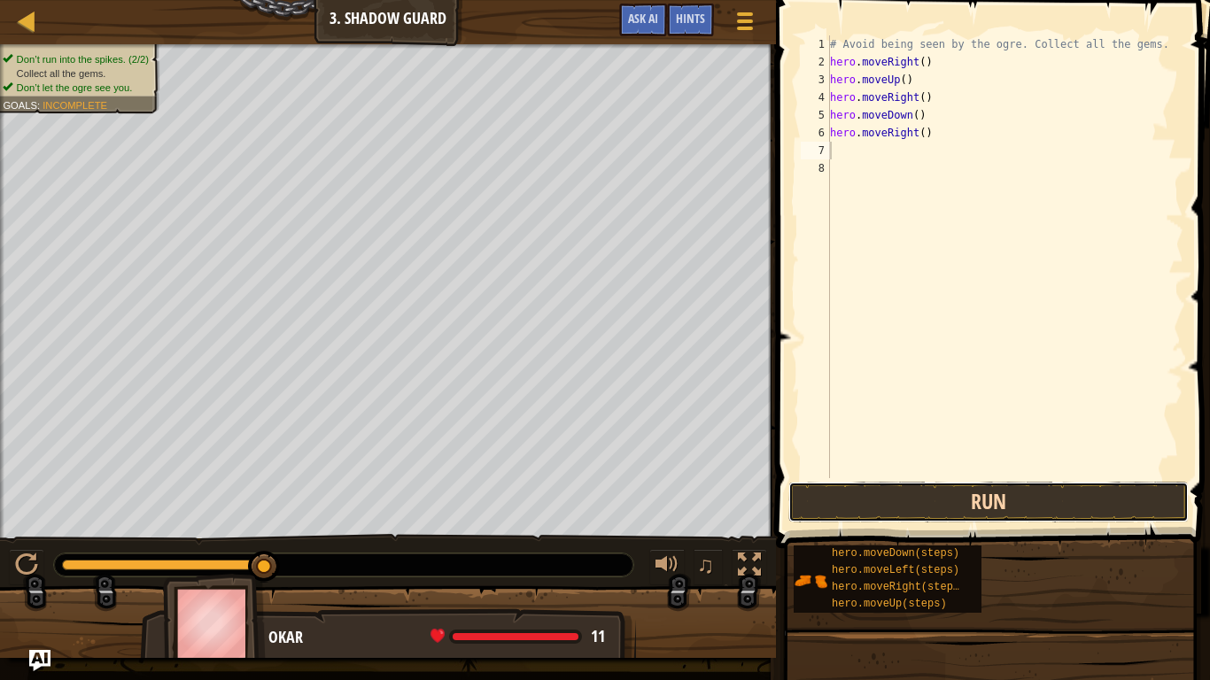
click at [1001, 498] on button "Run" at bounding box center [988, 502] width 400 height 41
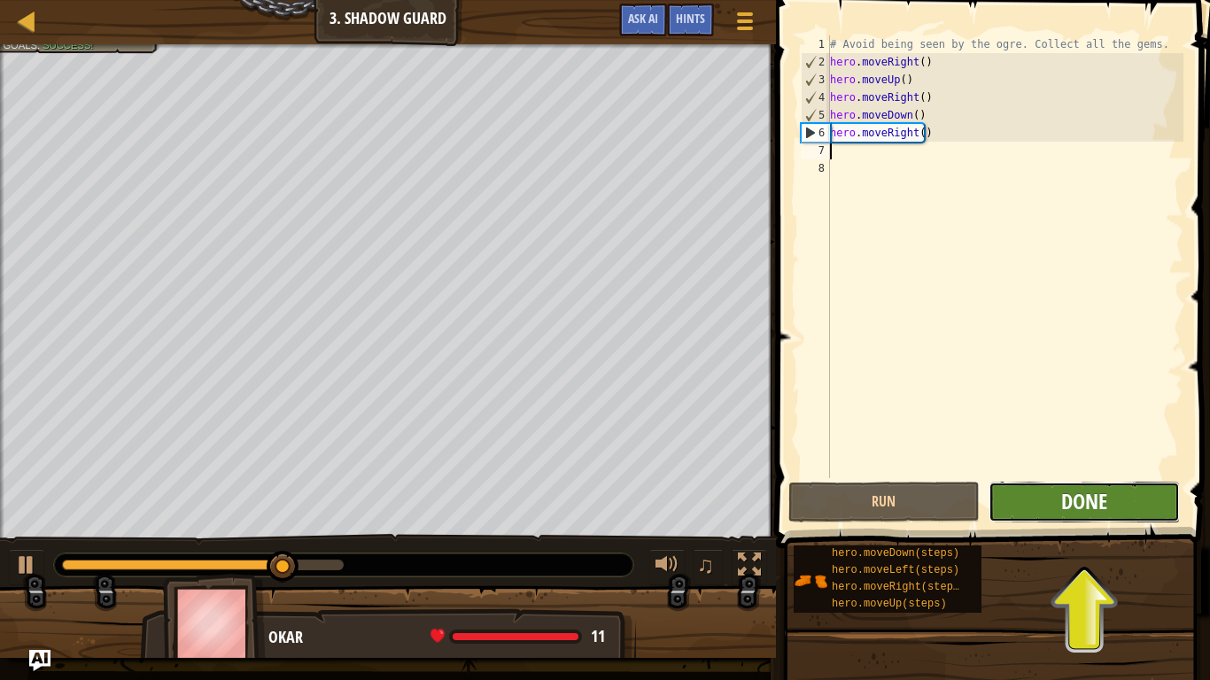
click at [1073, 493] on span "Done" at bounding box center [1084, 501] width 46 height 28
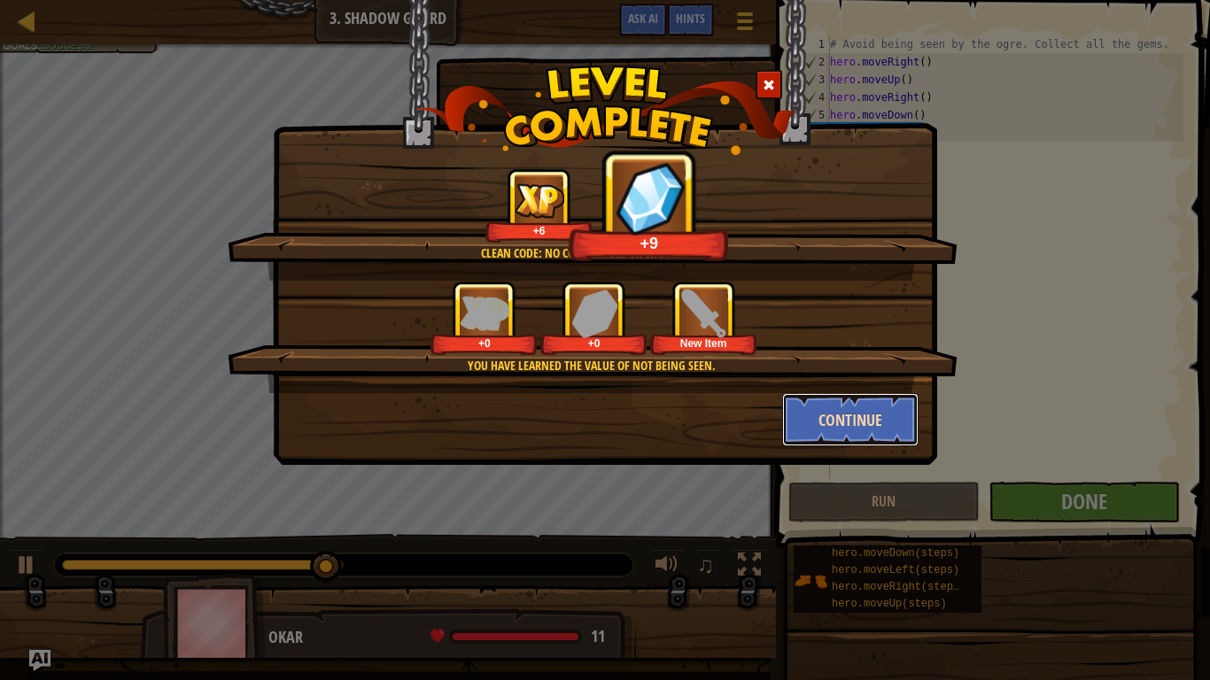
click at [851, 404] on button "Continue" at bounding box center [850, 419] width 137 height 53
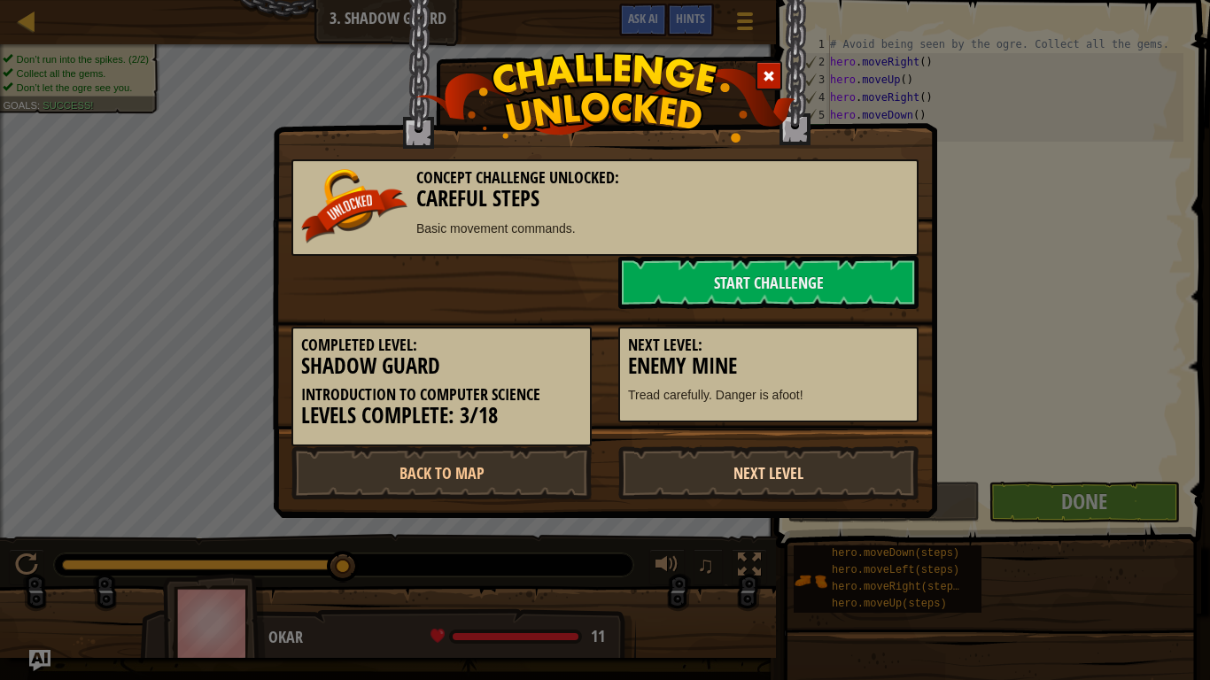
click at [828, 462] on link "Next Level" at bounding box center [768, 472] width 300 height 53
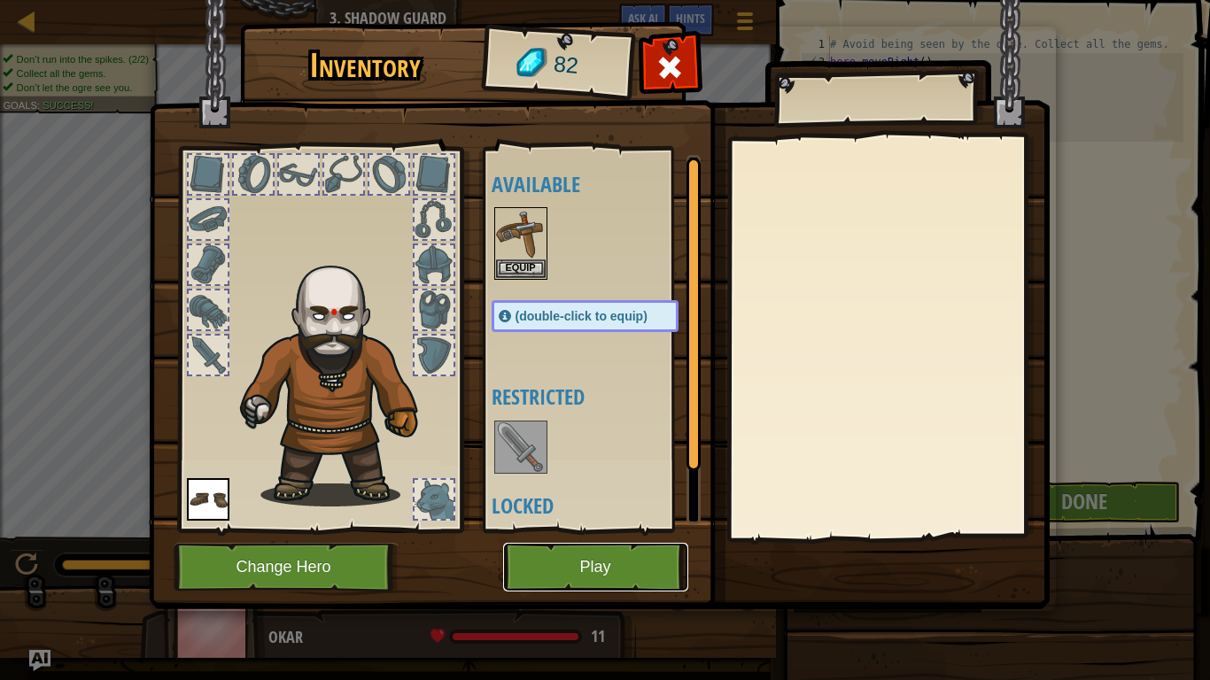
click at [605, 555] on button "Play" at bounding box center [595, 567] width 185 height 49
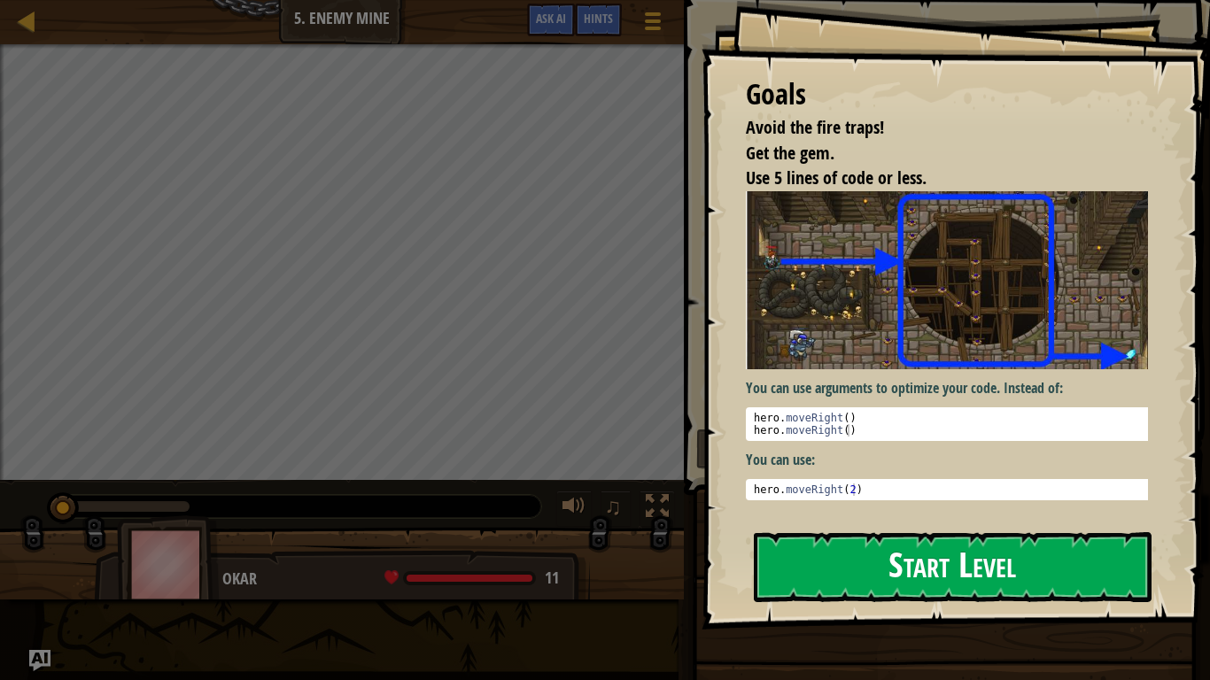
click at [846, 547] on button "Start Level" at bounding box center [953, 567] width 398 height 70
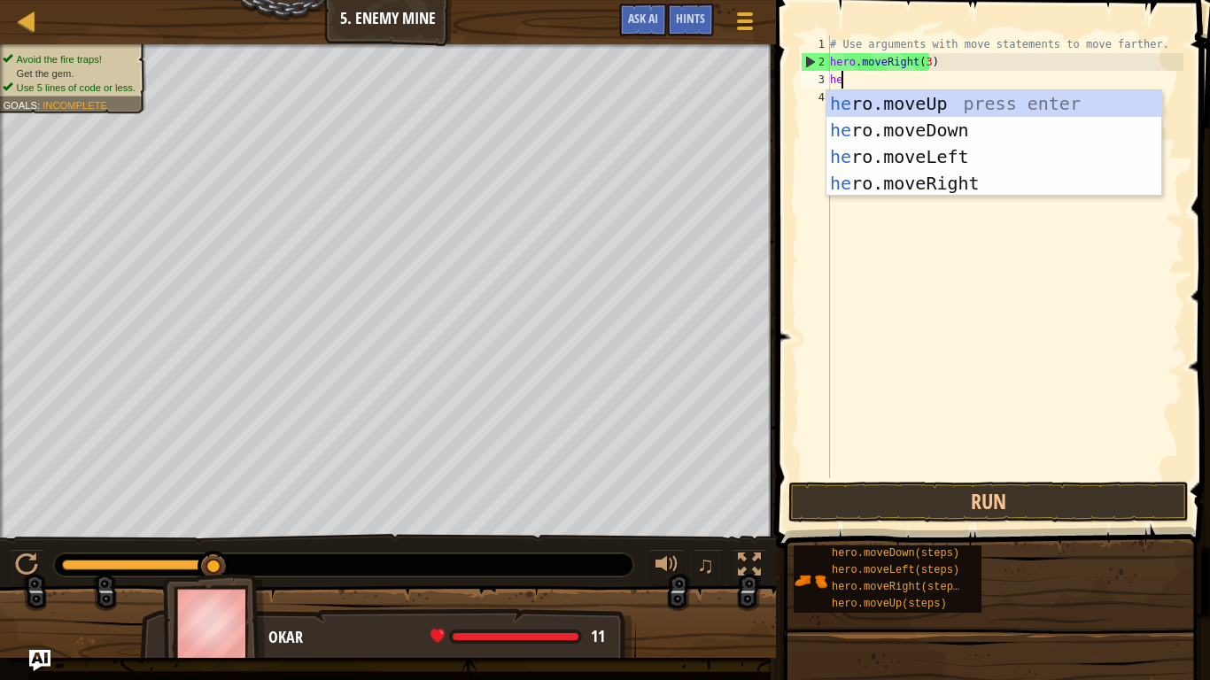
scroll to position [8, 1]
type textarea "hero"
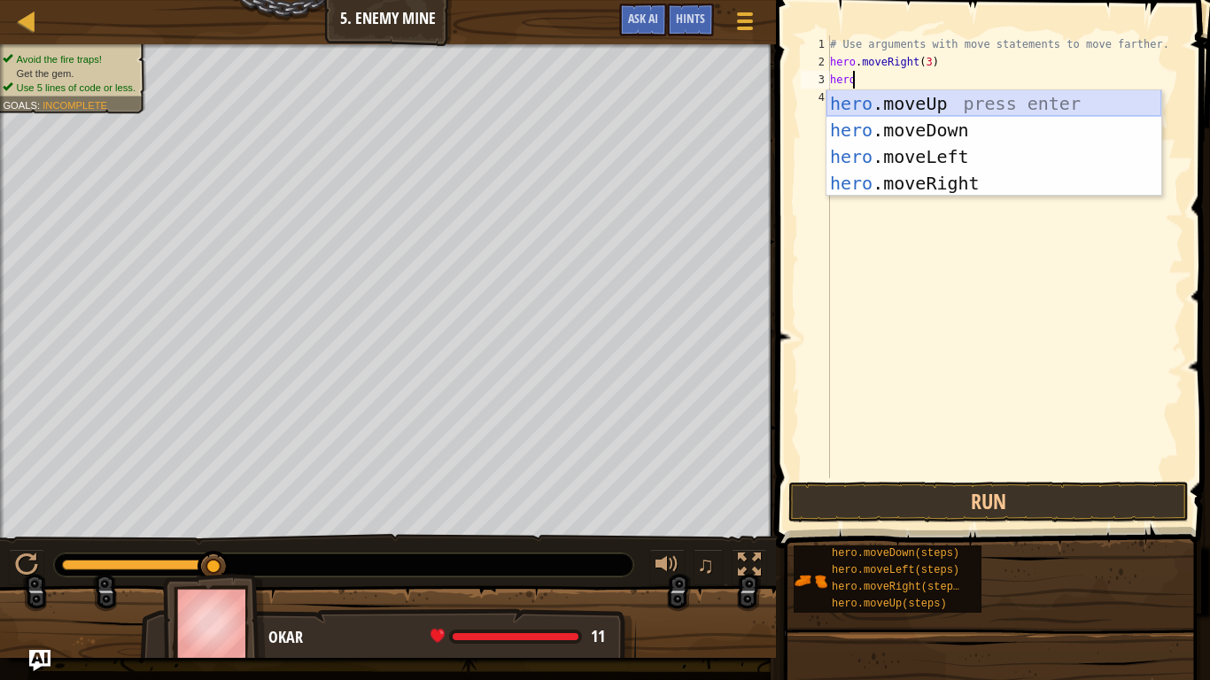
click at [882, 98] on div "hero .moveUp press enter hero .moveDown press enter hero .moveLeft press enter …" at bounding box center [994, 169] width 335 height 159
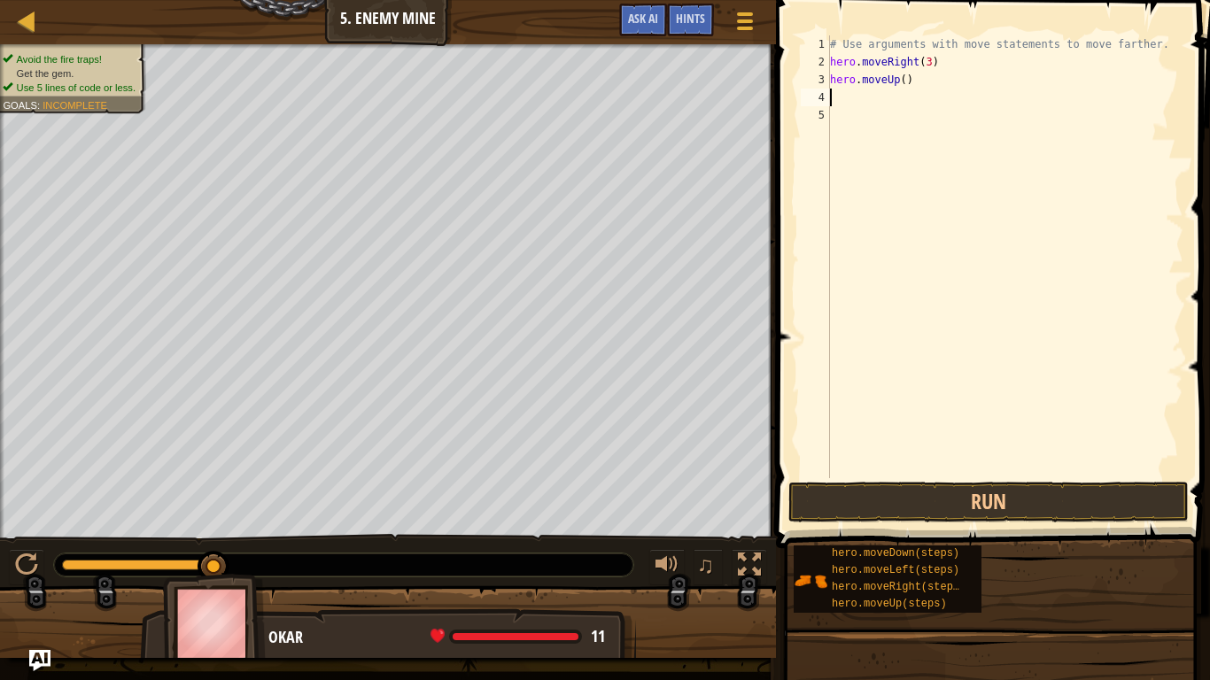
click at [833, 103] on div "# Use arguments with move statements to move farther. hero . moveRight ( 3 ) he…" at bounding box center [1005, 274] width 357 height 478
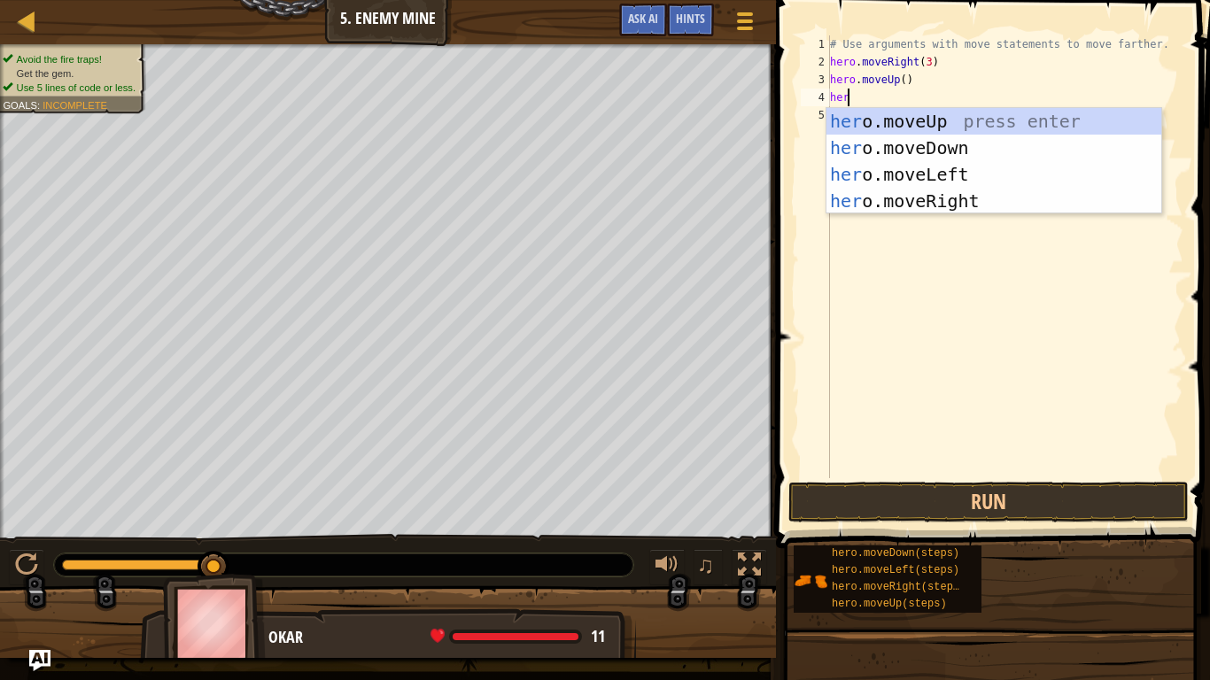
scroll to position [8, 1]
type textarea "hero"
click at [950, 201] on div "hero .moveUp press enter hero .moveDown press enter hero .moveLeft press enter …" at bounding box center [994, 187] width 335 height 159
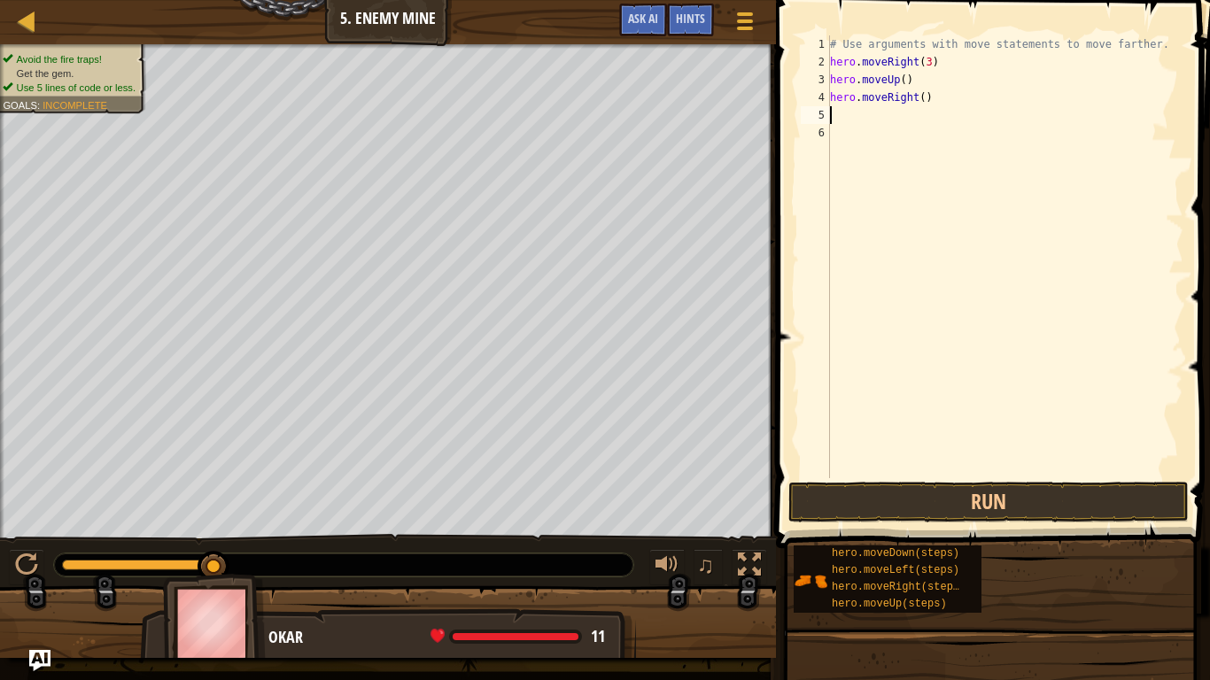
scroll to position [8, 0]
click at [845, 128] on div "# Use arguments with move statements to move farther. hero . moveRight ( 3 ) he…" at bounding box center [1005, 274] width 357 height 478
click at [840, 117] on div "# Use arguments with move statements to move farther. hero . moveRight ( 3 ) he…" at bounding box center [1005, 274] width 357 height 478
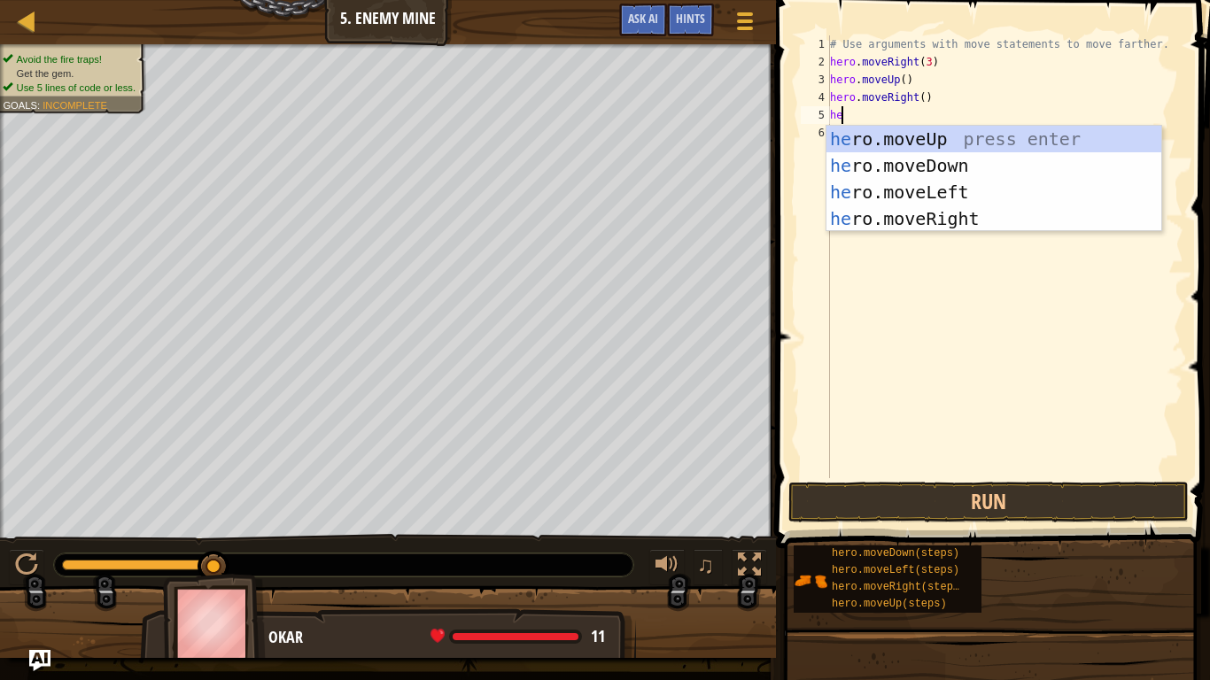
scroll to position [8, 1]
type textarea "hero"
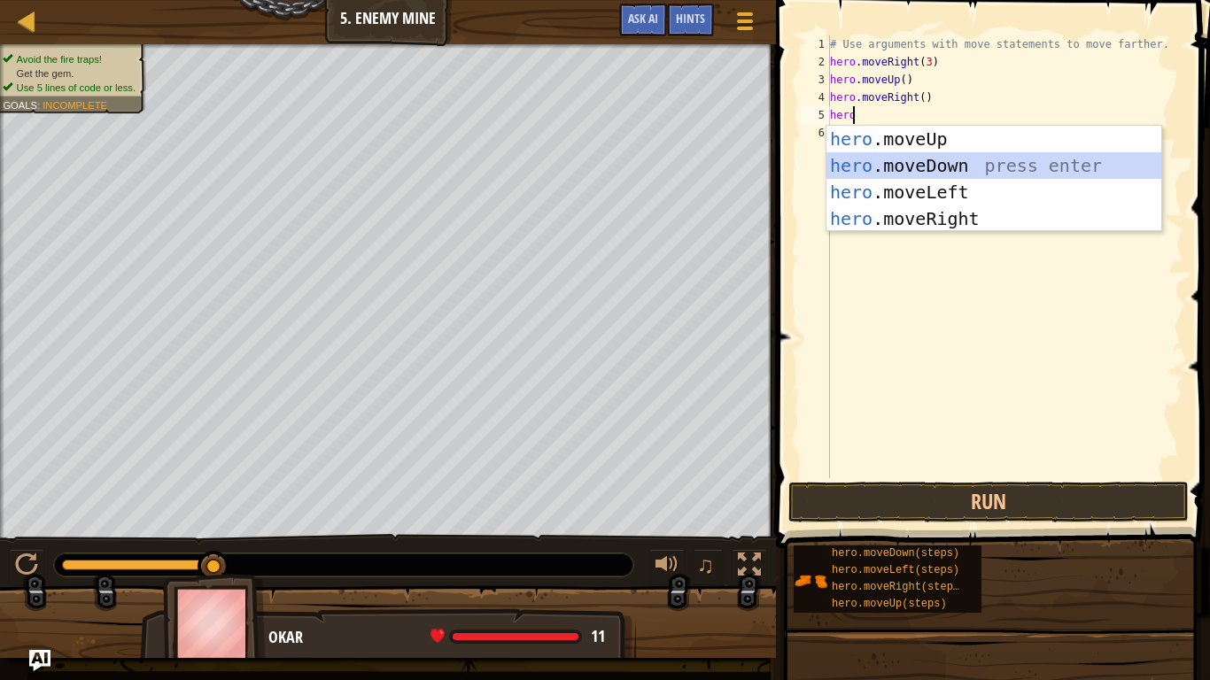
click at [905, 161] on div "hero .moveUp press enter hero .moveDown press enter hero .moveLeft press enter …" at bounding box center [994, 205] width 335 height 159
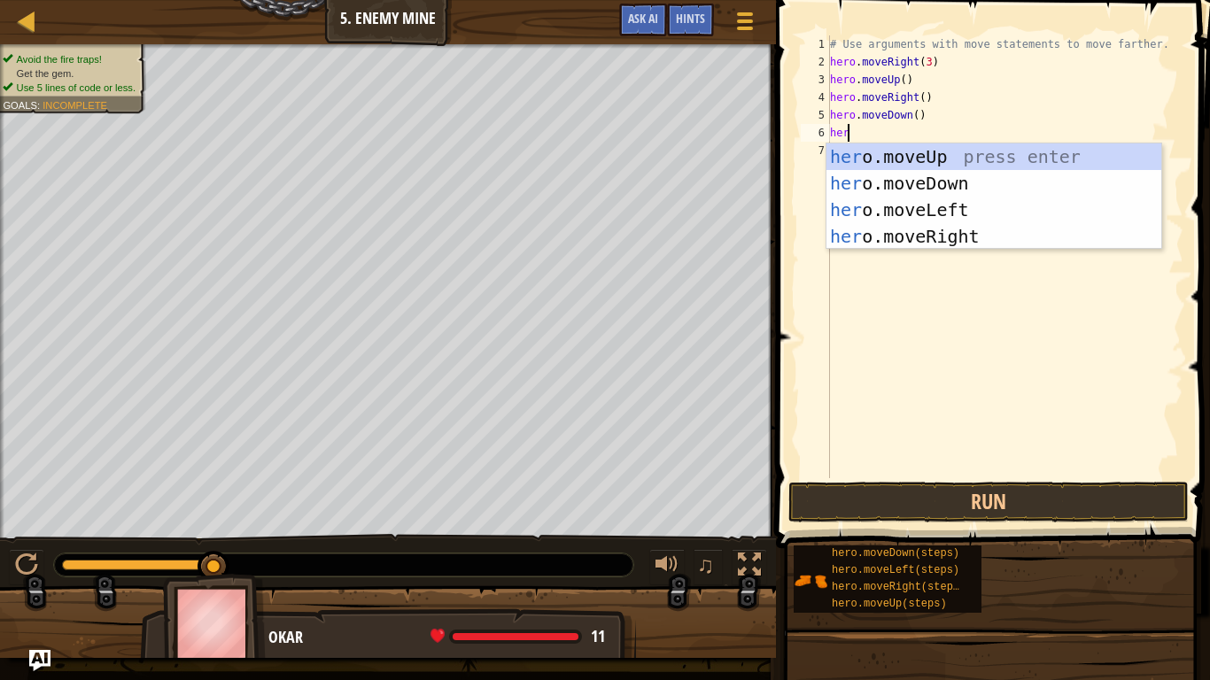
type textarea "hero"
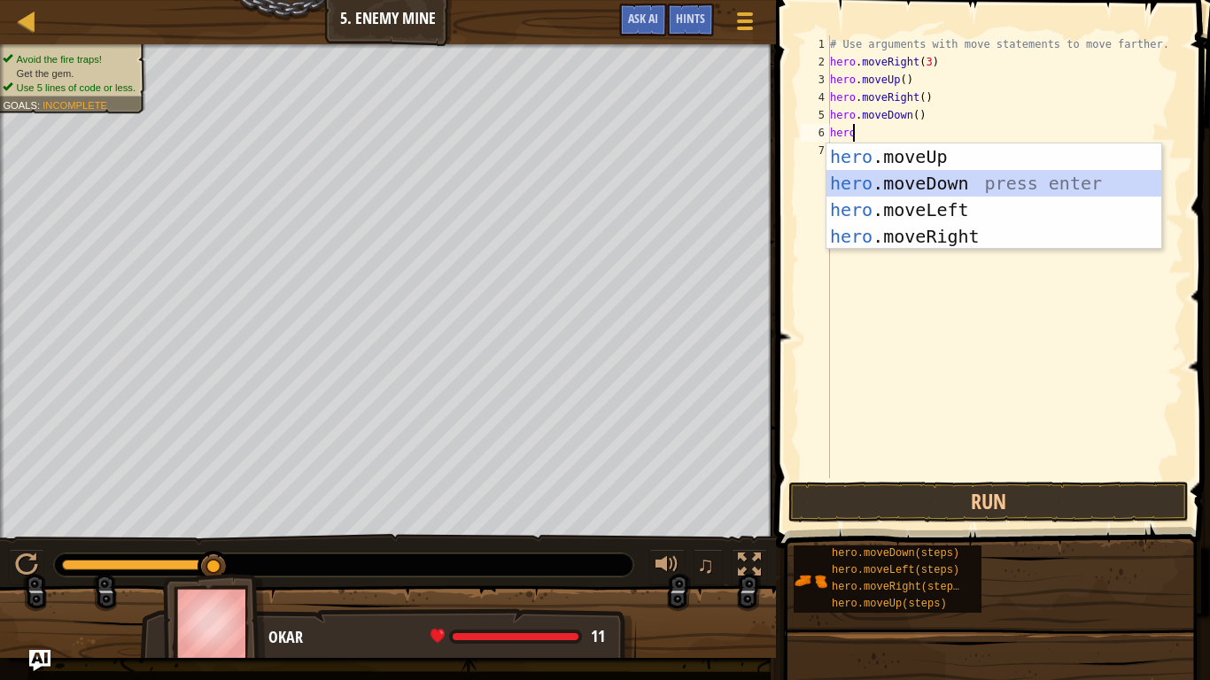
click at [921, 176] on div "hero .moveUp press enter hero .moveDown press enter hero .moveLeft press enter …" at bounding box center [994, 223] width 335 height 159
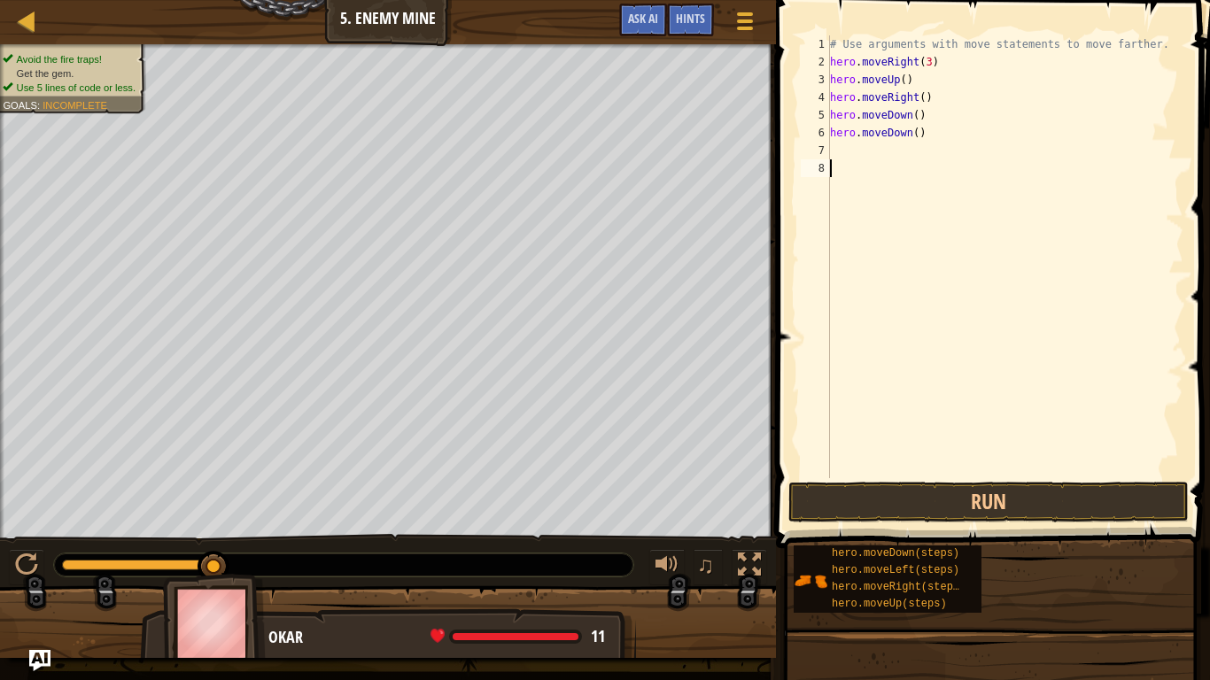
click at [921, 176] on div "# Use arguments with move statements to move farther. hero . moveRight ( 3 ) he…" at bounding box center [1005, 274] width 357 height 478
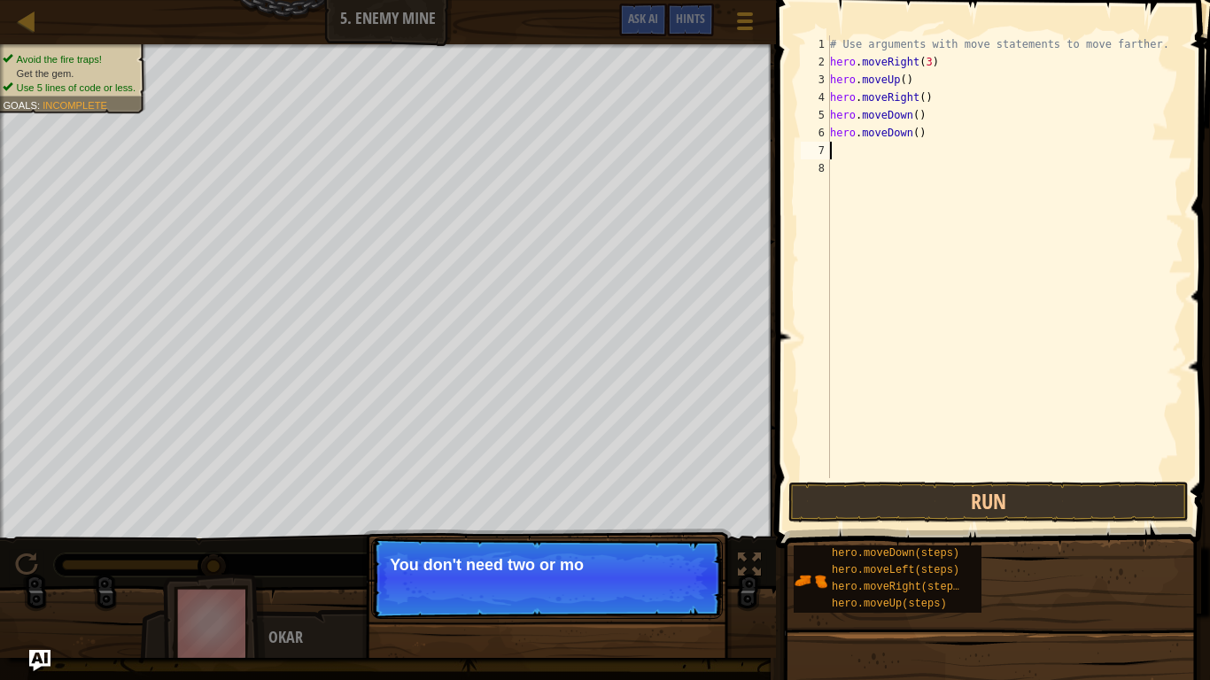
click at [862, 153] on div "# Use arguments with move statements to move farther. hero . moveRight ( 3 ) he…" at bounding box center [1005, 274] width 357 height 478
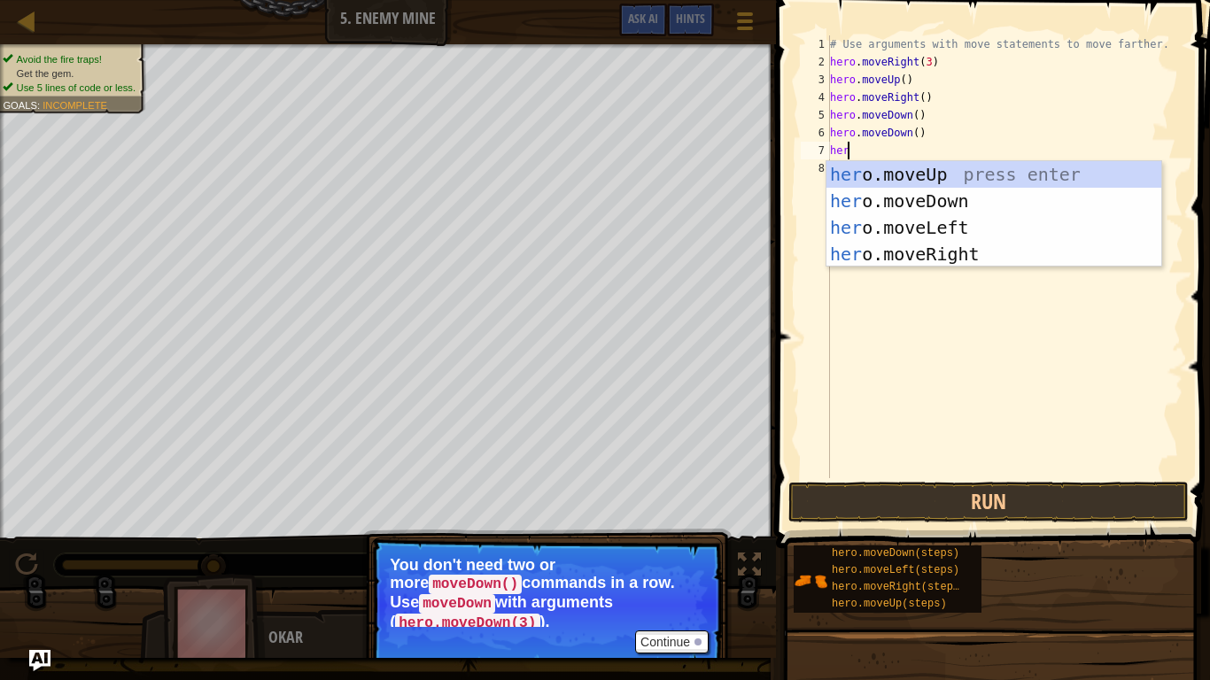
scroll to position [8, 1]
type textarea "hero"
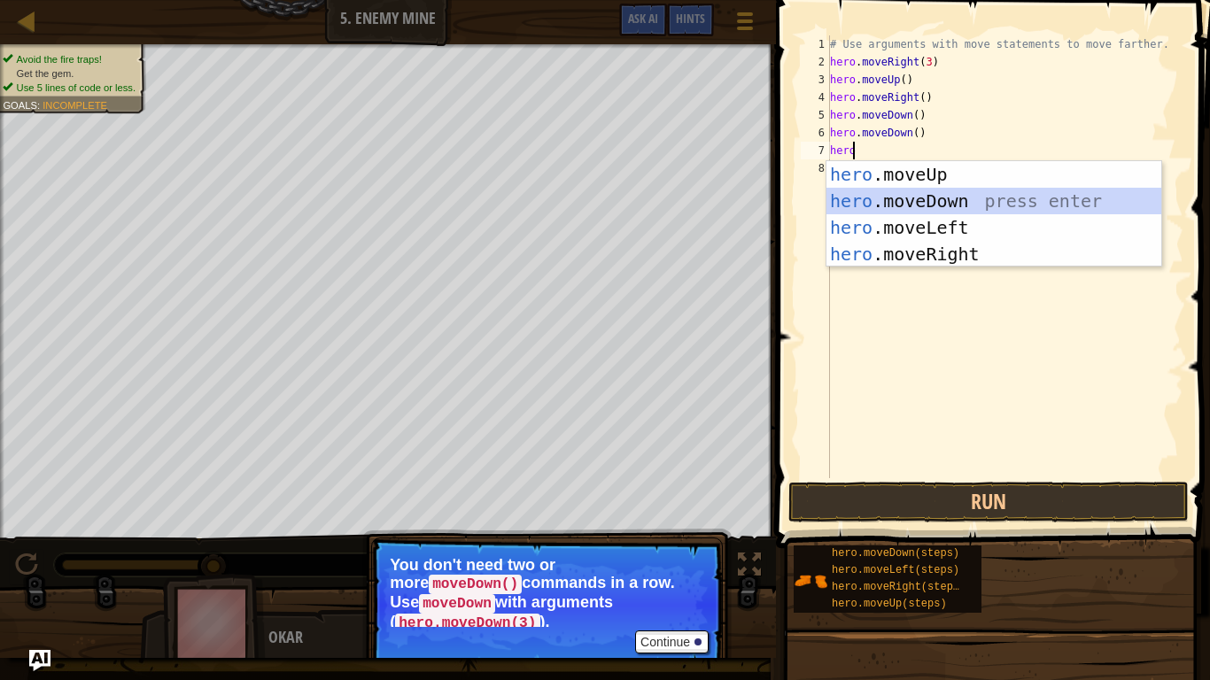
click at [942, 195] on div "hero .moveUp press enter hero .moveDown press enter hero .moveLeft press enter …" at bounding box center [994, 240] width 335 height 159
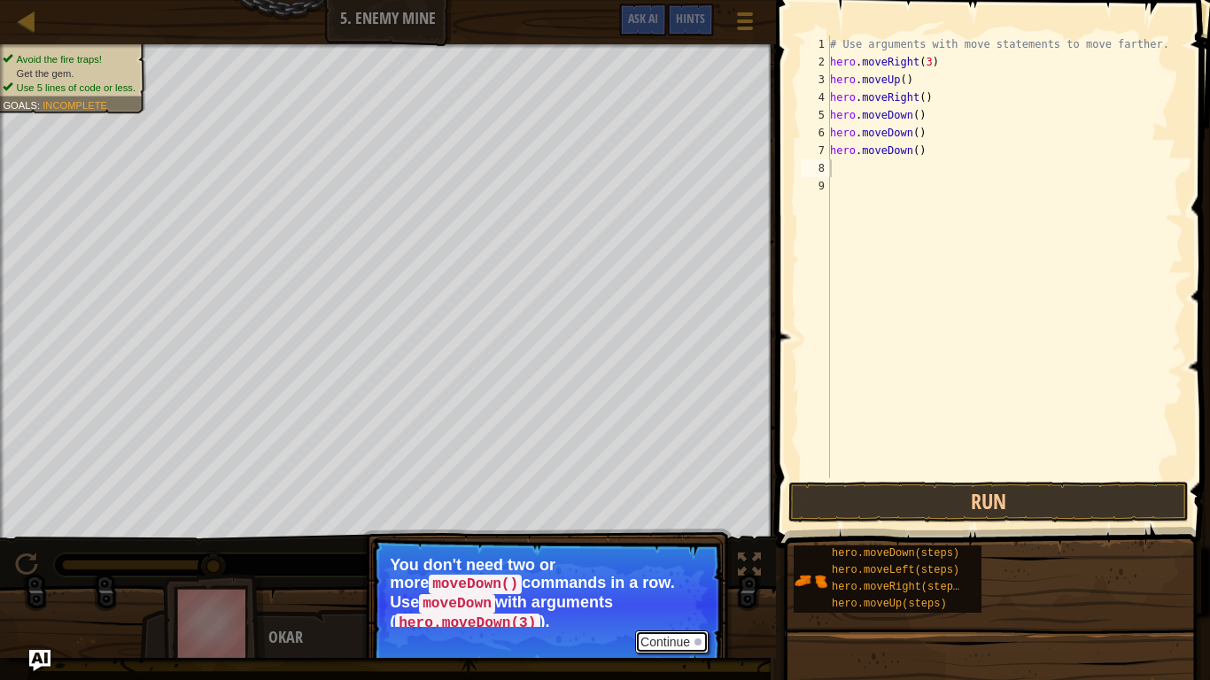
click at [673, 567] on button "Continue" at bounding box center [672, 642] width 74 height 23
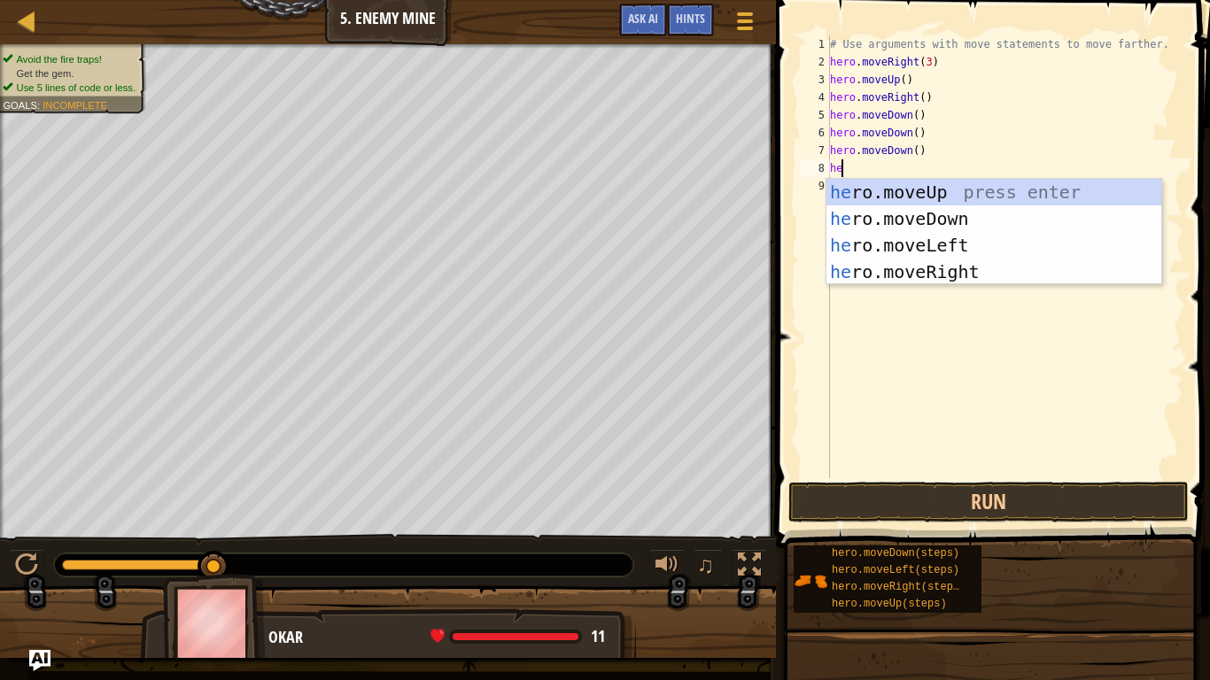
scroll to position [8, 1]
type textarea "hero"
click at [888, 268] on div "hero .moveUp press enter hero .moveDown press enter hero .moveLeft press enter …" at bounding box center [994, 258] width 335 height 159
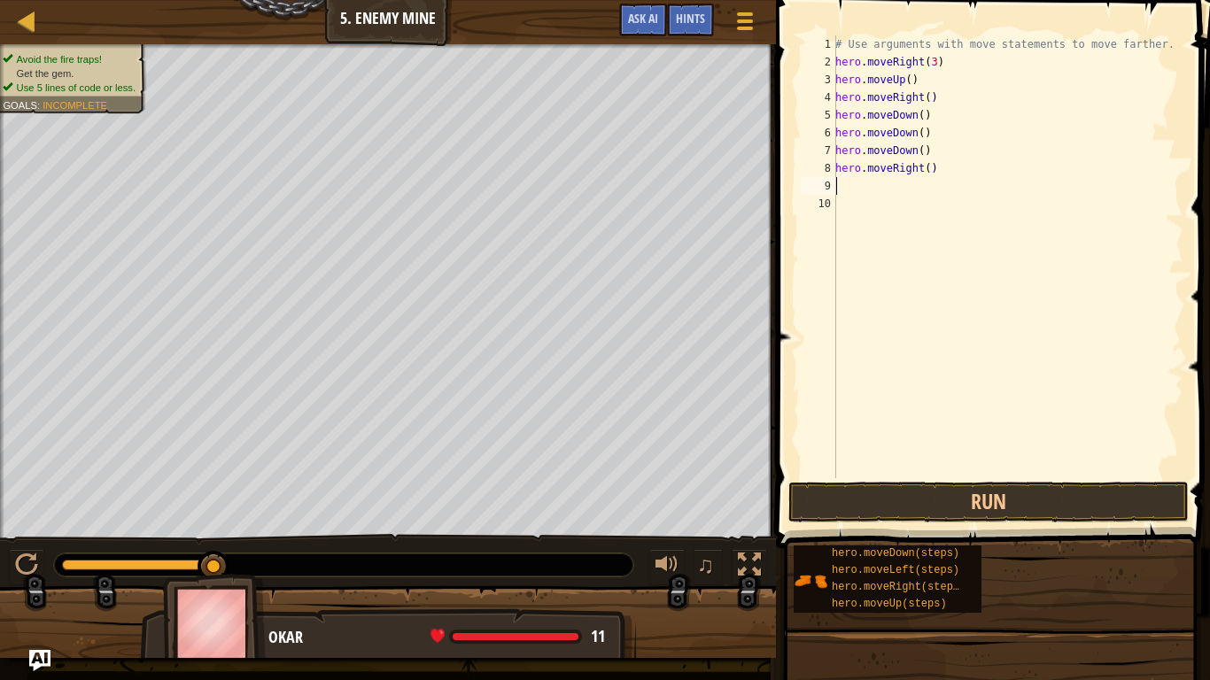
scroll to position [8, 0]
click at [870, 198] on div "# Use arguments with move statements to move farther. hero . moveRight ( 3 ) he…" at bounding box center [1008, 274] width 352 height 478
click at [859, 189] on div "# Use arguments with move statements to move farther. hero . moveRight ( 3 ) he…" at bounding box center [1008, 274] width 352 height 478
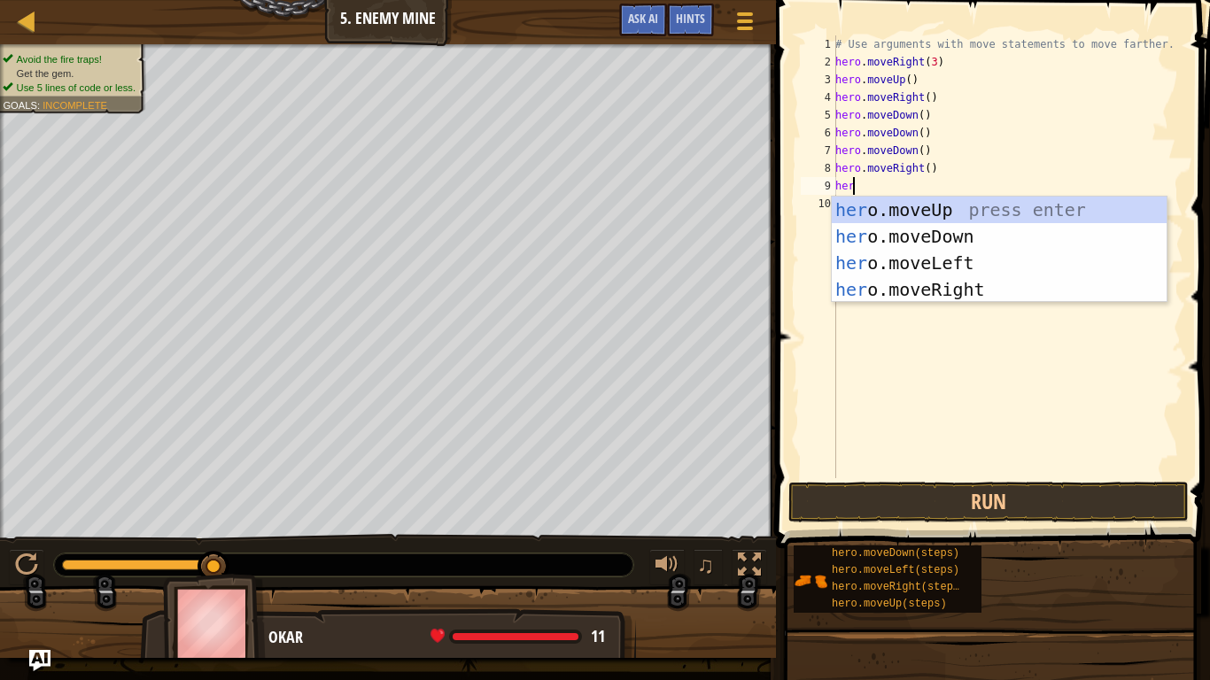
scroll to position [8, 1]
type textarea "hero"
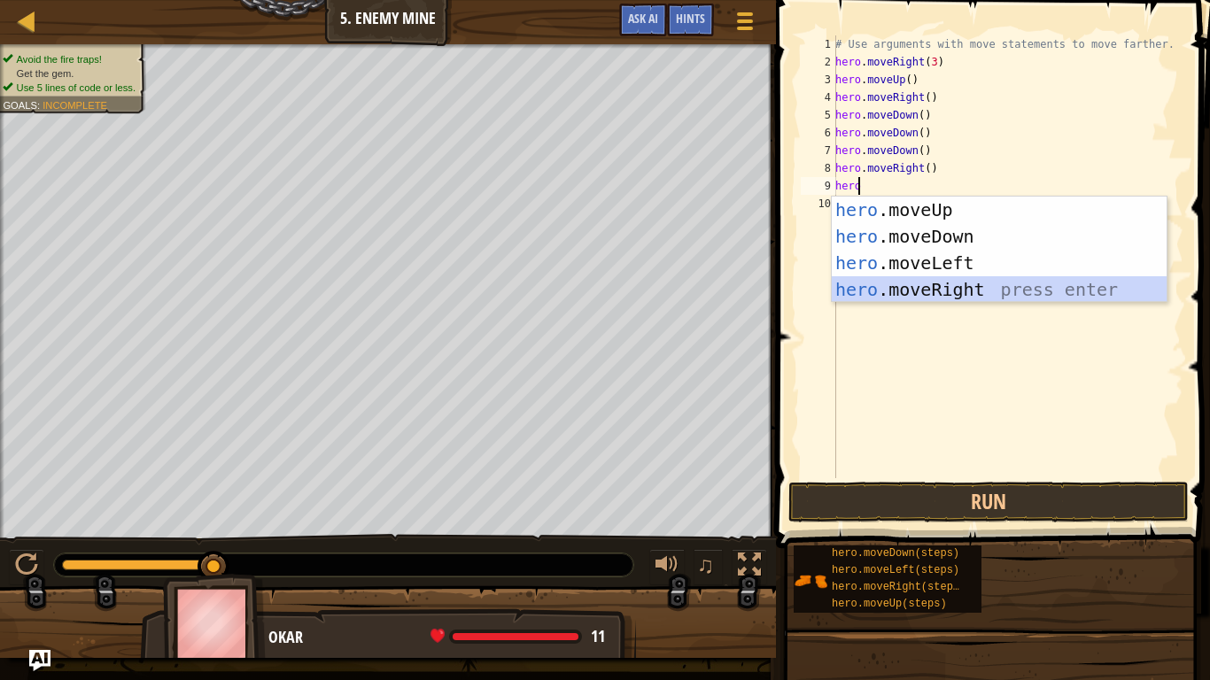
click at [928, 291] on div "hero .moveUp press enter hero .moveDown press enter hero .moveLeft press enter …" at bounding box center [999, 276] width 335 height 159
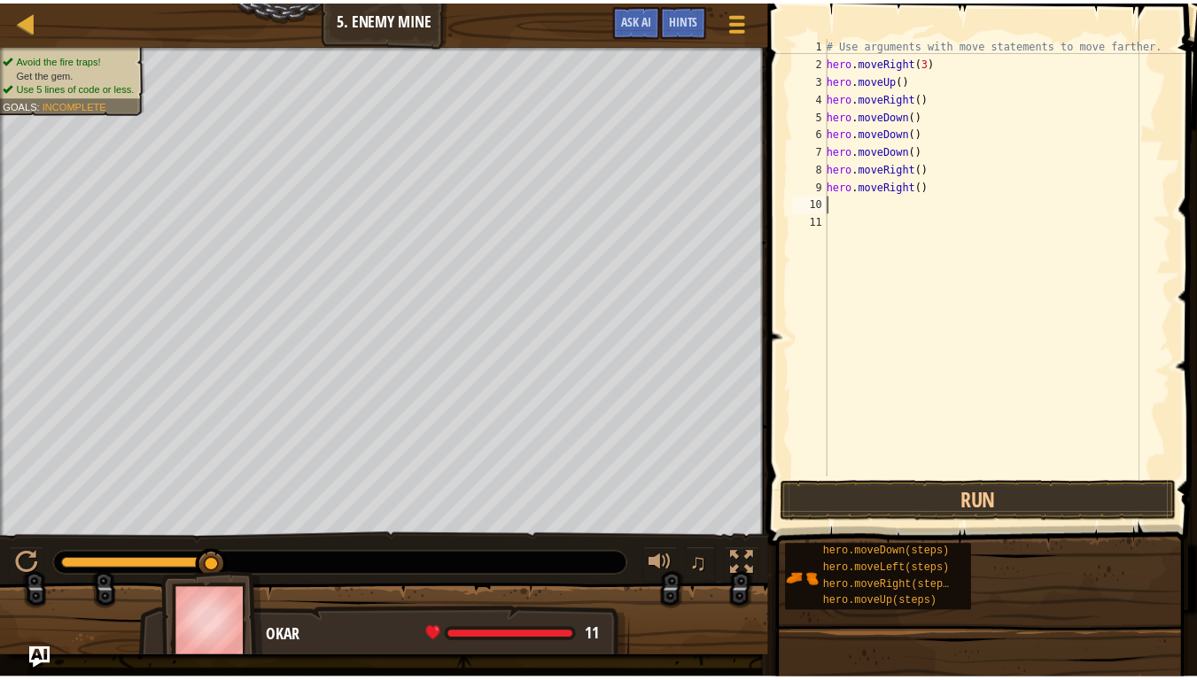
scroll to position [8, 0]
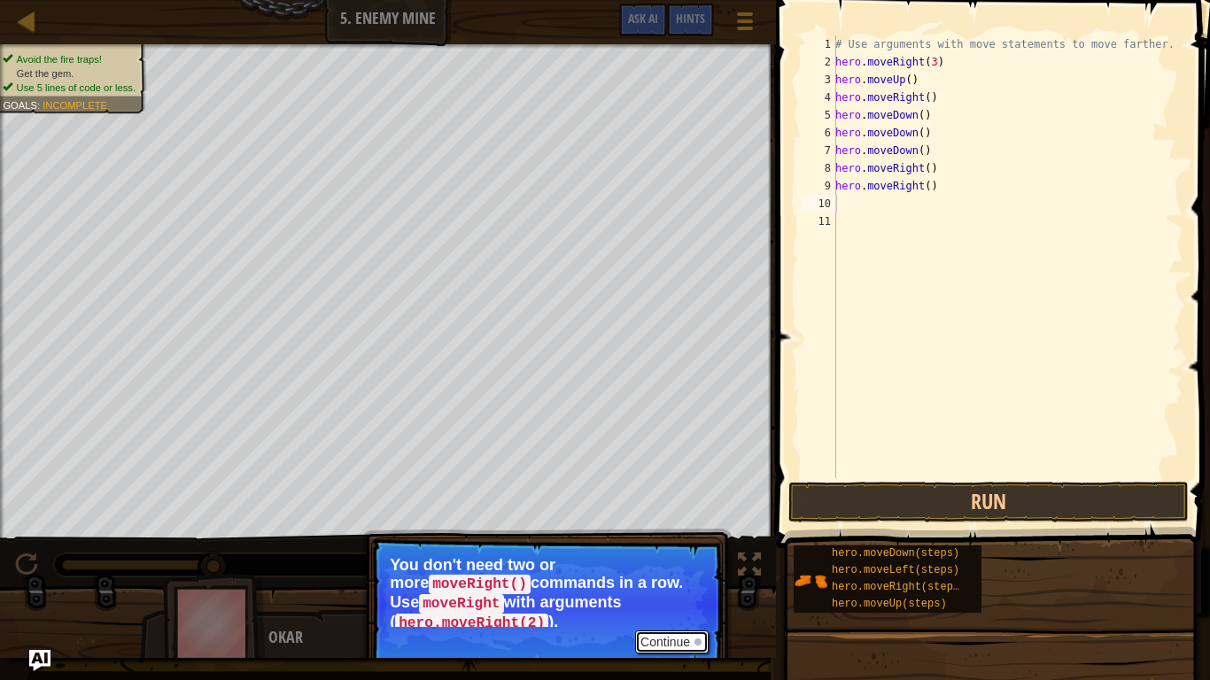
click at [667, 567] on button "Continue" at bounding box center [672, 642] width 74 height 23
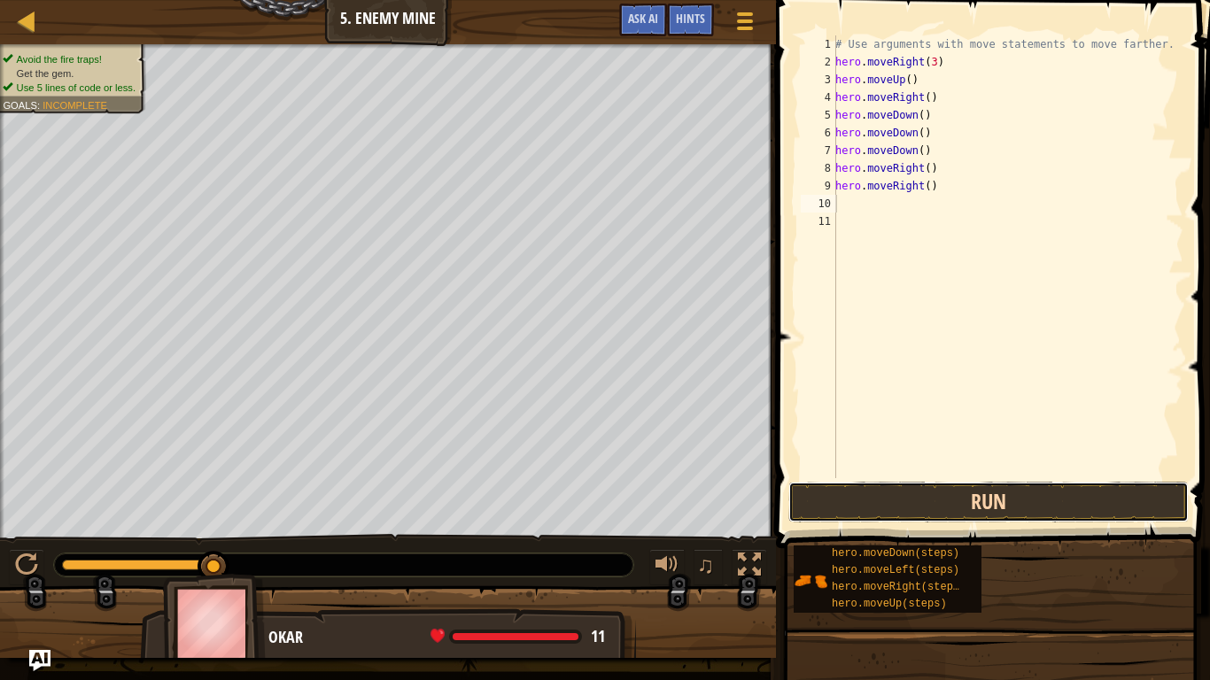
click at [880, 501] on button "Run" at bounding box center [988, 502] width 400 height 41
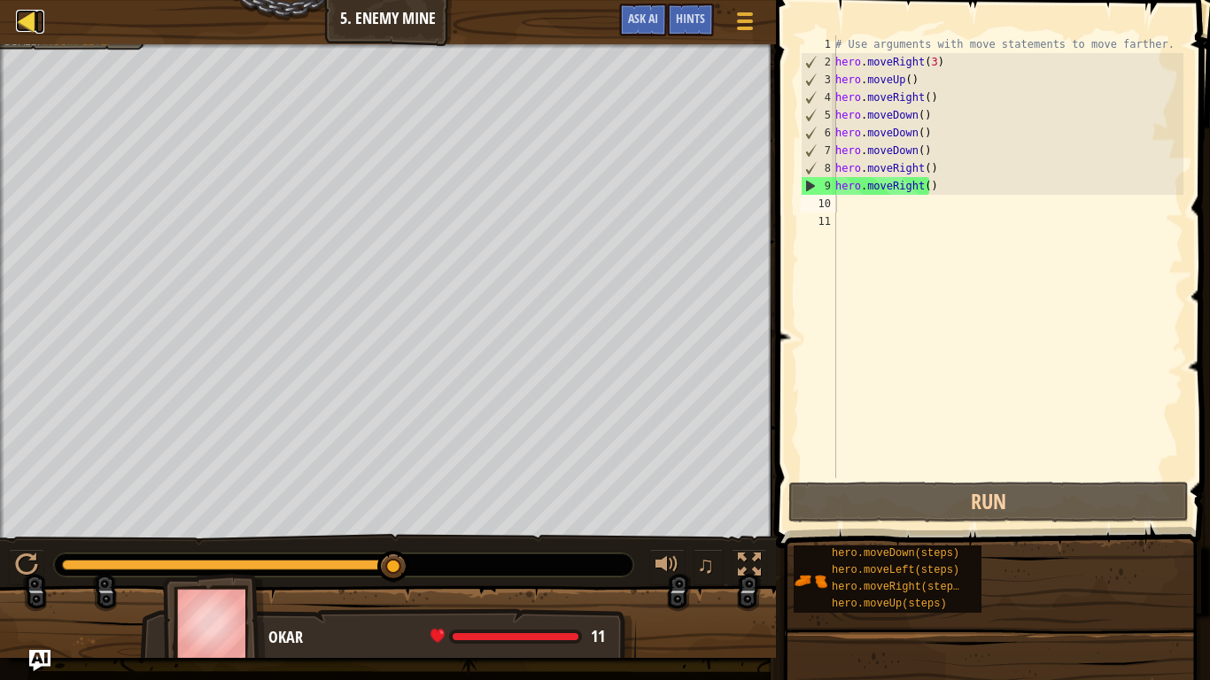
click at [19, 19] on div at bounding box center [27, 21] width 22 height 22
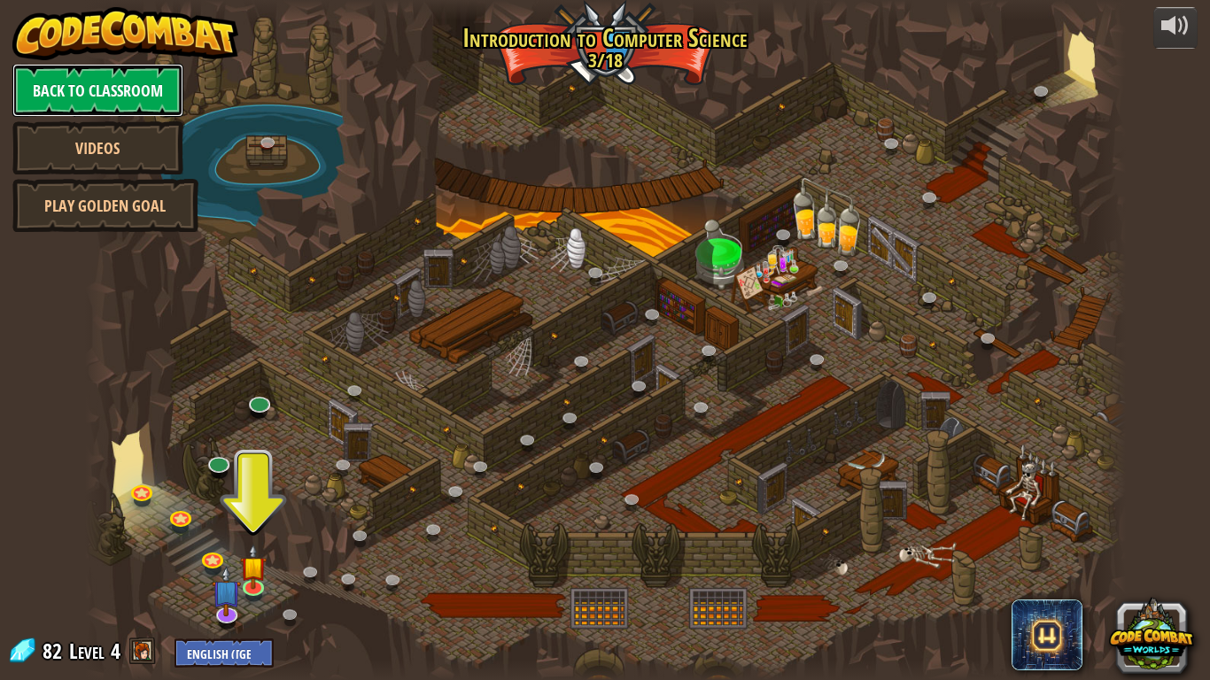
click at [115, 82] on link "Back to Classroom" at bounding box center [97, 90] width 171 height 53
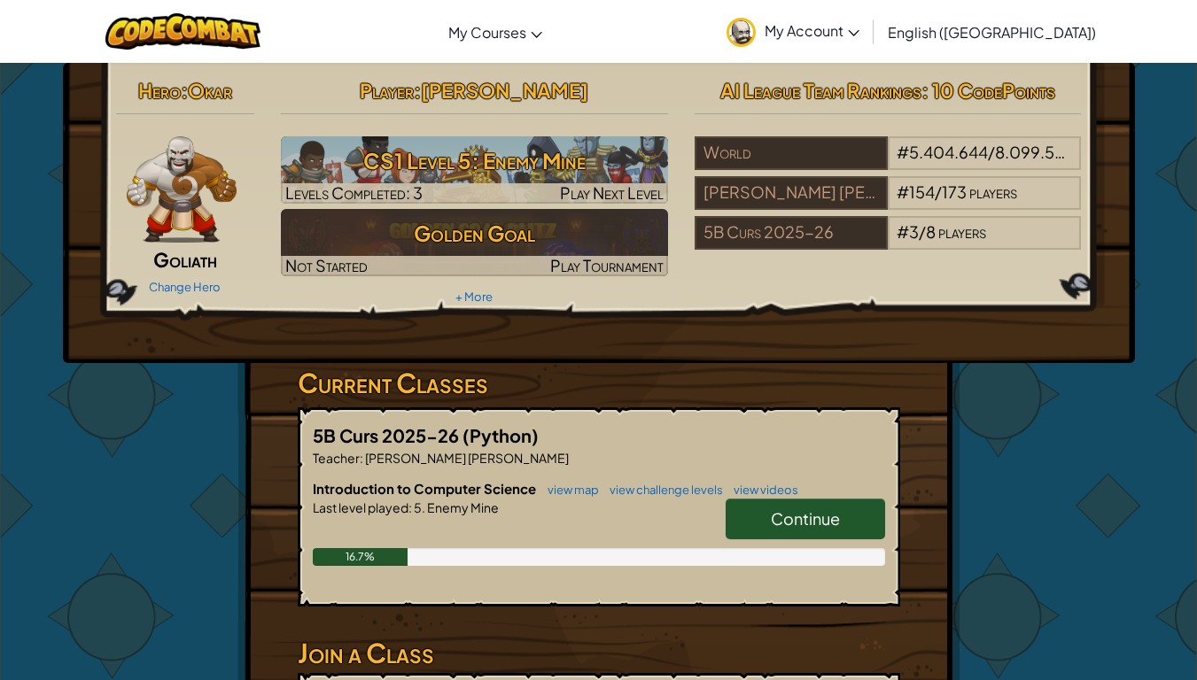
click at [884, 537] on link "Continue" at bounding box center [805, 519] width 159 height 41
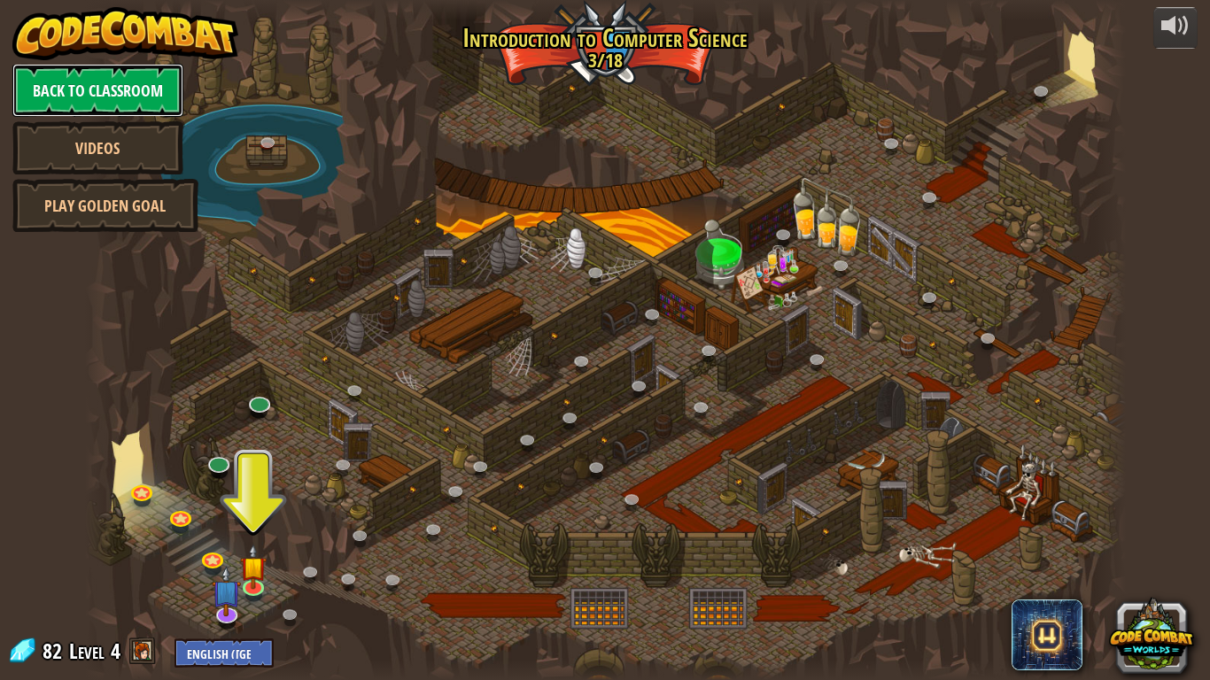
click at [103, 79] on link "Back to Classroom" at bounding box center [97, 90] width 171 height 53
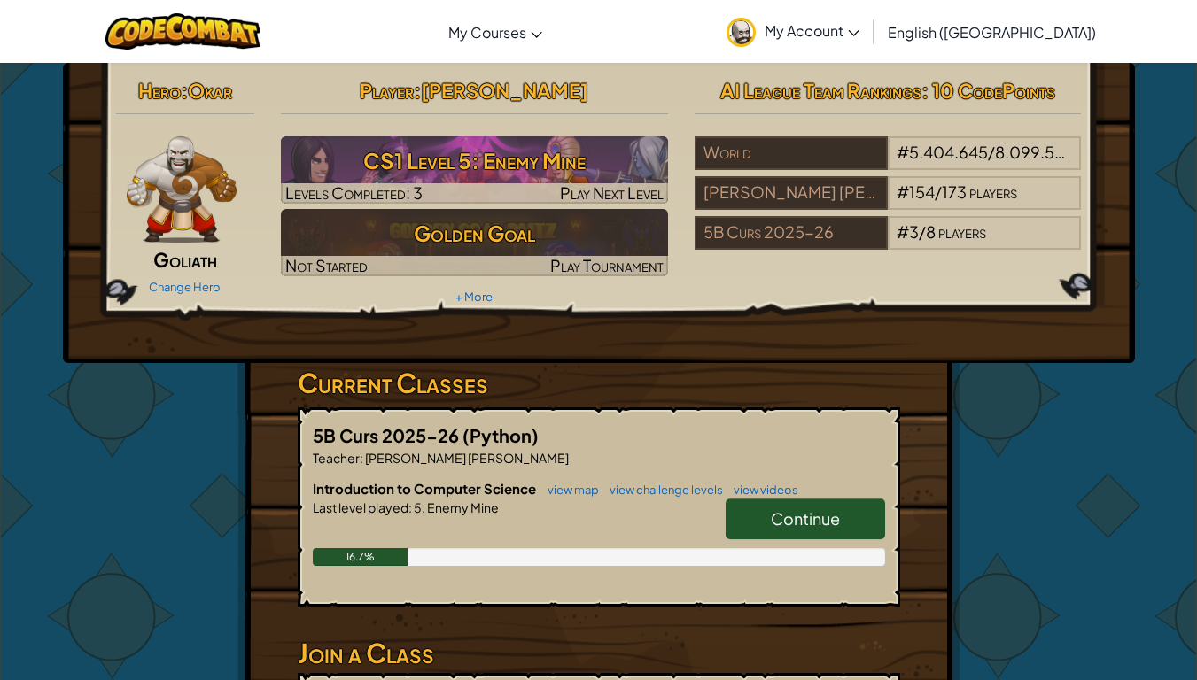
click at [808, 513] on span "Continue" at bounding box center [805, 519] width 69 height 20
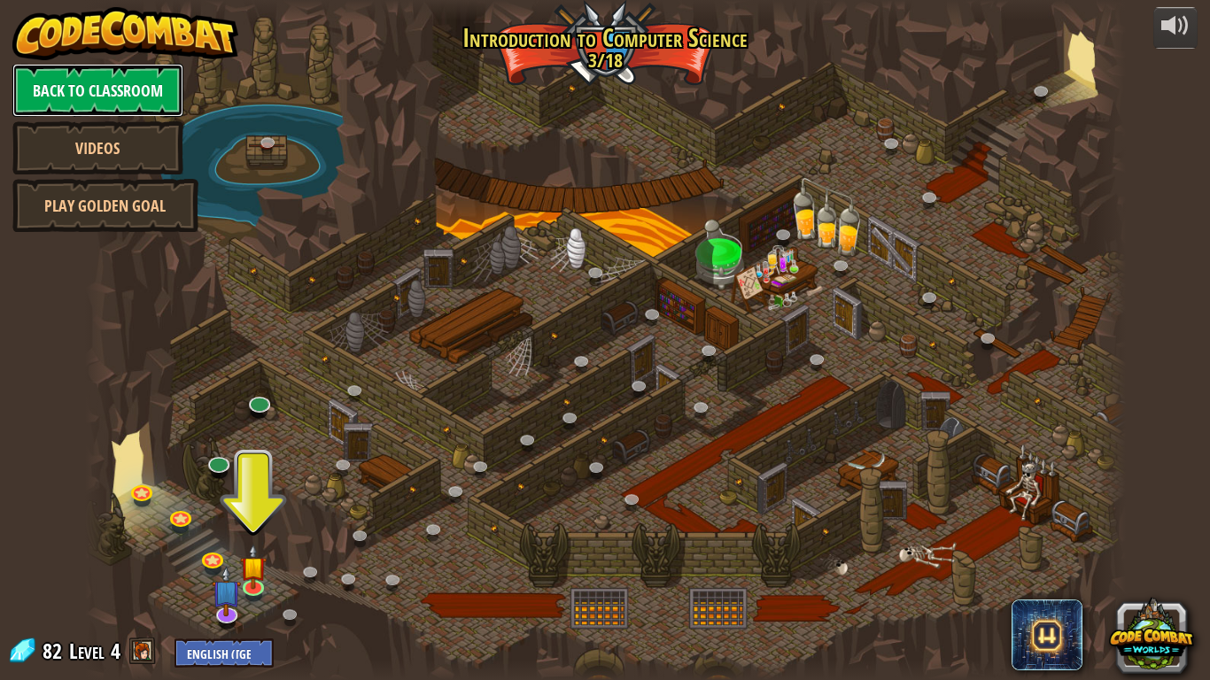
click at [139, 66] on link "Back to Classroom" at bounding box center [97, 90] width 171 height 53
